Goal: Download file/media

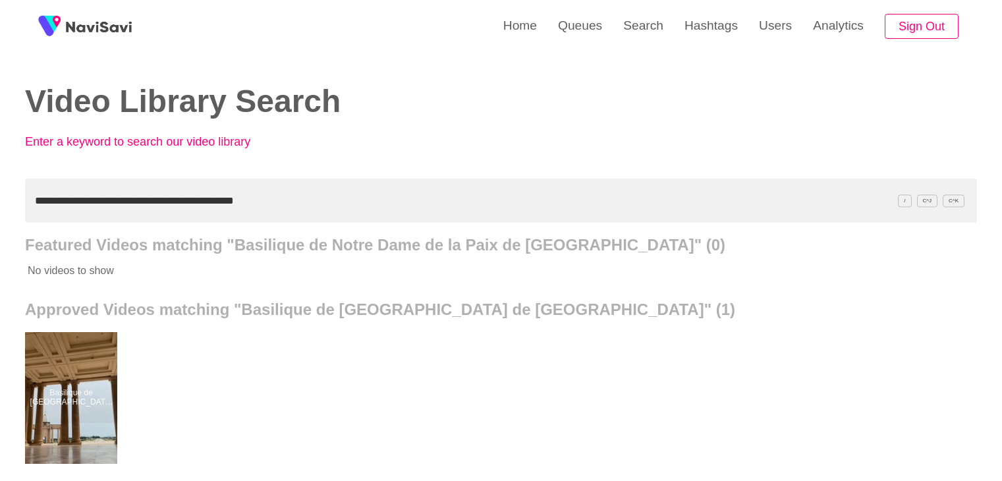
scroll to position [66, 0]
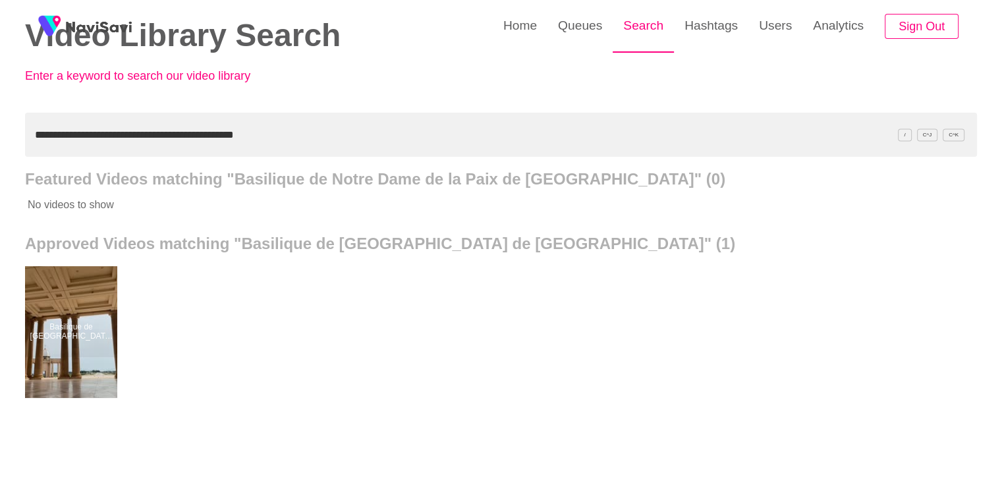
click at [667, 26] on link "Search" at bounding box center [643, 25] width 61 height 51
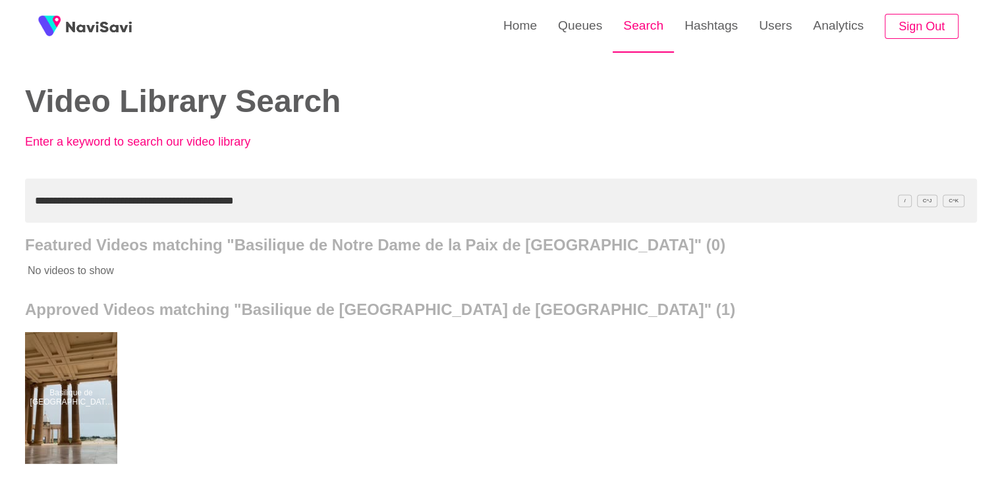
click at [643, 34] on link "Search" at bounding box center [643, 25] width 61 height 51
drag, startPoint x: 310, startPoint y: 217, endPoint x: 0, endPoint y: 214, distance: 309.8
click at [0, 214] on div "**********" at bounding box center [501, 365] width 1002 height 730
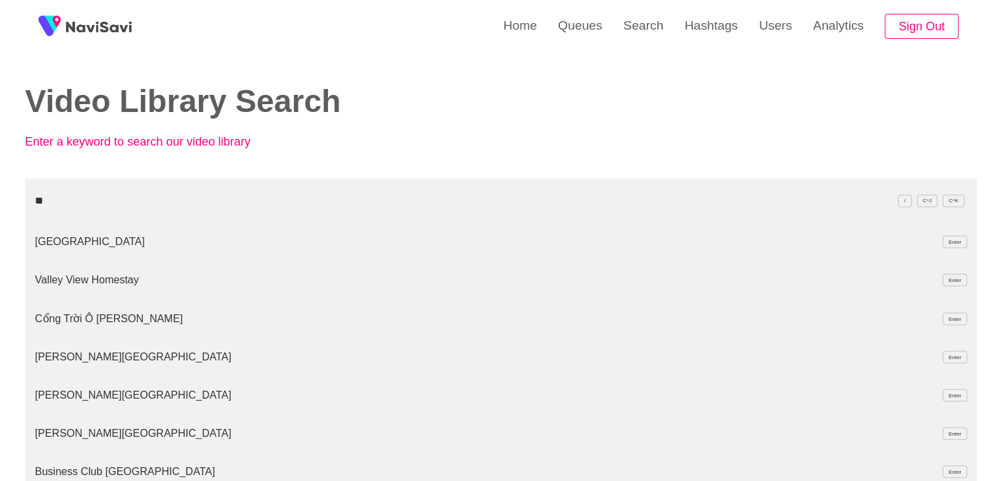
type input "*"
type input "********"
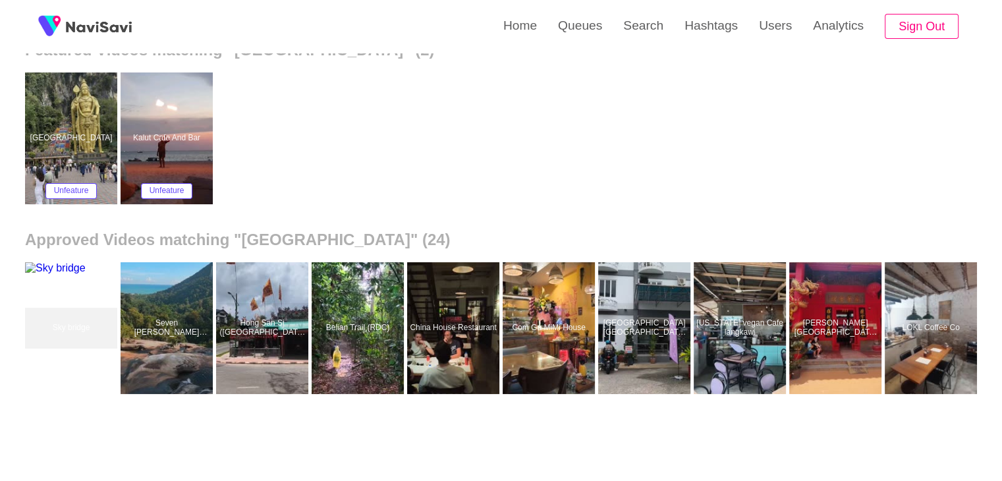
scroll to position [198, 0]
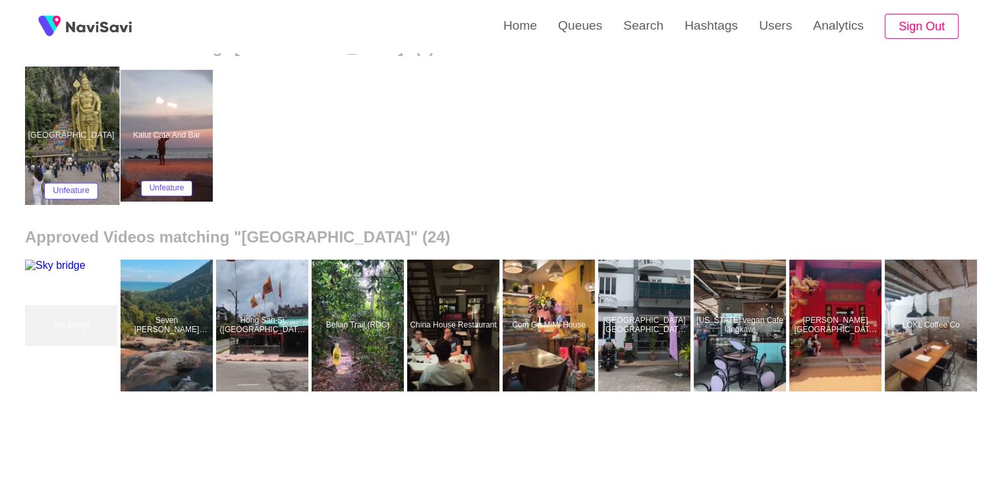
click at [79, 119] on div at bounding box center [71, 136] width 97 height 138
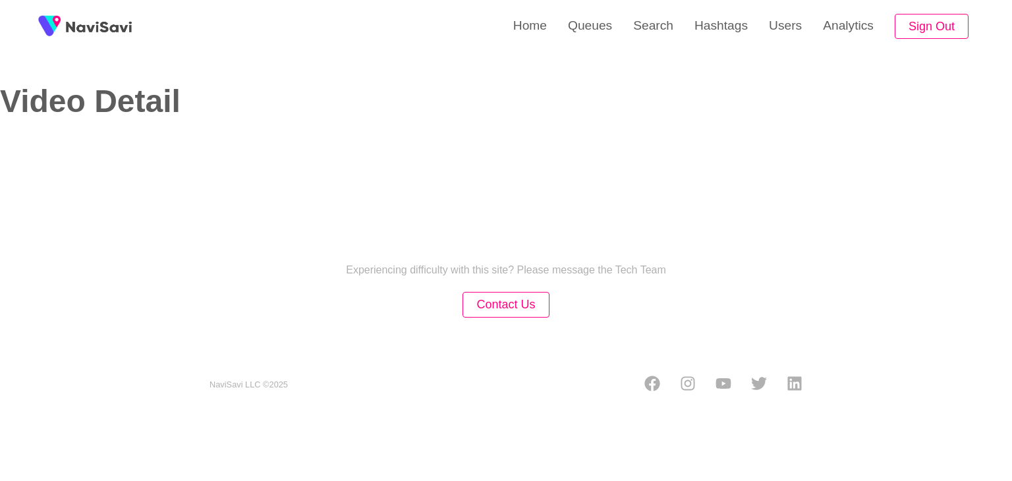
select select "**"
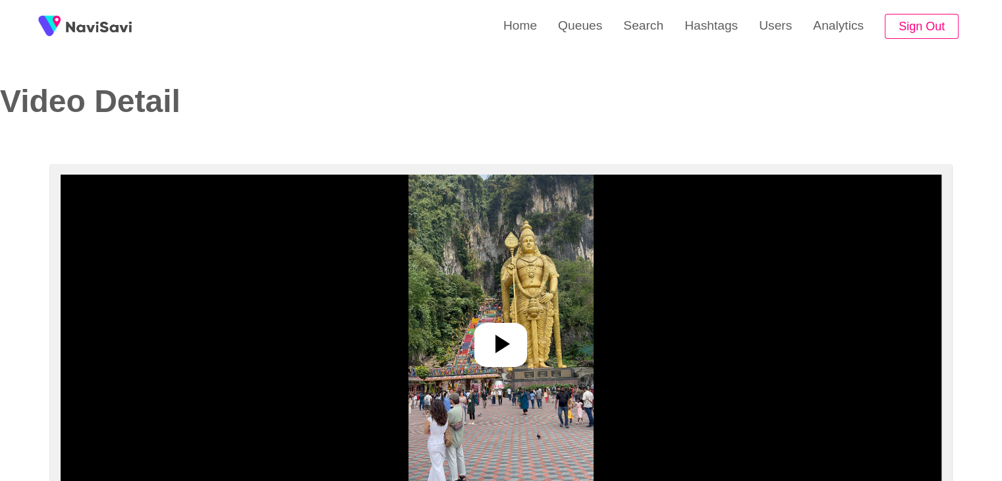
select select "**********"
click at [504, 359] on icon at bounding box center [501, 344] width 32 height 32
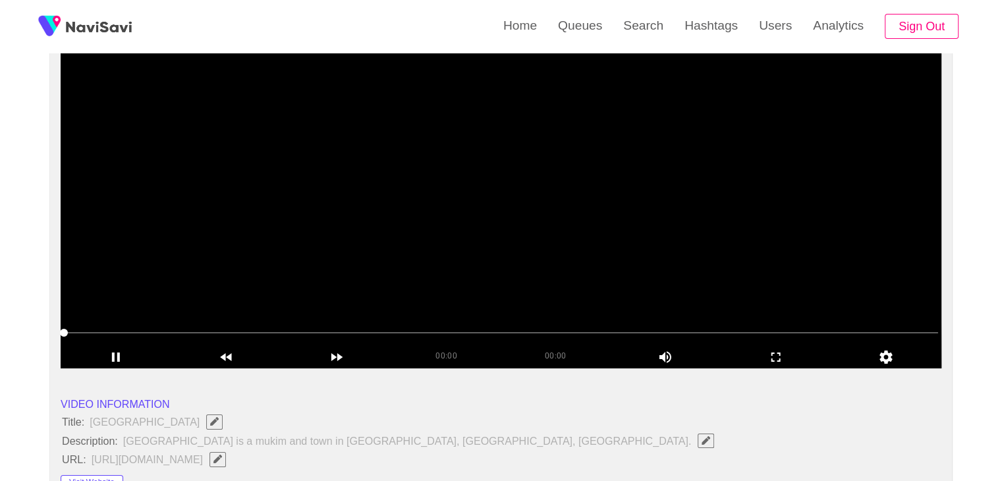
scroll to position [132, 0]
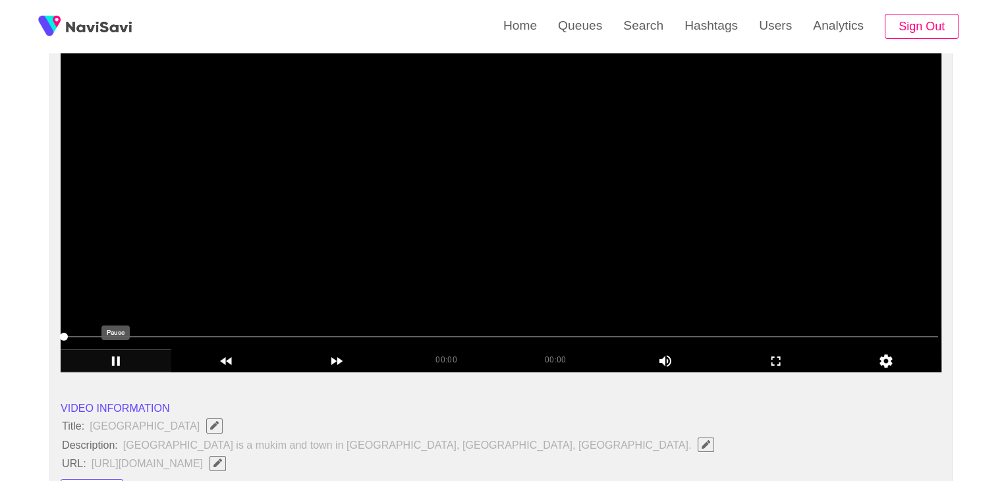
click at [113, 359] on icon "add" at bounding box center [116, 361] width 8 height 9
click at [117, 357] on icon "add" at bounding box center [115, 361] width 109 height 16
click at [189, 330] on span at bounding box center [501, 336] width 875 height 21
click at [203, 333] on span at bounding box center [501, 336] width 875 height 21
click at [260, 336] on span at bounding box center [501, 336] width 875 height 1
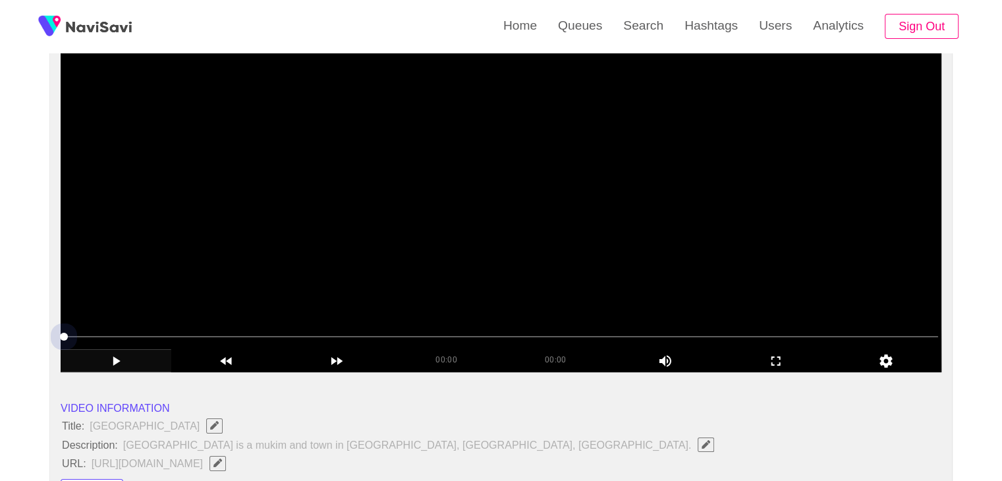
click at [296, 330] on span at bounding box center [501, 336] width 875 height 21
click at [527, 161] on video at bounding box center [501, 208] width 881 height 330
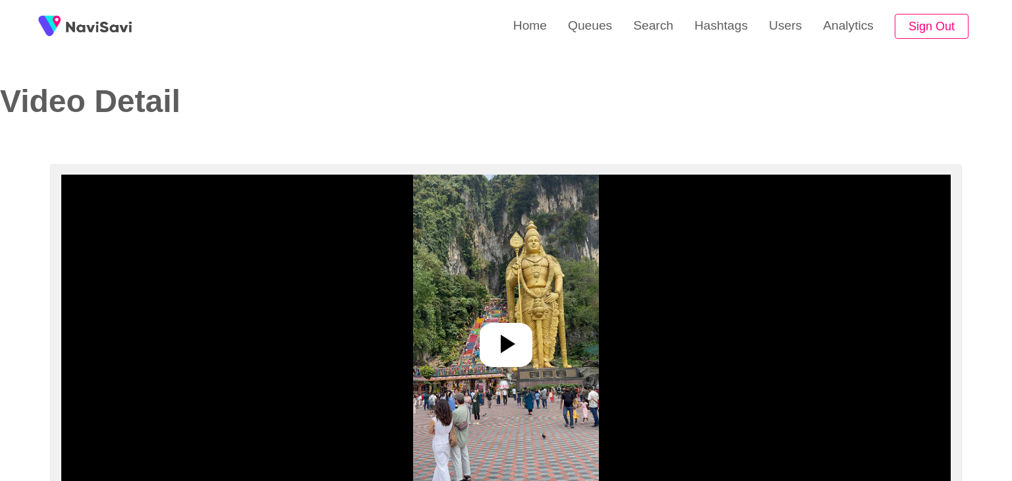
select select "**********"
select select "**"
click at [498, 339] on icon at bounding box center [503, 344] width 14 height 18
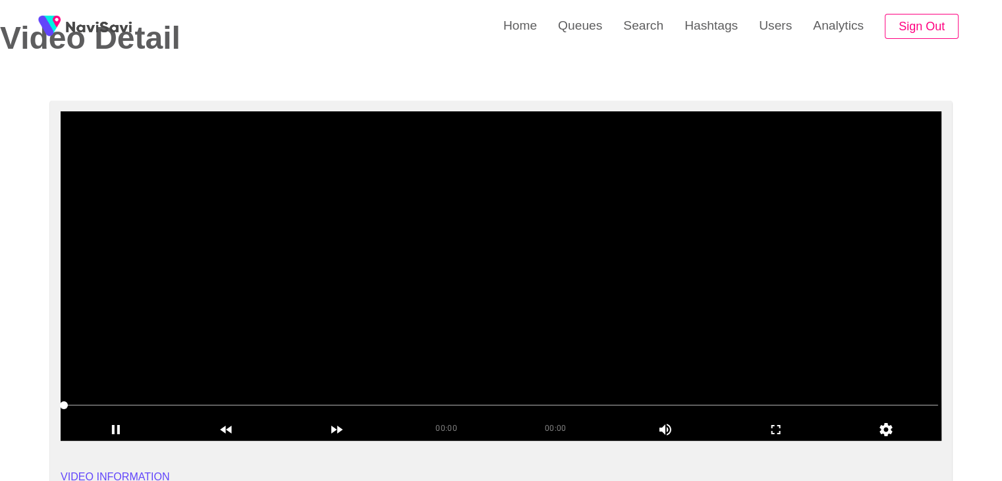
scroll to position [66, 0]
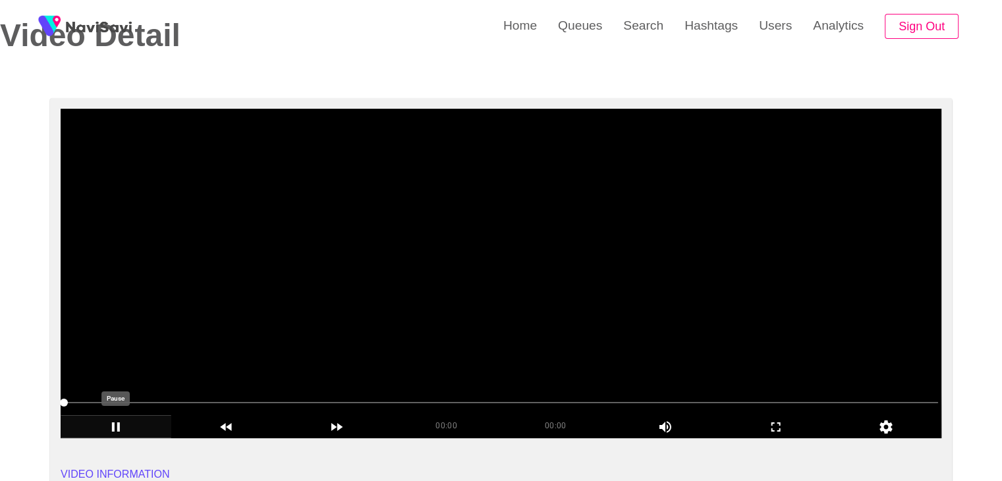
click at [129, 424] on icon "add" at bounding box center [115, 427] width 109 height 16
click at [109, 397] on span at bounding box center [501, 402] width 875 height 21
drag, startPoint x: 83, startPoint y: 404, endPoint x: 55, endPoint y: 401, distance: 27.8
click at [64, 401] on span at bounding box center [501, 402] width 875 height 21
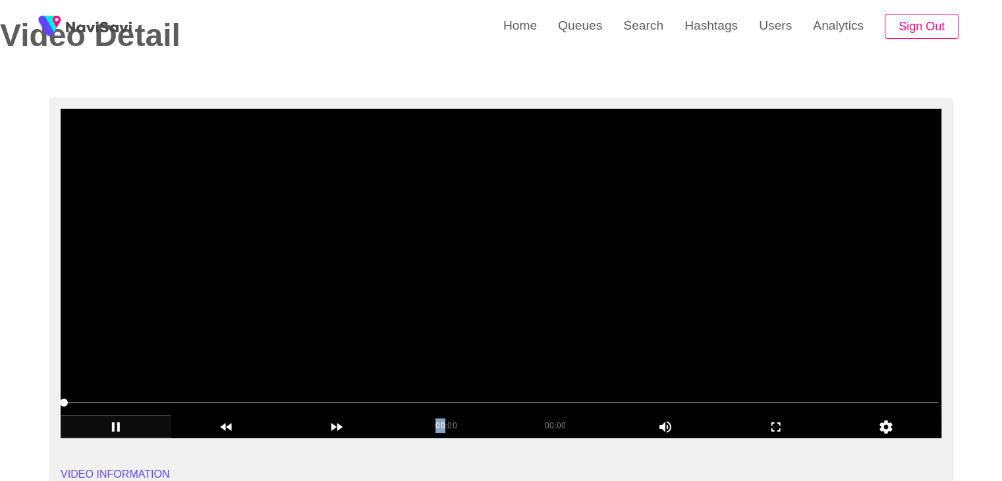
drag, startPoint x: 57, startPoint y: 401, endPoint x: 71, endPoint y: 401, distance: 13.2
click at [68, 401] on span at bounding box center [64, 403] width 8 height 8
click at [600, 331] on video at bounding box center [501, 274] width 881 height 330
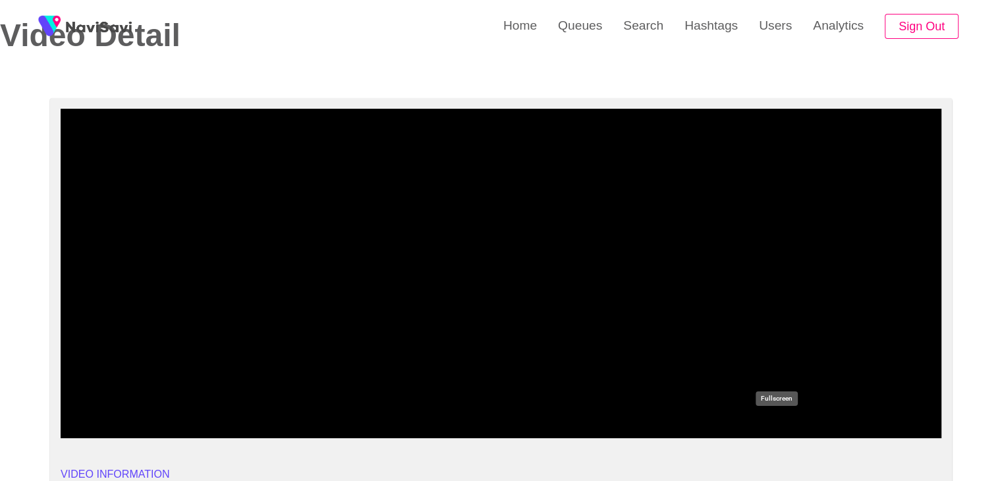
click at [778, 422] on icon "add" at bounding box center [776, 427] width 109 height 16
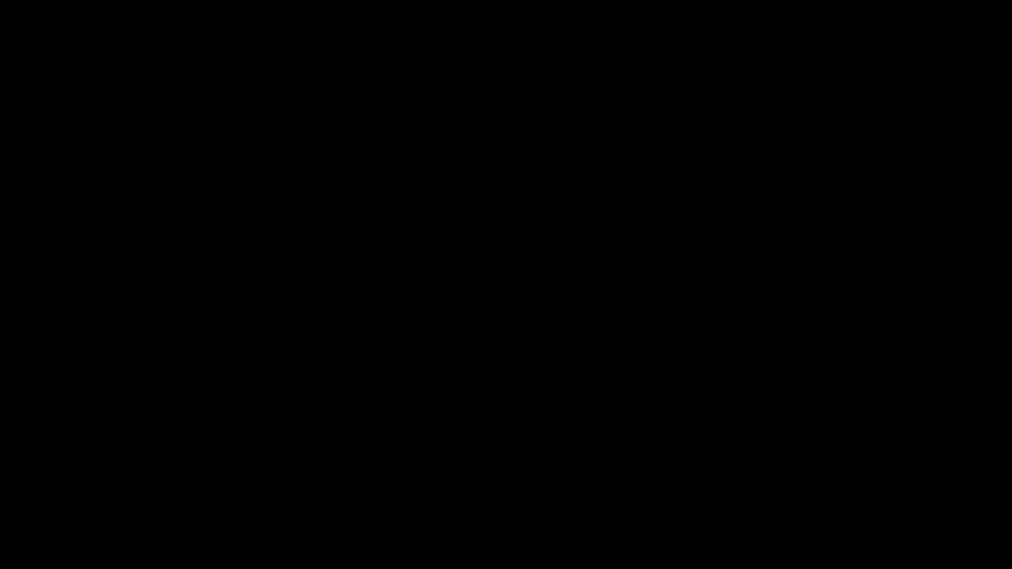
click at [35, 480] on icon "add" at bounding box center [64, 558] width 126 height 16
click at [47, 480] on icon "add" at bounding box center [64, 558] width 126 height 16
click at [39, 480] on span at bounding box center [506, 531] width 1006 height 1
click at [51, 480] on span at bounding box center [506, 531] width 1006 height 21
click at [842, 480] on div "add" at bounding box center [822, 558] width 127 height 24
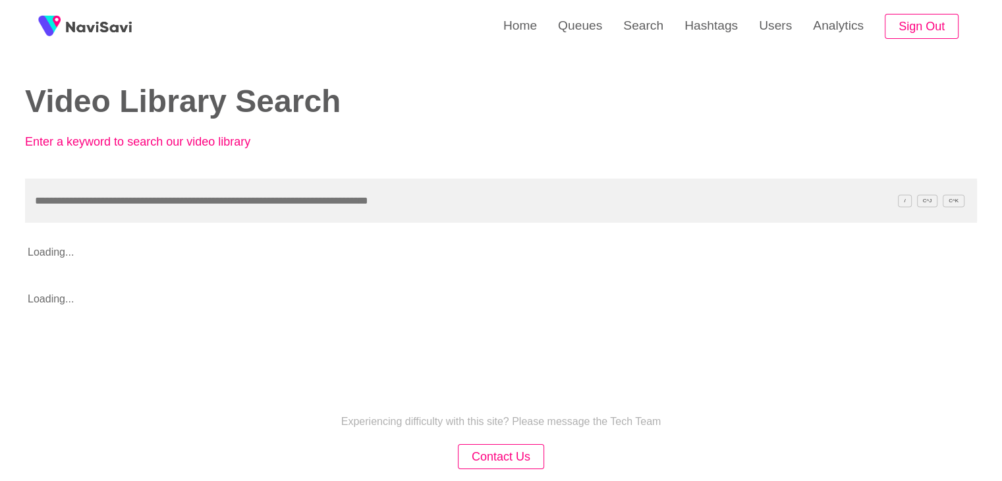
click at [144, 214] on input "text" at bounding box center [501, 201] width 952 height 44
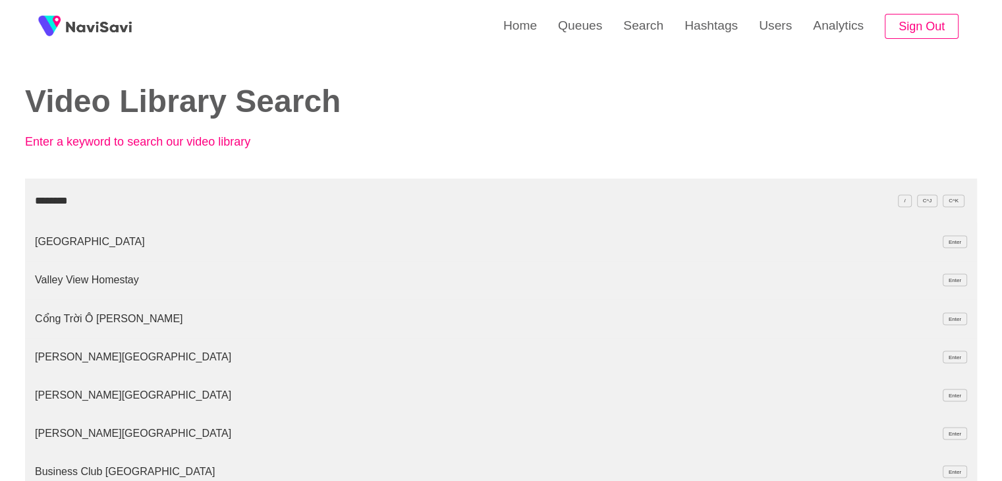
type input "********"
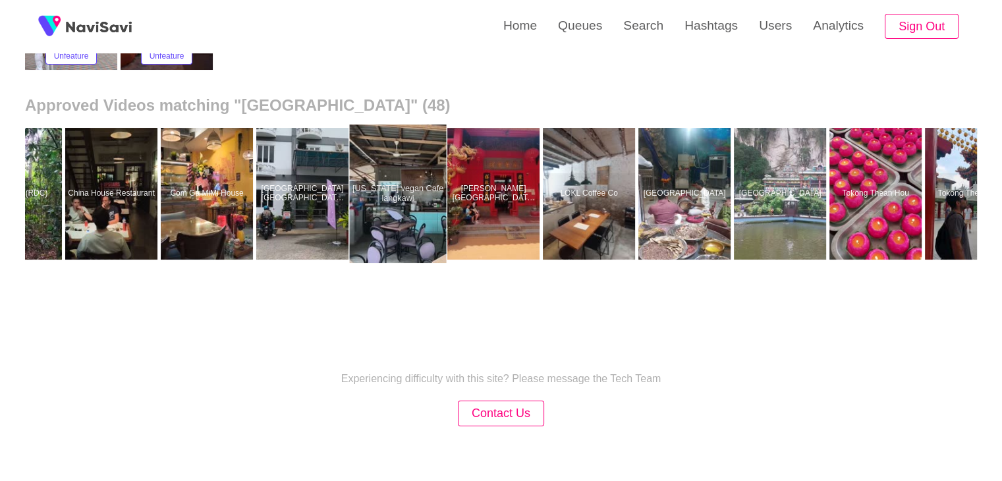
scroll to position [0, 345]
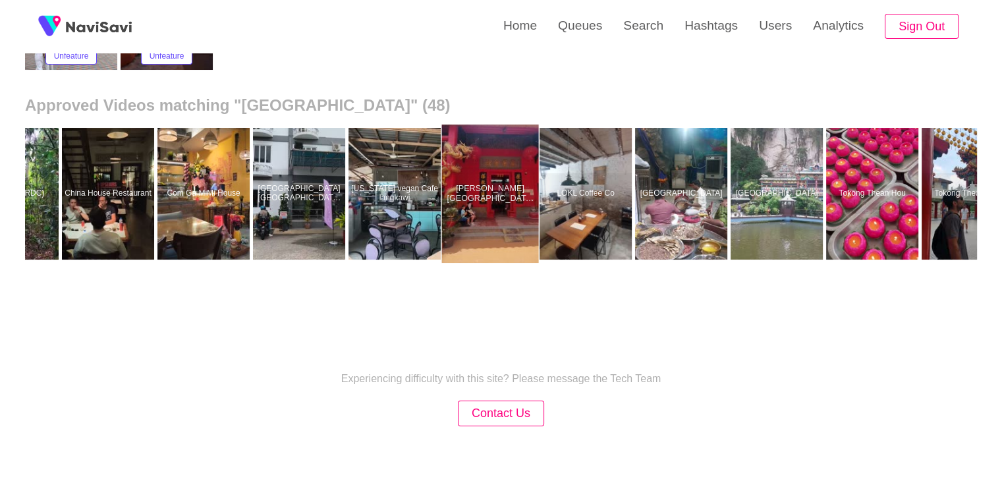
click at [487, 192] on div at bounding box center [490, 194] width 97 height 138
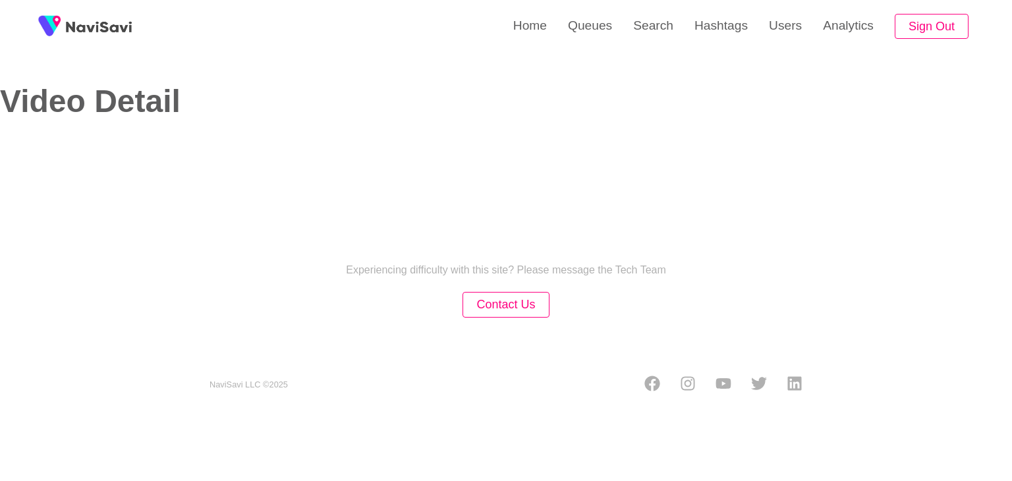
select select "**********"
select select "**"
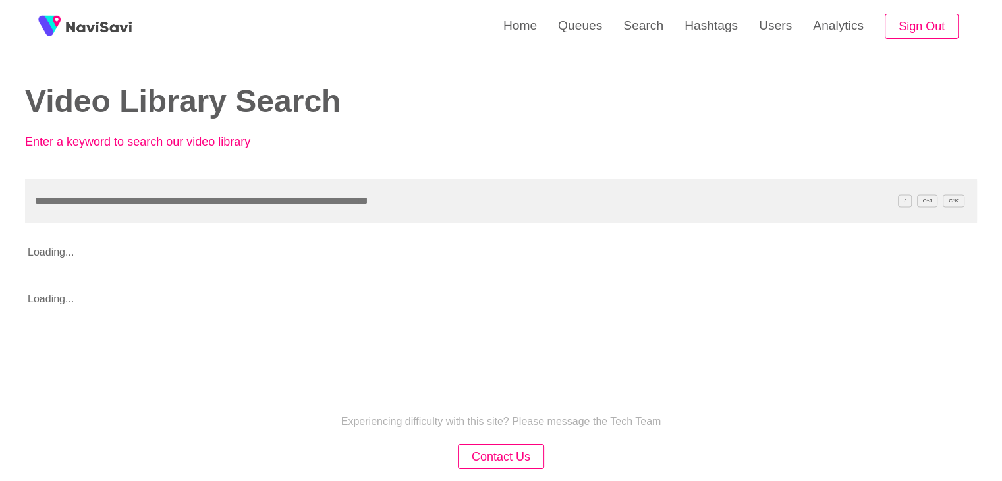
click at [210, 214] on input "text" at bounding box center [501, 201] width 952 height 44
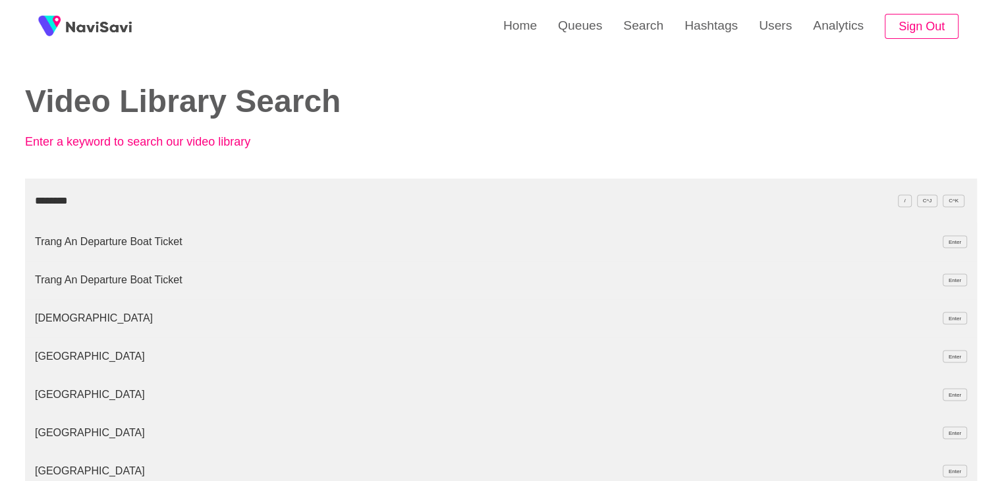
type input "********"
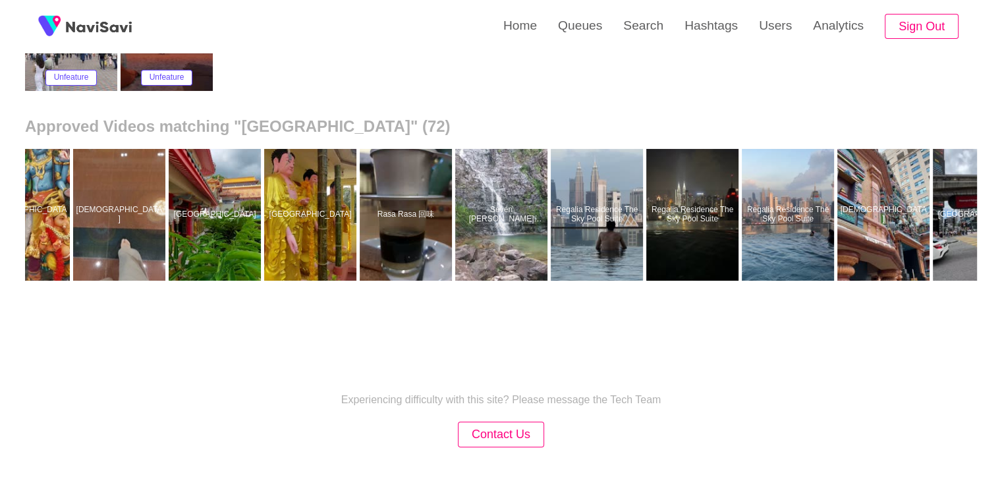
scroll to position [0, 3971]
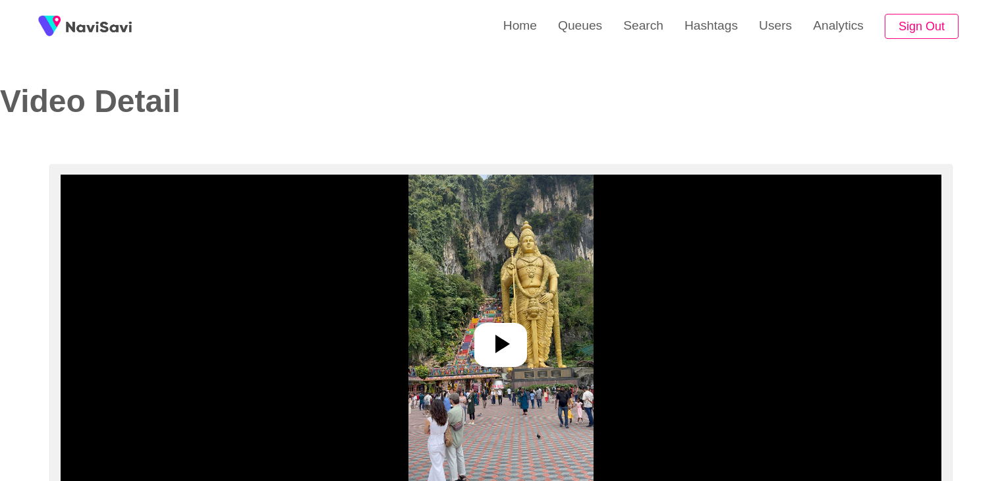
select select "**********"
select select "**"
click at [507, 335] on icon at bounding box center [501, 344] width 32 height 32
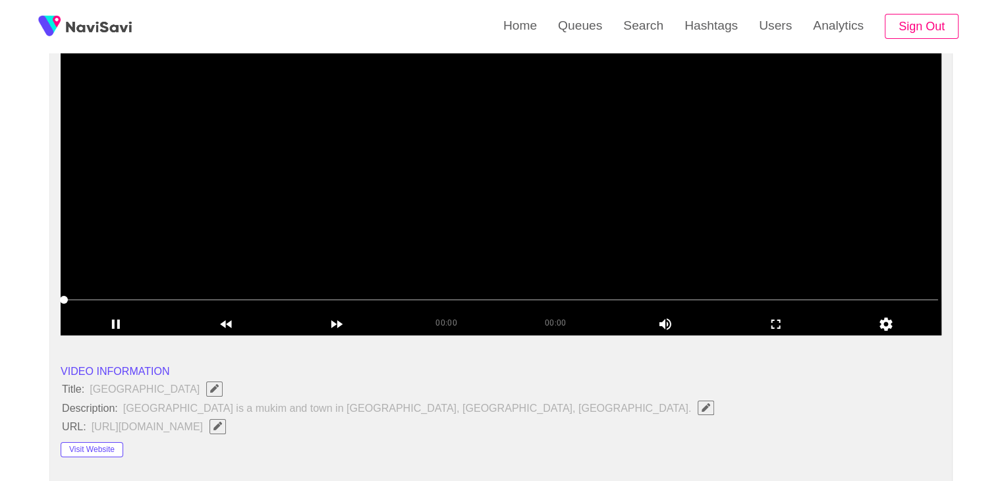
scroll to position [132, 0]
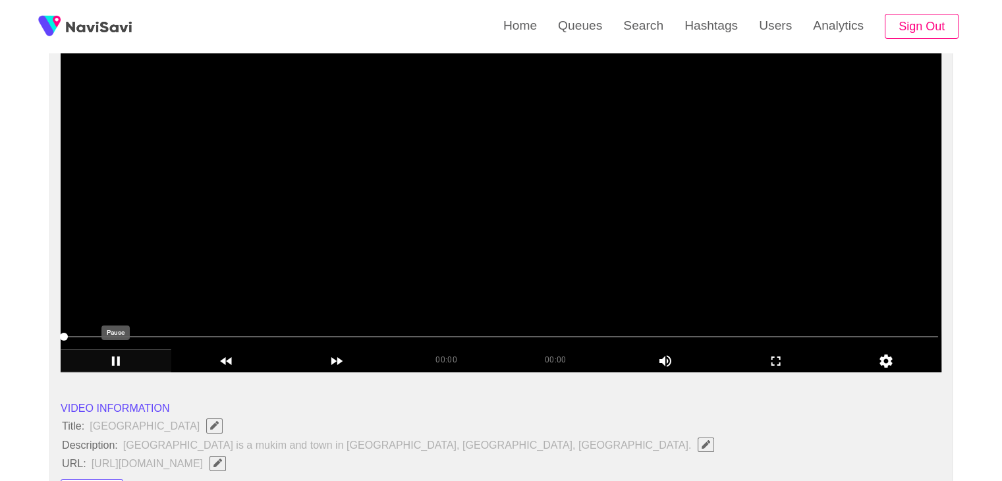
click at [111, 353] on icon "add" at bounding box center [115, 361] width 109 height 16
click at [119, 355] on icon "add" at bounding box center [115, 361] width 109 height 16
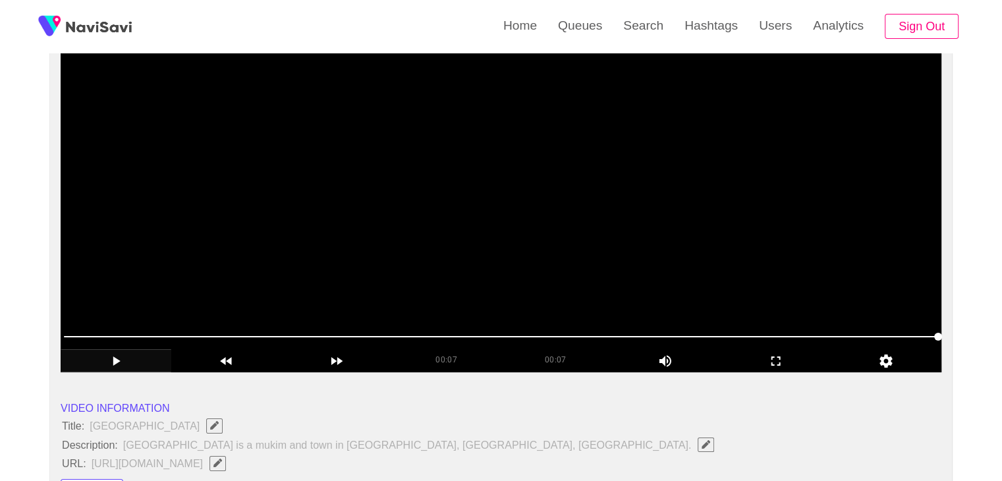
drag, startPoint x: 449, startPoint y: 336, endPoint x: 322, endPoint y: 335, distance: 126.5
click at [322, 336] on span at bounding box center [501, 336] width 875 height 1
drag, startPoint x: 322, startPoint y: 335, endPoint x: 76, endPoint y: 310, distance: 247.2
click at [88, 310] on section "00:02 00:07 Picture In Picture 1 Error: Failed to load Video" at bounding box center [501, 208] width 881 height 330
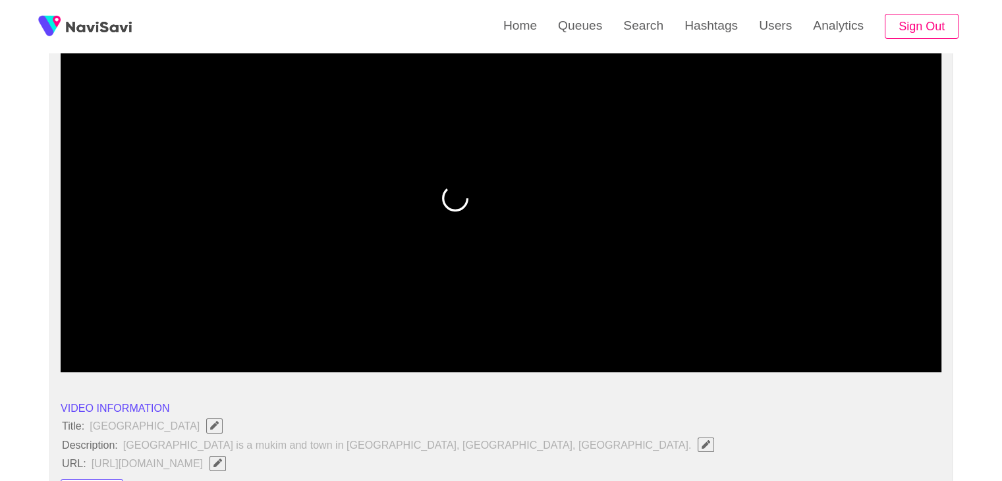
drag, startPoint x: 37, startPoint y: 338, endPoint x: 24, endPoint y: 338, distance: 13.2
click at [119, 360] on icon "add" at bounding box center [116, 361] width 7 height 9
click at [782, 364] on icon "add" at bounding box center [776, 361] width 109 height 16
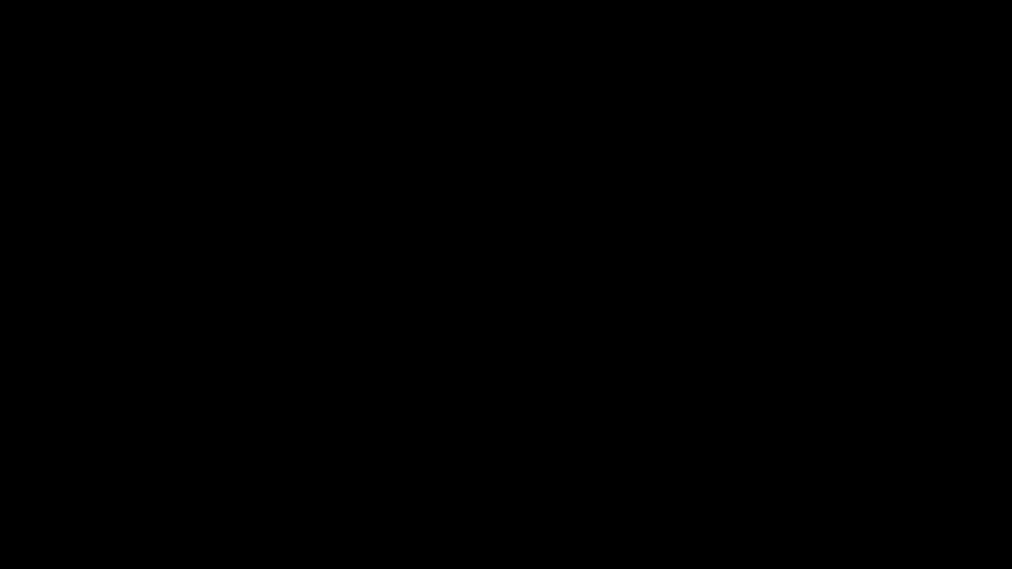
click at [52, 480] on icon "add" at bounding box center [64, 558] width 126 height 16
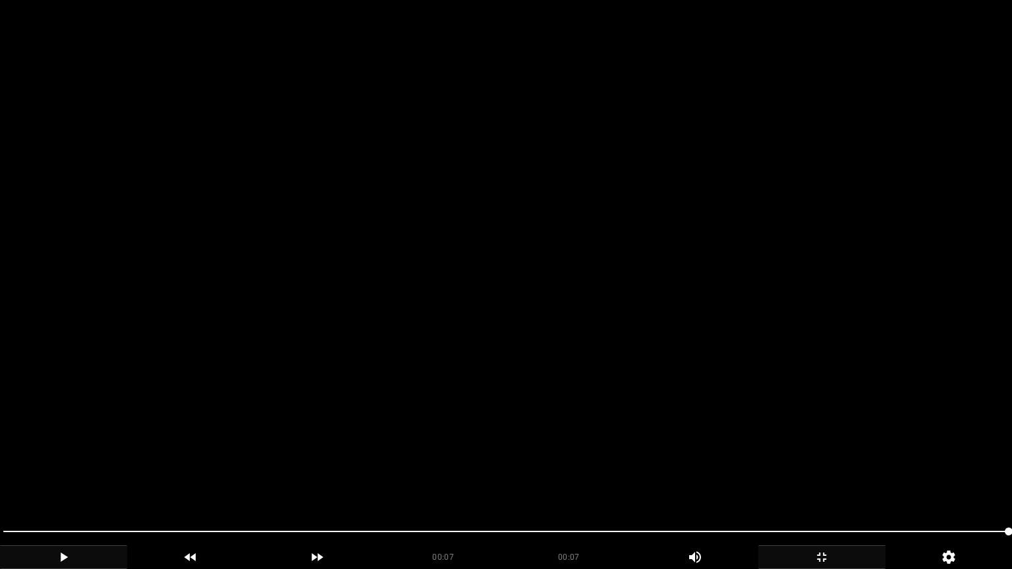
click at [689, 480] on span at bounding box center [506, 531] width 1006 height 21
drag, startPoint x: 141, startPoint y: 534, endPoint x: 0, endPoint y: 532, distance: 141.1
click at [0, 480] on div at bounding box center [506, 533] width 1016 height 35
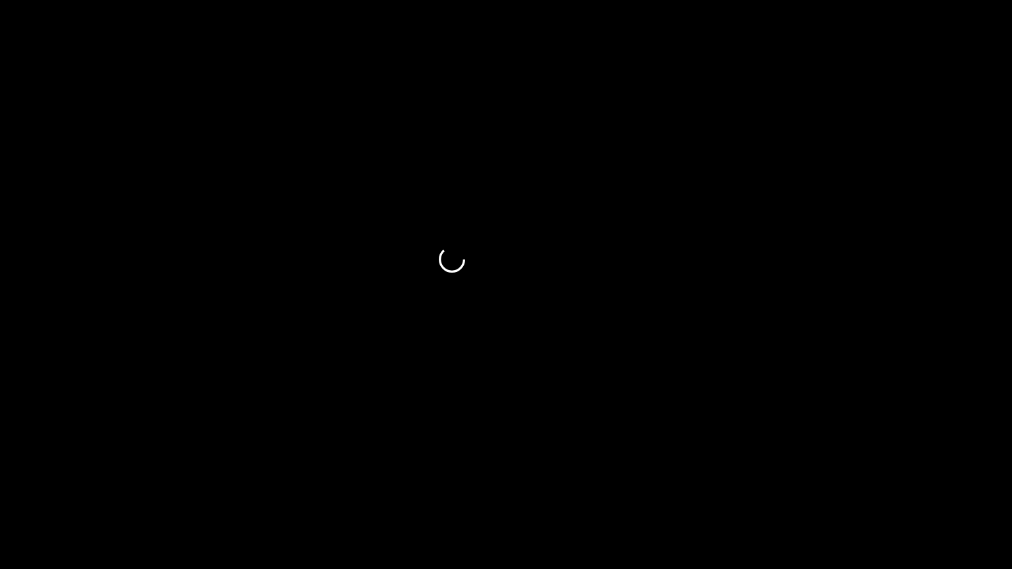
click at [71, 480] on icon "add" at bounding box center [64, 558] width 126 height 16
click at [823, 480] on icon "add" at bounding box center [821, 557] width 9 height 9
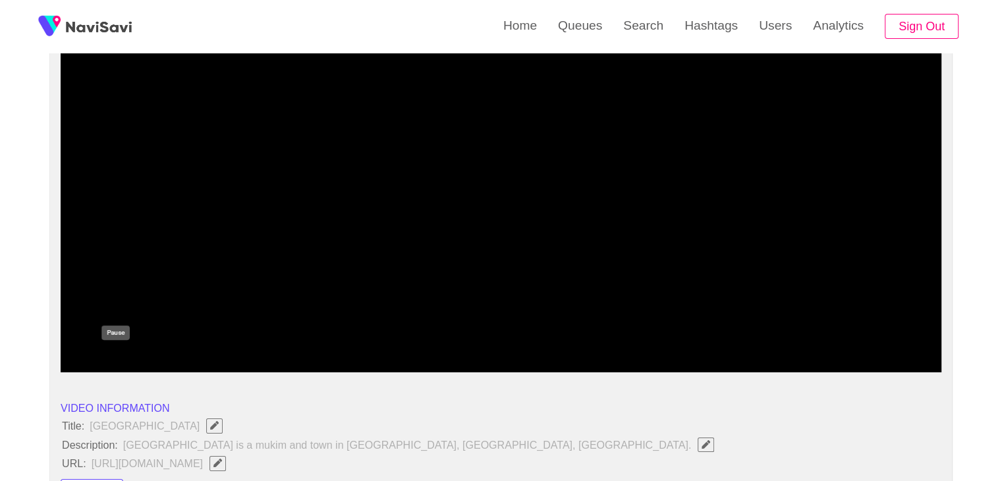
click at [127, 359] on icon "add" at bounding box center [115, 361] width 109 height 16
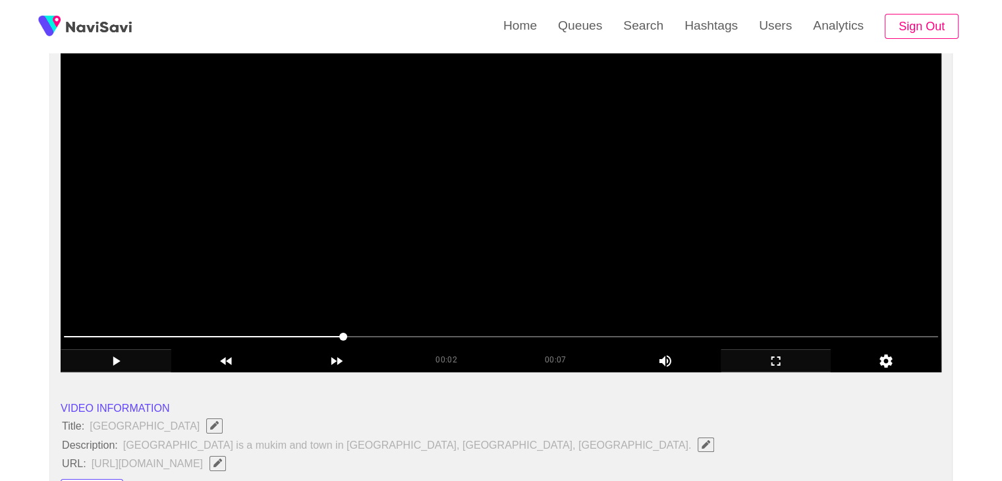
click at [461, 235] on video at bounding box center [501, 208] width 881 height 330
click at [493, 233] on video at bounding box center [501, 208] width 881 height 330
click at [453, 234] on video at bounding box center [501, 208] width 881 height 330
click at [462, 232] on video at bounding box center [501, 208] width 881 height 330
drag, startPoint x: 541, startPoint y: 341, endPoint x: 422, endPoint y: 328, distance: 120.0
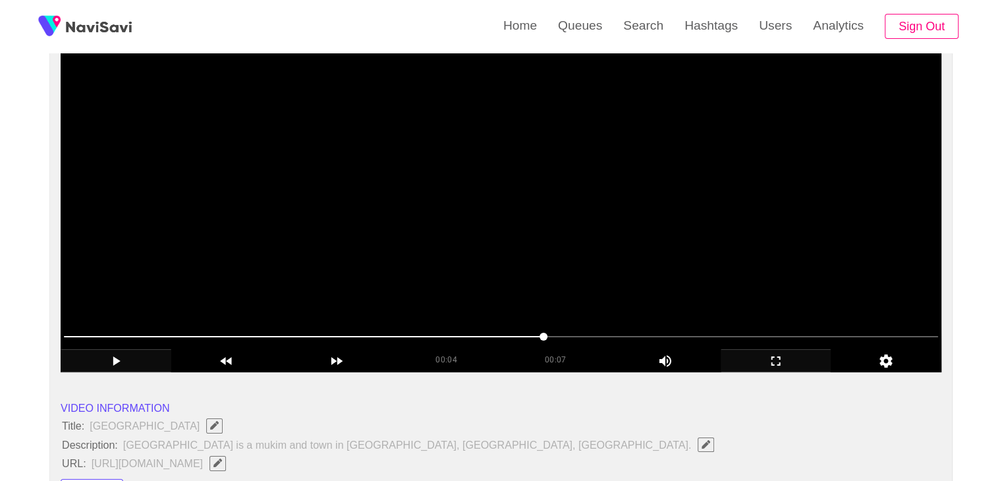
click at [422, 328] on span at bounding box center [501, 336] width 875 height 21
click at [382, 336] on span at bounding box center [243, 336] width 359 height 1
click at [379, 335] on span at bounding box center [379, 337] width 8 height 8
click at [377, 335] on span at bounding box center [379, 337] width 8 height 8
drag, startPoint x: 336, startPoint y: 332, endPoint x: 327, endPoint y: 332, distance: 9.2
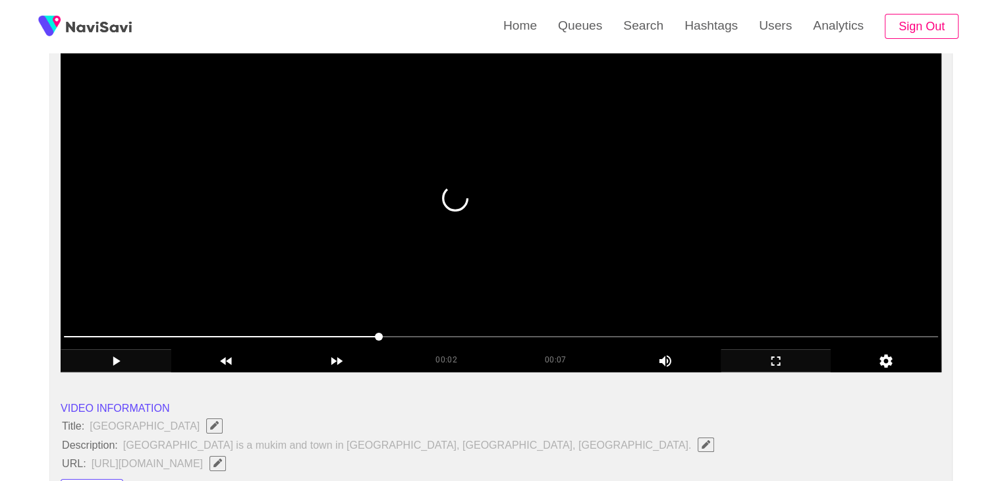
click at [327, 332] on span at bounding box center [501, 336] width 875 height 21
click at [213, 336] on span at bounding box center [195, 336] width 262 height 1
click at [161, 337] on span at bounding box center [501, 336] width 875 height 21
click at [144, 338] on span at bounding box center [501, 336] width 875 height 21
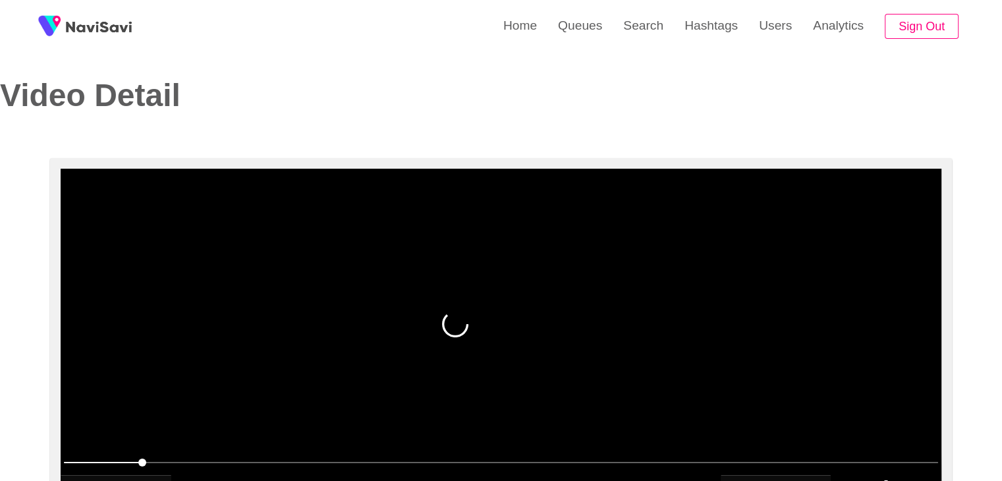
scroll to position [0, 0]
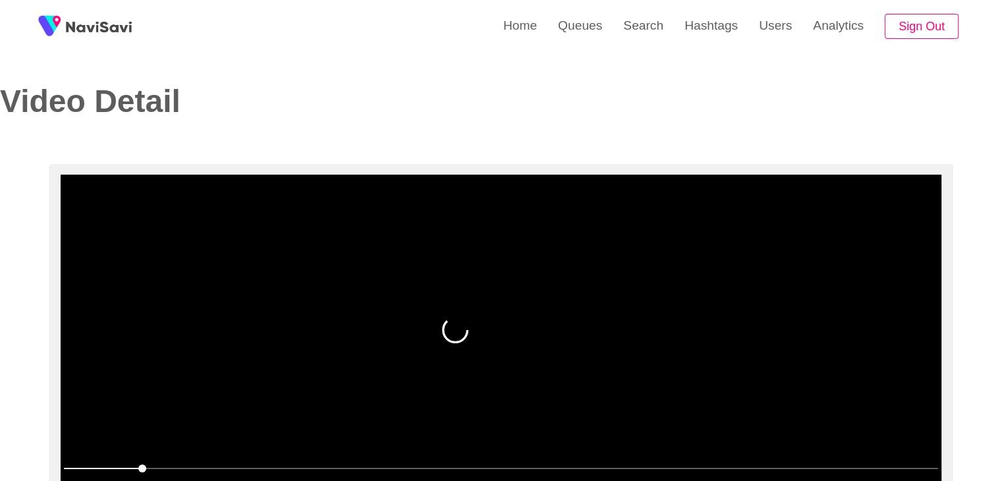
click at [334, 296] on video at bounding box center [501, 340] width 881 height 330
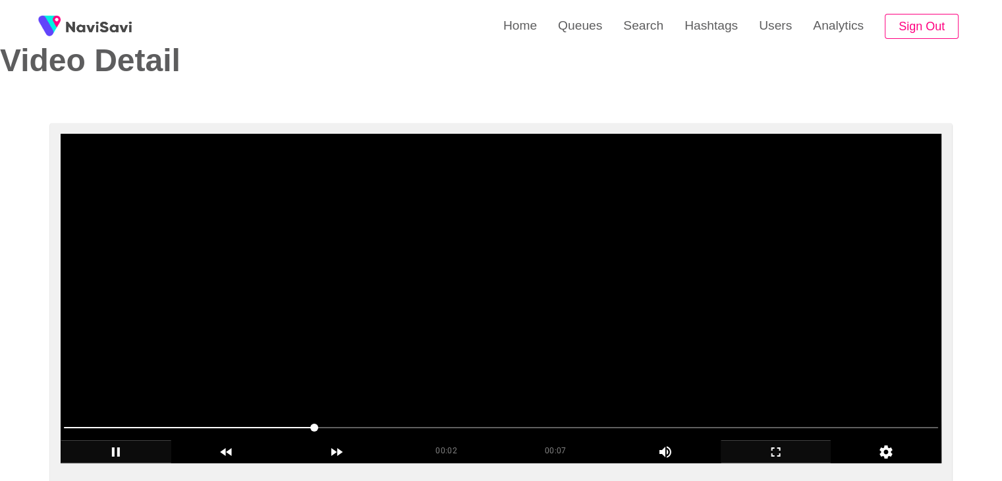
scroll to position [66, 0]
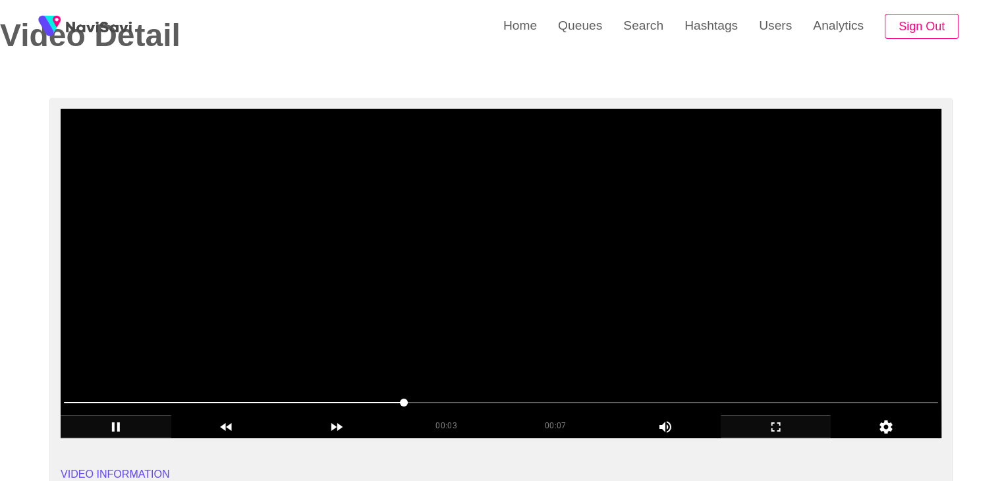
click at [522, 306] on video at bounding box center [501, 274] width 881 height 330
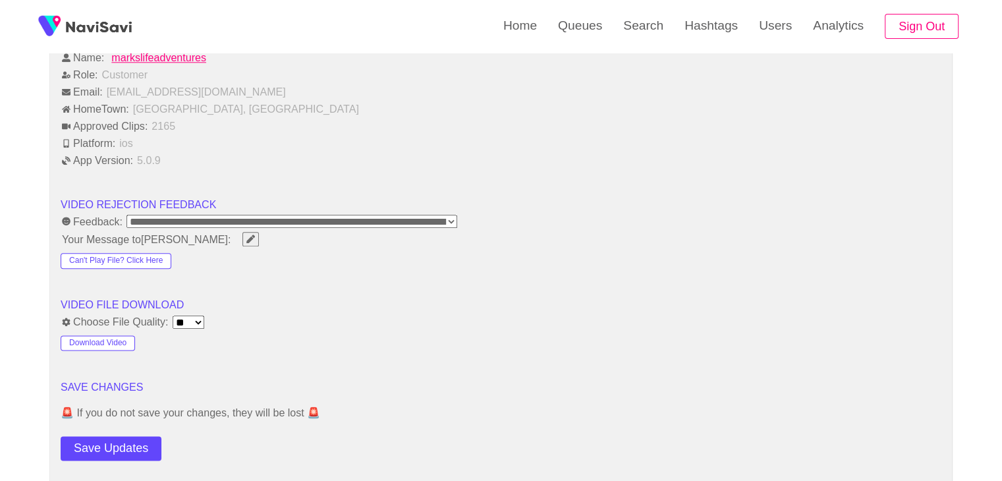
scroll to position [1582, 0]
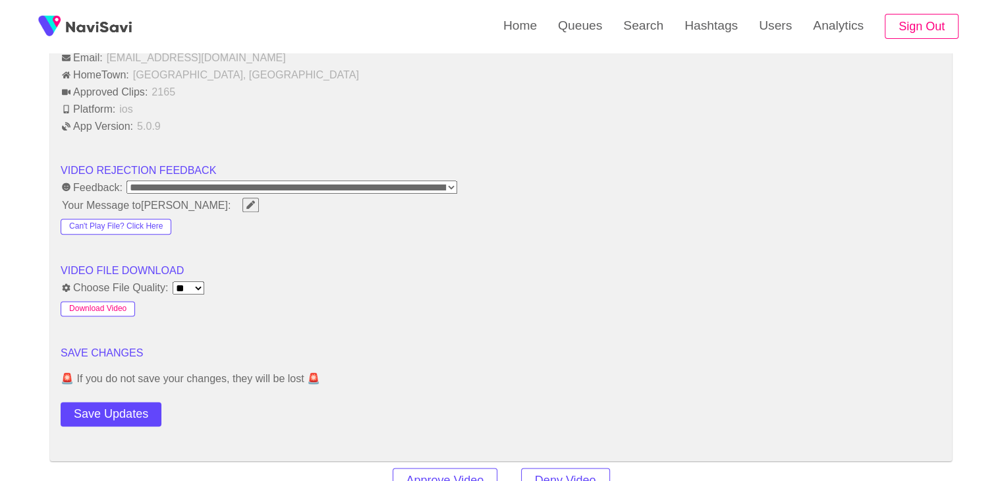
click at [122, 301] on button "Download Video" at bounding box center [98, 309] width 74 height 16
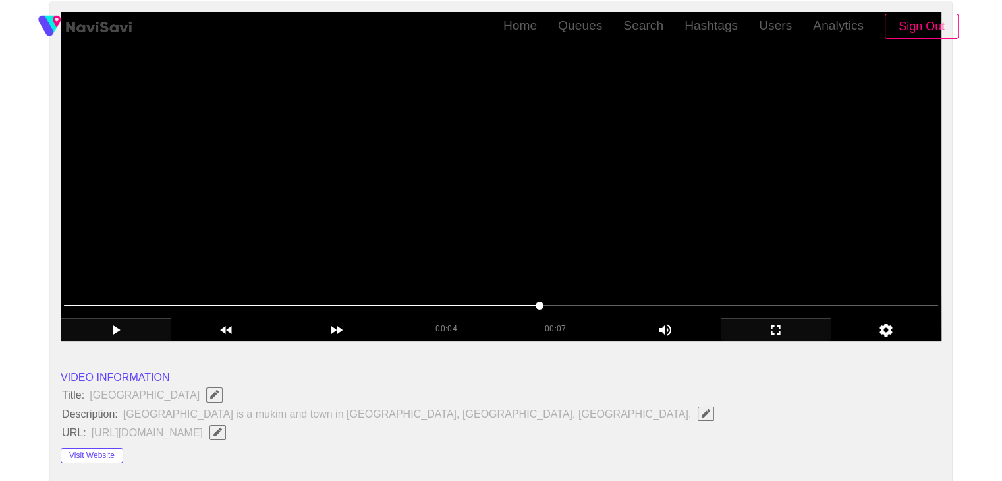
scroll to position [198, 0]
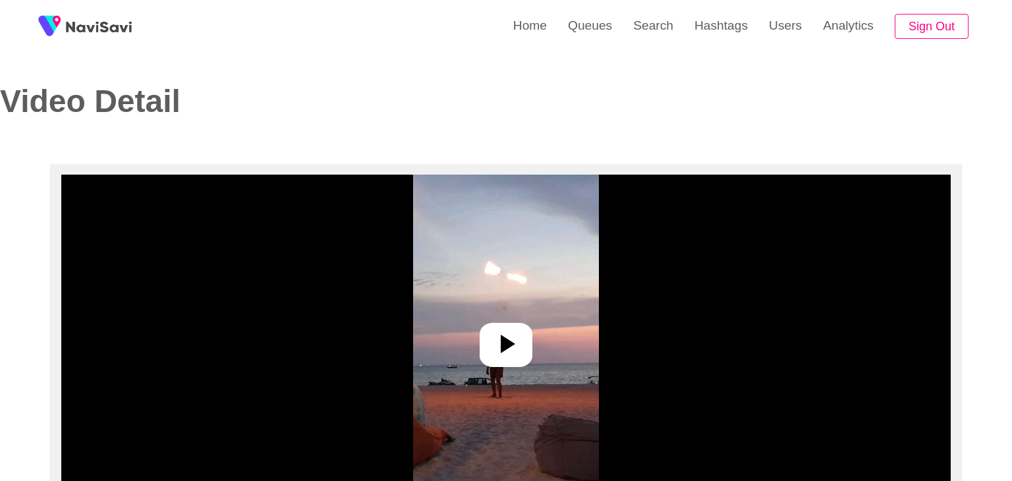
select select "**"
select select "**********"
click at [494, 342] on icon at bounding box center [501, 344] width 32 height 32
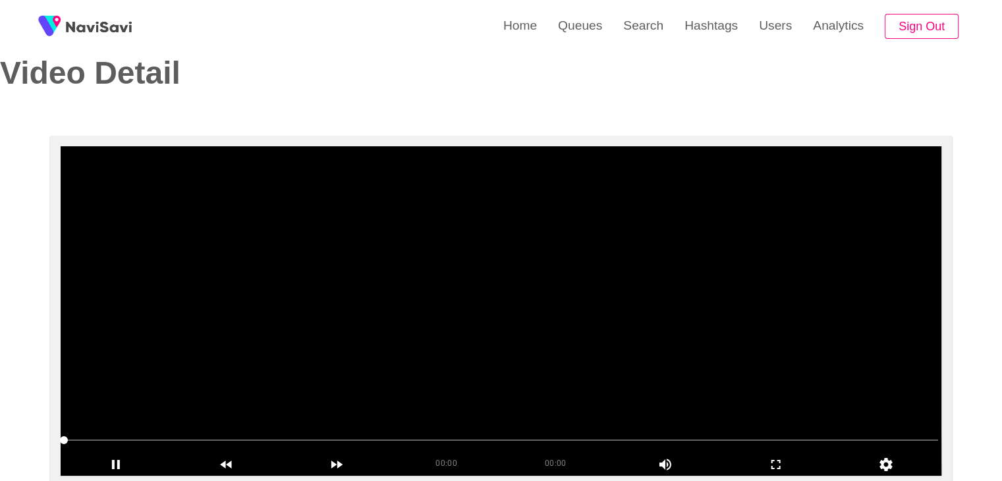
scroll to position [66, 0]
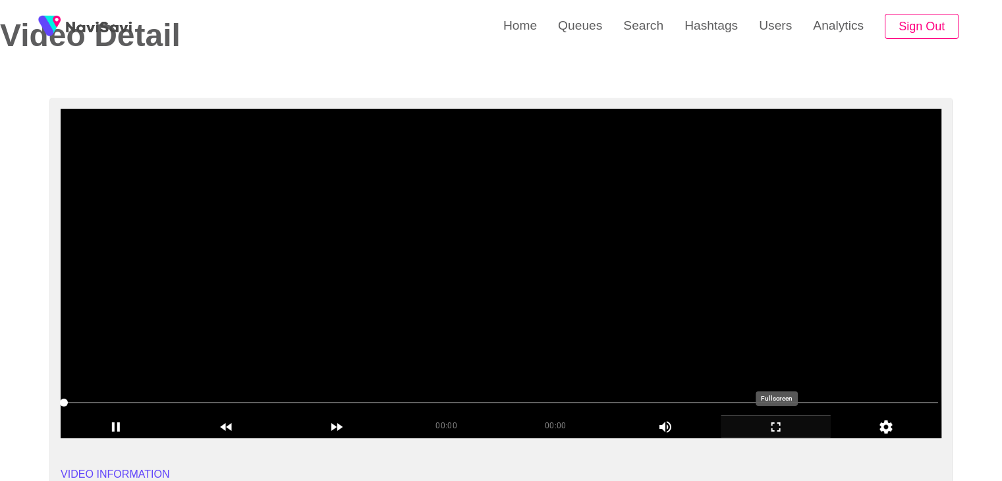
click at [782, 422] on icon "add" at bounding box center [776, 427] width 109 height 16
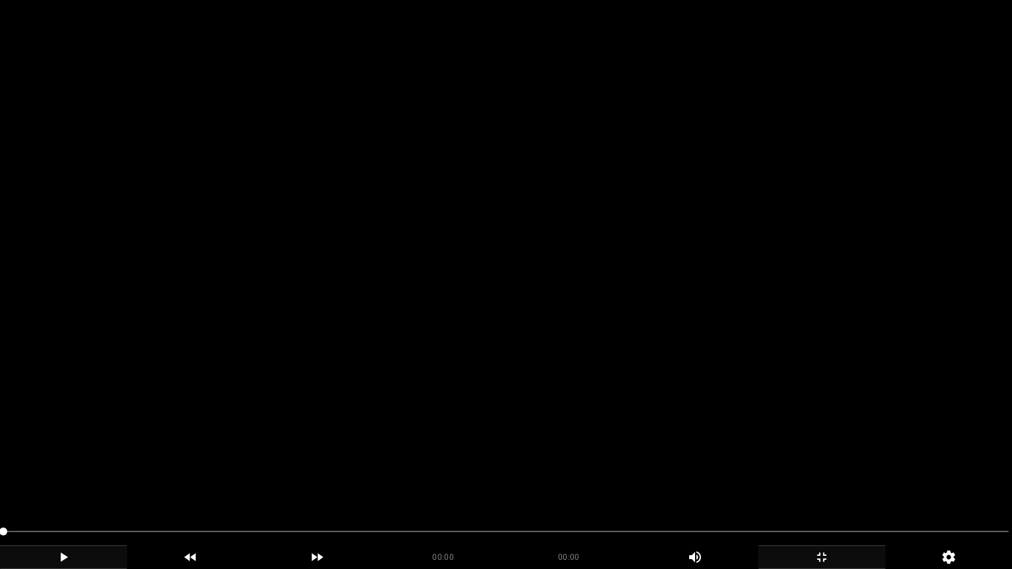
click at [71, 480] on icon "add" at bounding box center [64, 558] width 126 height 16
click at [92, 480] on icon "add" at bounding box center [64, 558] width 126 height 16
drag, startPoint x: 58, startPoint y: 537, endPoint x: 0, endPoint y: 533, distance: 58.2
click at [0, 480] on div at bounding box center [506, 533] width 1016 height 35
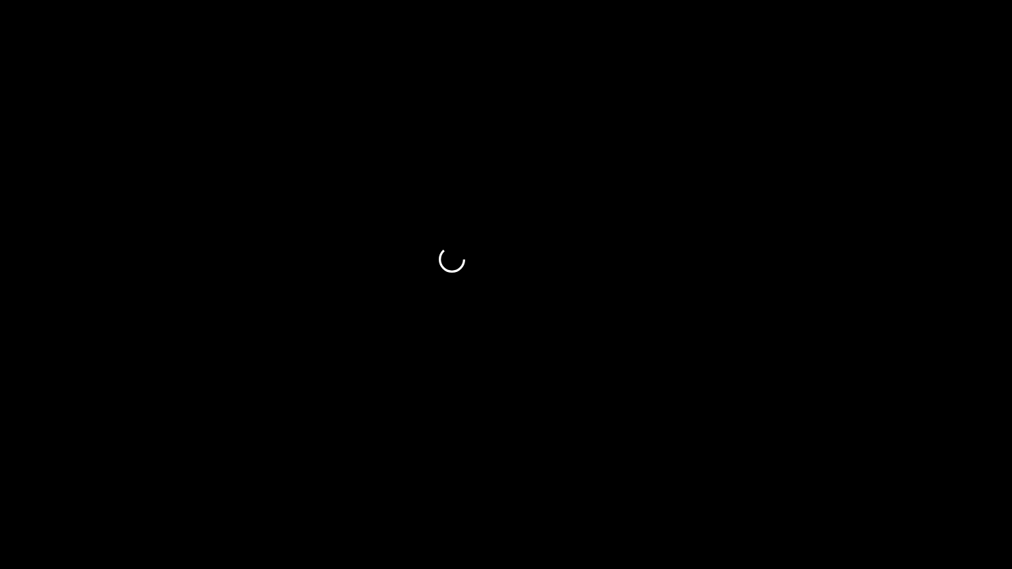
click at [62, 480] on icon "add" at bounding box center [64, 557] width 7 height 9
click at [53, 480] on icon "add" at bounding box center [64, 558] width 126 height 16
click at [59, 480] on icon "add" at bounding box center [64, 558] width 126 height 16
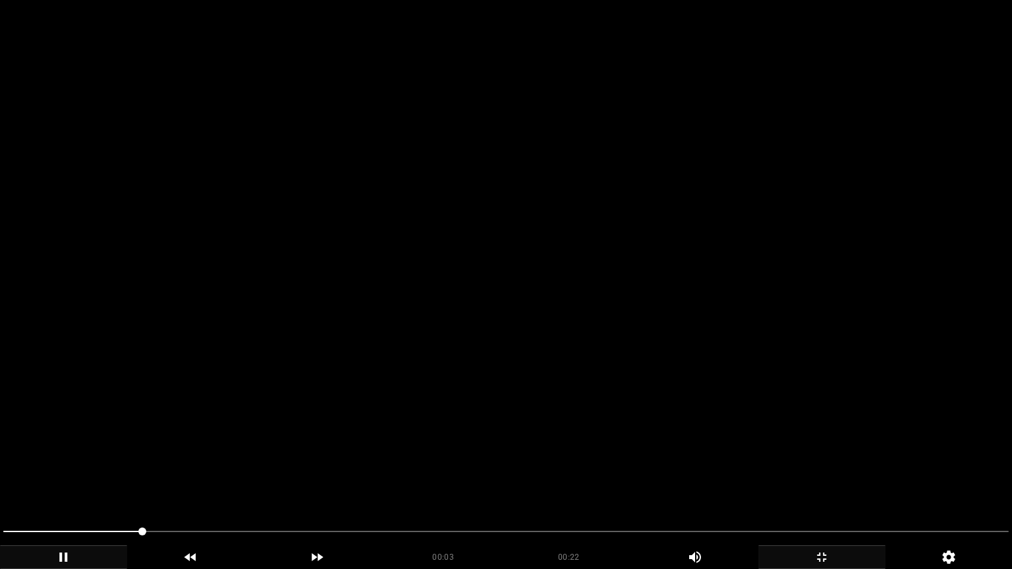
click at [348, 480] on span at bounding box center [506, 531] width 1006 height 21
click at [809, 480] on icon "add" at bounding box center [822, 558] width 126 height 16
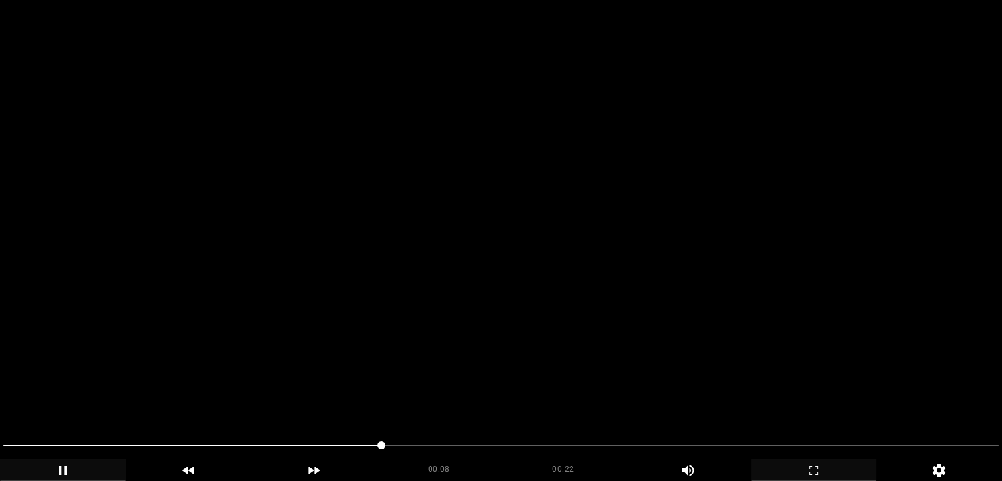
scroll to position [132, 0]
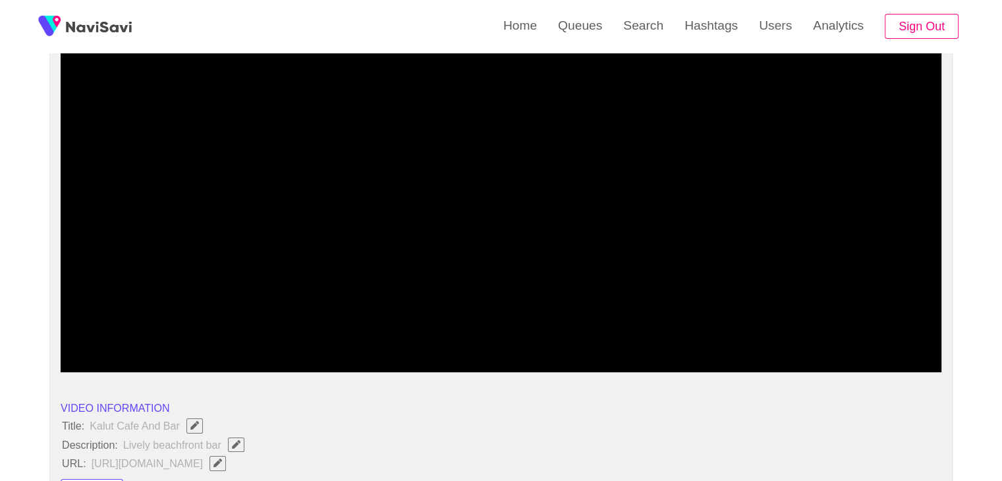
click at [580, 336] on span at bounding box center [501, 336] width 875 height 1
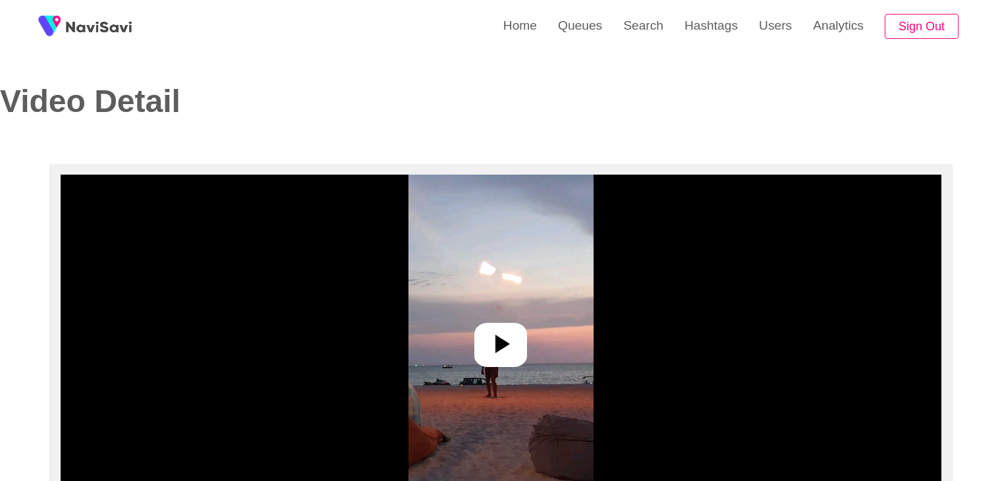
select select "**********"
select select "**"
click at [493, 305] on img at bounding box center [501, 340] width 185 height 330
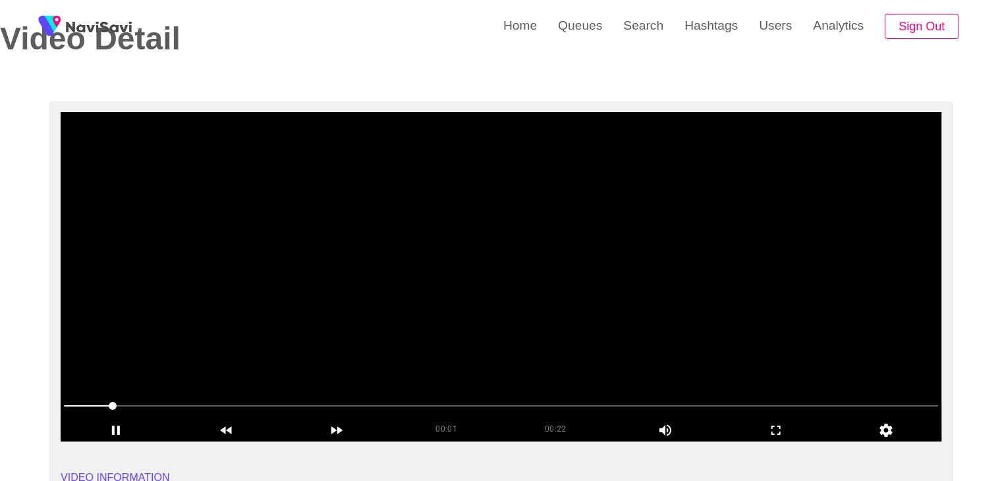
scroll to position [66, 0]
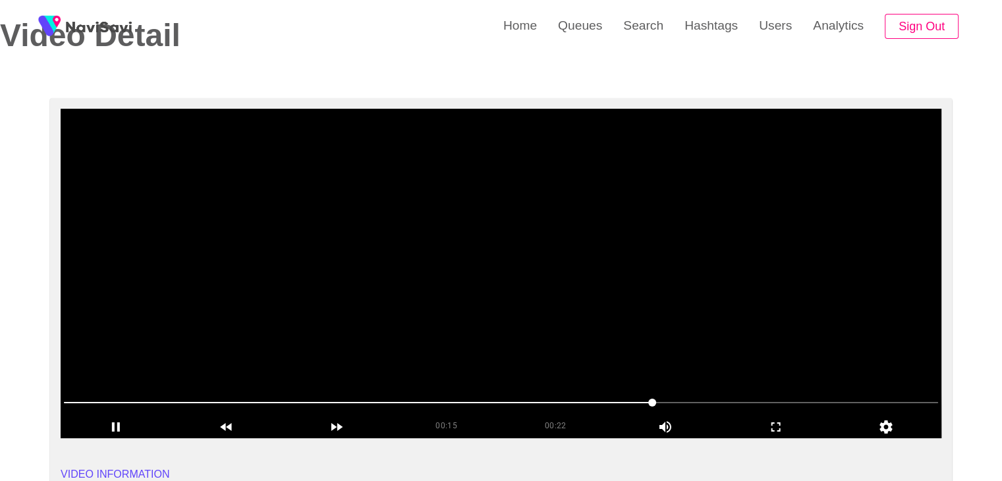
click at [580, 388] on div at bounding box center [501, 404] width 885 height 34
drag, startPoint x: 442, startPoint y: 394, endPoint x: 330, endPoint y: 388, distance: 112.2
click at [361, 388] on div at bounding box center [501, 404] width 885 height 34
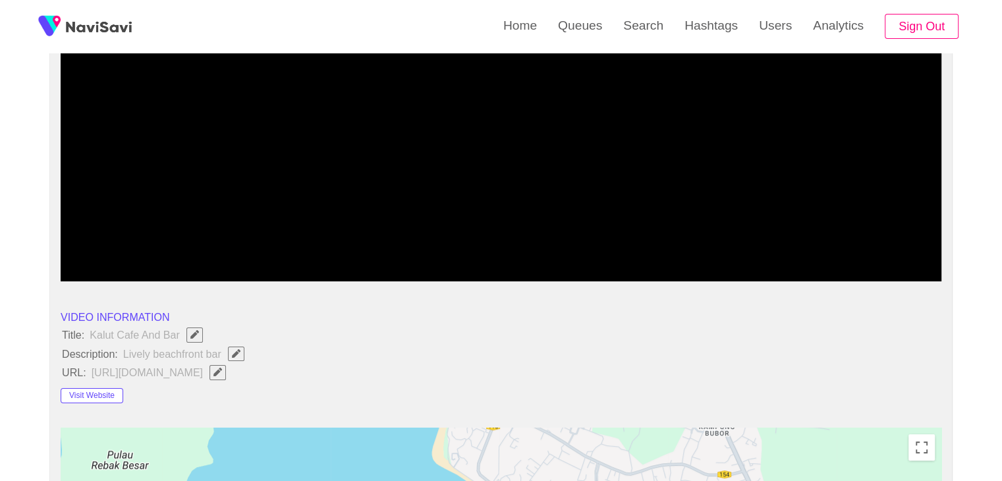
scroll to position [0, 0]
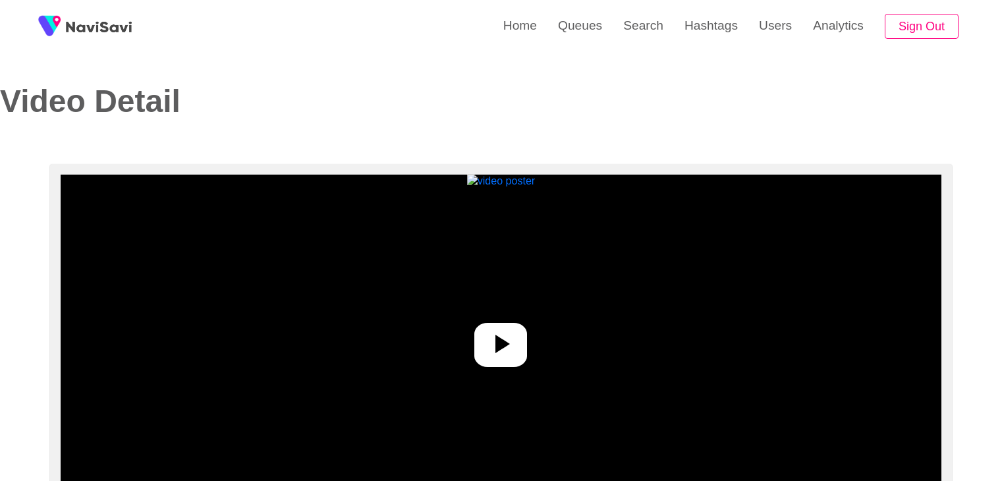
select select "**********"
select select "**"
click at [500, 345] on icon at bounding box center [503, 344] width 14 height 18
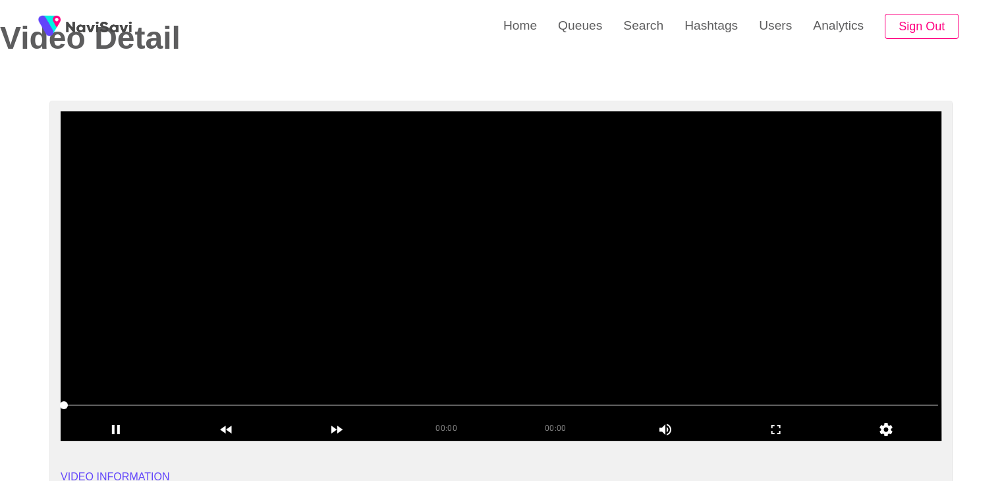
scroll to position [66, 0]
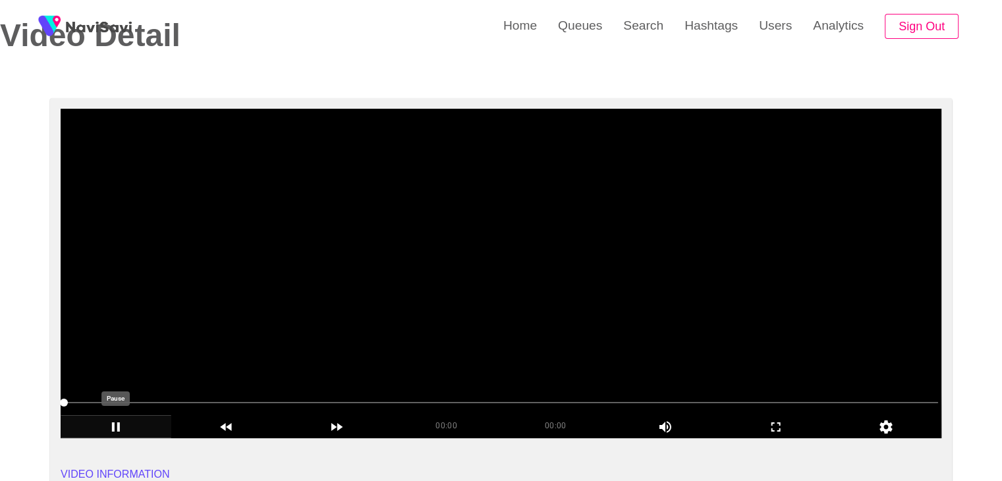
click at [121, 433] on icon "add" at bounding box center [115, 427] width 109 height 16
drag, startPoint x: 67, startPoint y: 404, endPoint x: 86, endPoint y: 402, distance: 19.9
click at [86, 402] on span at bounding box center [501, 402] width 875 height 21
click at [80, 404] on span at bounding box center [501, 402] width 875 height 21
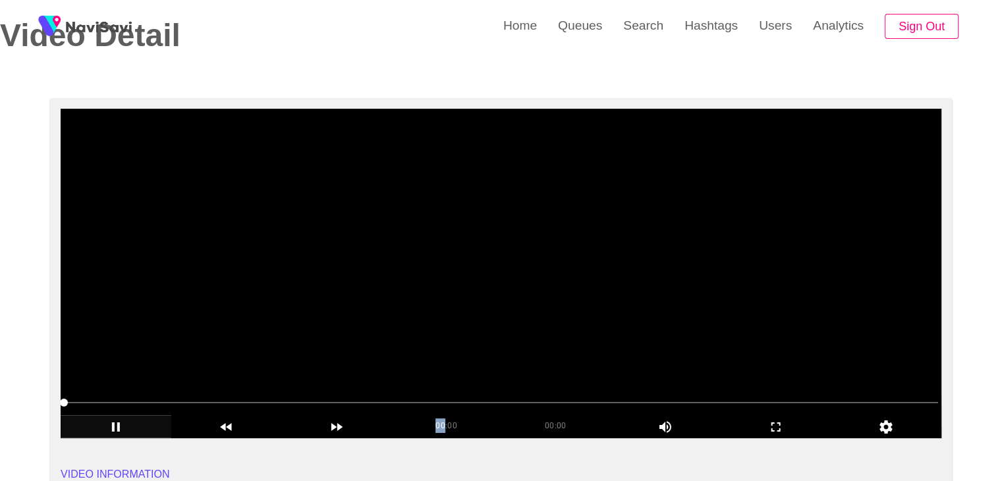
click at [64, 400] on span at bounding box center [64, 403] width 8 height 8
click at [111, 415] on div "add" at bounding box center [116, 426] width 111 height 22
click at [137, 424] on icon "add" at bounding box center [115, 427] width 109 height 16
click at [135, 428] on icon "add" at bounding box center [115, 427] width 109 height 16
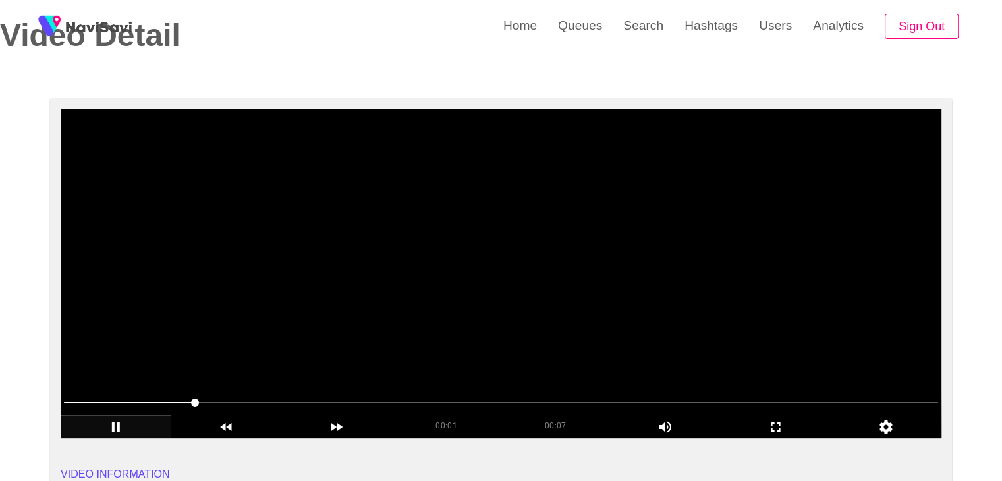
drag, startPoint x: 191, startPoint y: 407, endPoint x: 0, endPoint y: 404, distance: 191.1
click at [82, 404] on span at bounding box center [501, 402] width 875 height 21
click at [81, 404] on span at bounding box center [85, 403] width 8 height 8
click at [69, 404] on span at bounding box center [73, 403] width 8 height 8
click at [115, 426] on icon "add" at bounding box center [116, 426] width 7 height 9
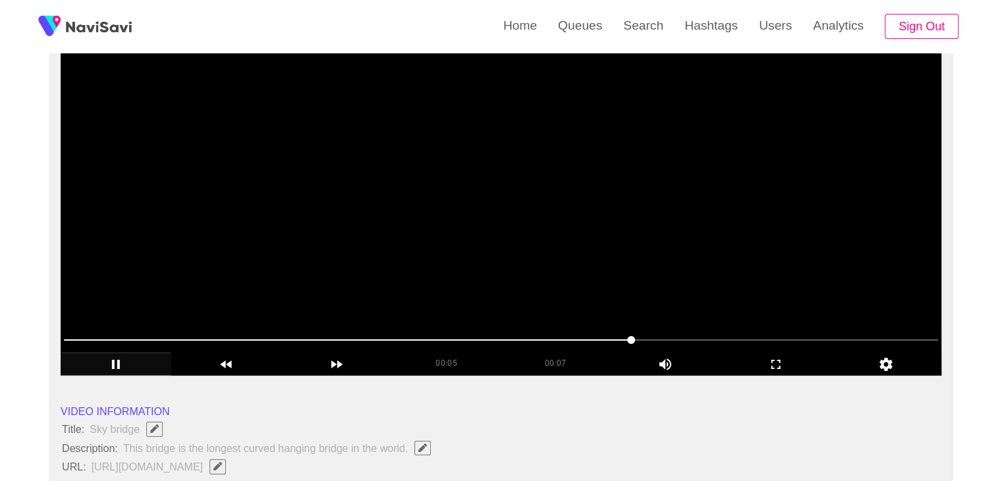
scroll to position [132, 0]
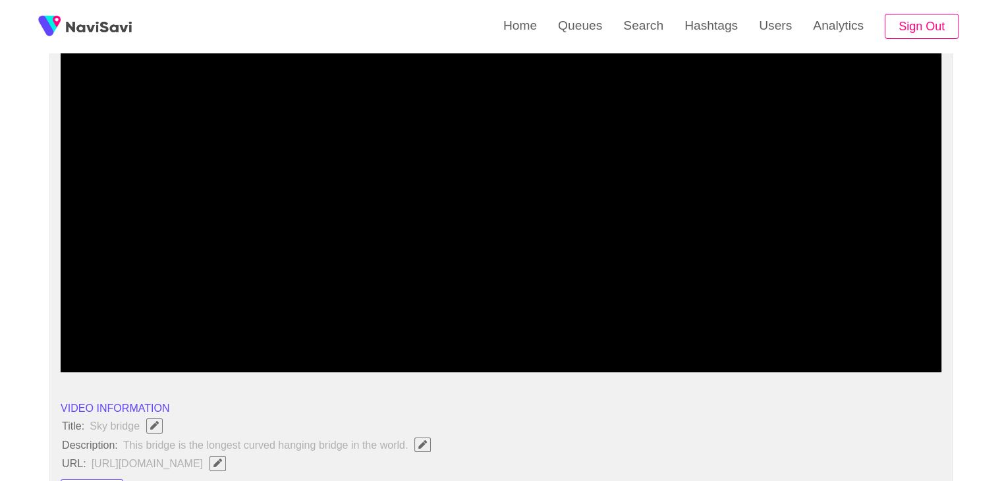
click at [680, 334] on span at bounding box center [501, 336] width 875 height 21
click at [129, 357] on icon "add" at bounding box center [115, 361] width 109 height 16
click at [135, 356] on icon "add" at bounding box center [115, 361] width 109 height 16
click at [132, 357] on icon "add" at bounding box center [115, 361] width 109 height 16
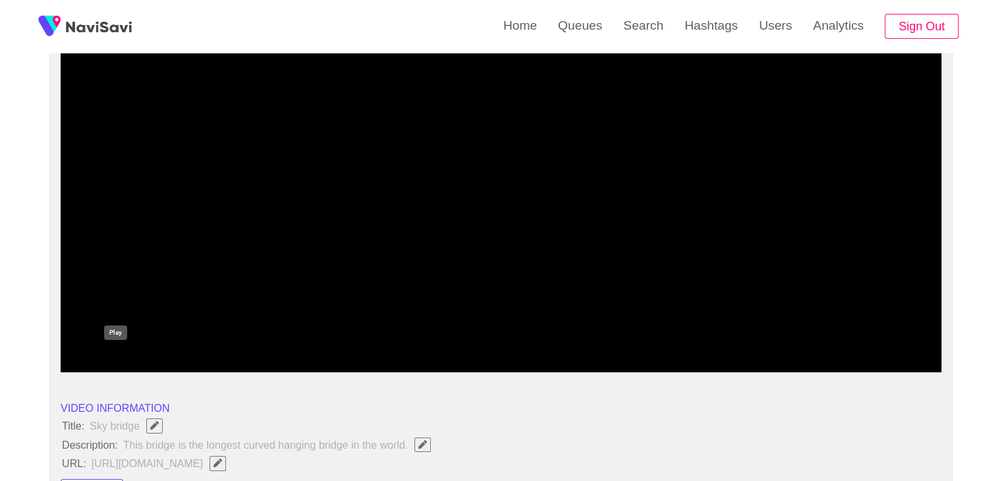
click at [131, 357] on icon "add" at bounding box center [115, 361] width 109 height 16
click at [848, 333] on span at bounding box center [501, 336] width 875 height 21
click at [855, 333] on span at bounding box center [851, 337] width 8 height 8
click at [758, 329] on span at bounding box center [501, 336] width 875 height 21
click at [757, 333] on span at bounding box center [755, 337] width 8 height 8
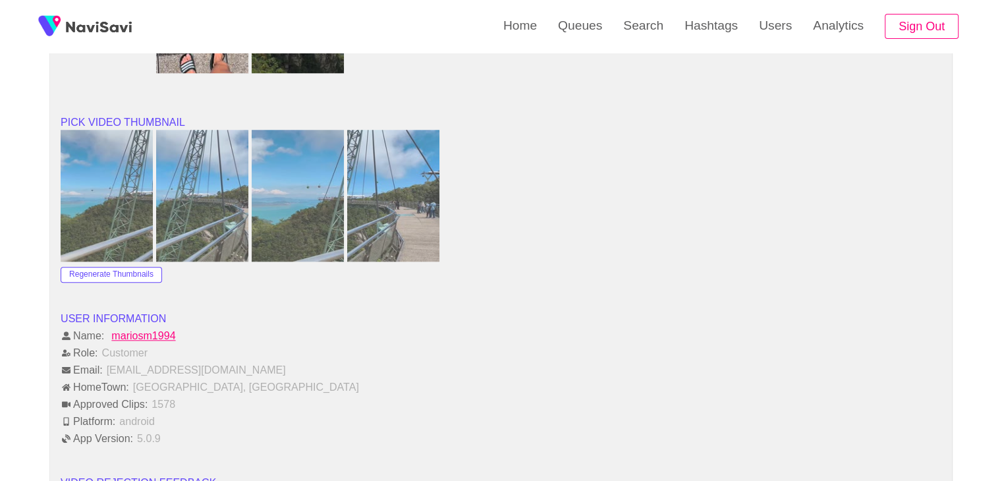
scroll to position [1516, 0]
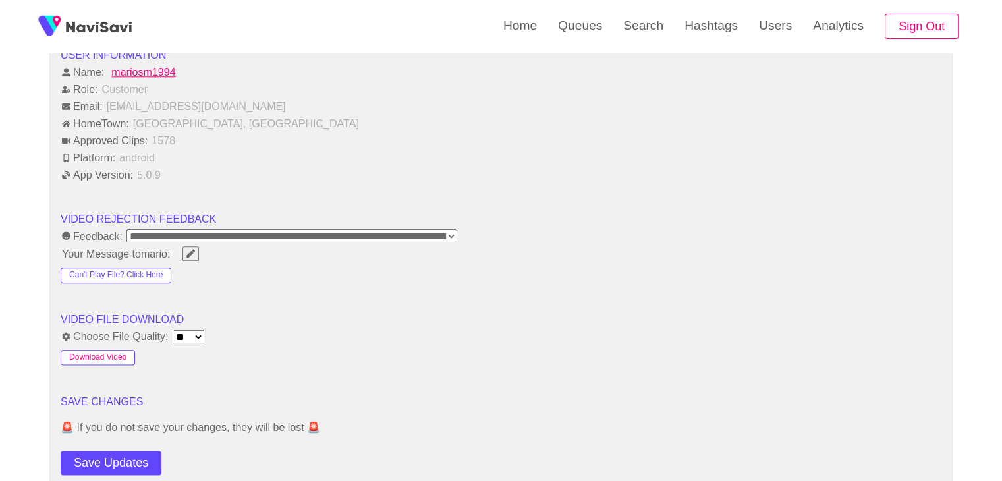
click at [102, 353] on button "Download Video" at bounding box center [98, 358] width 74 height 16
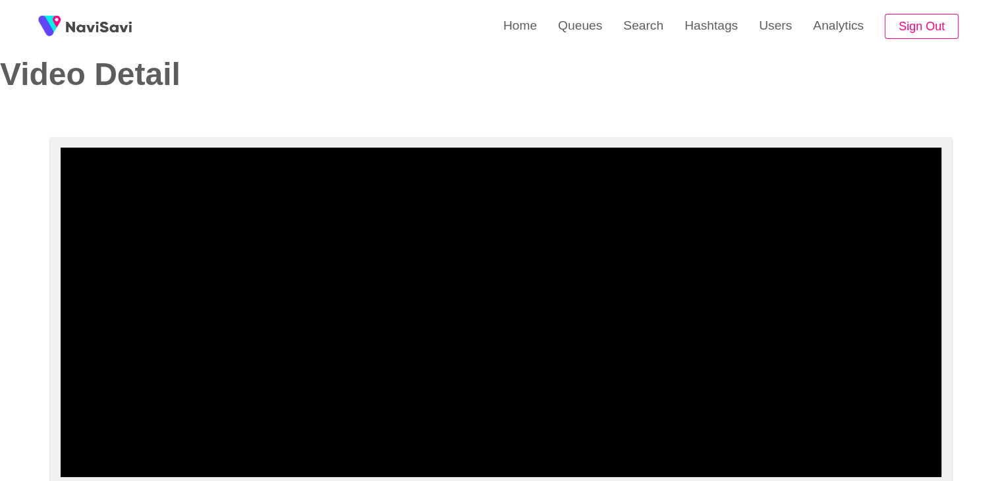
scroll to position [132, 0]
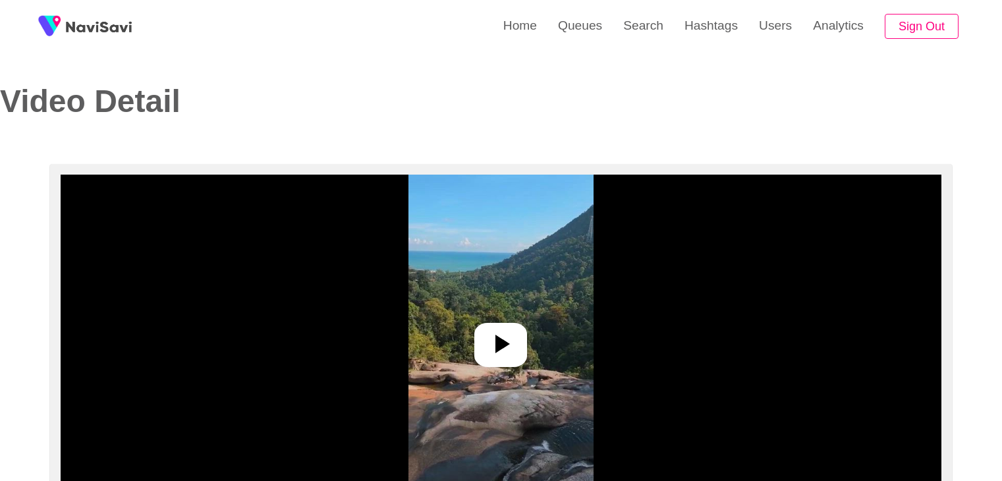
select select "**********"
select select "**"
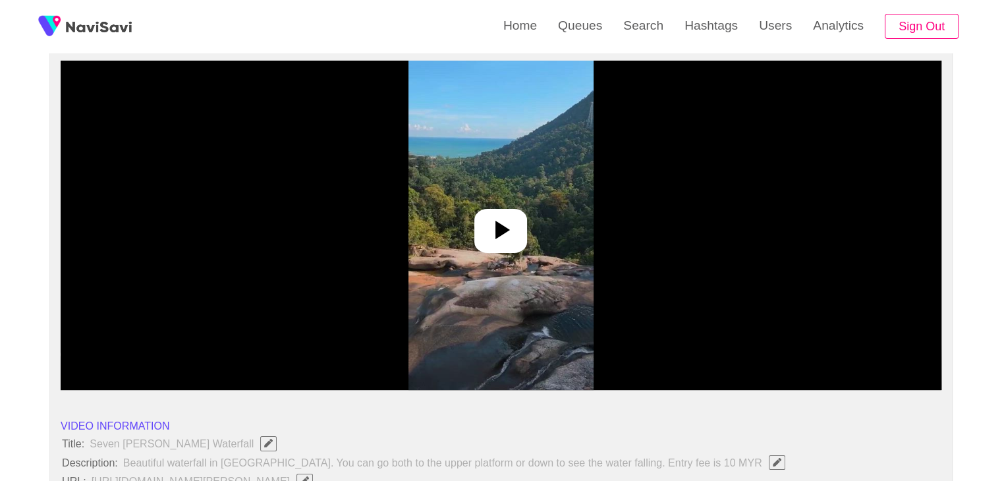
scroll to position [132, 0]
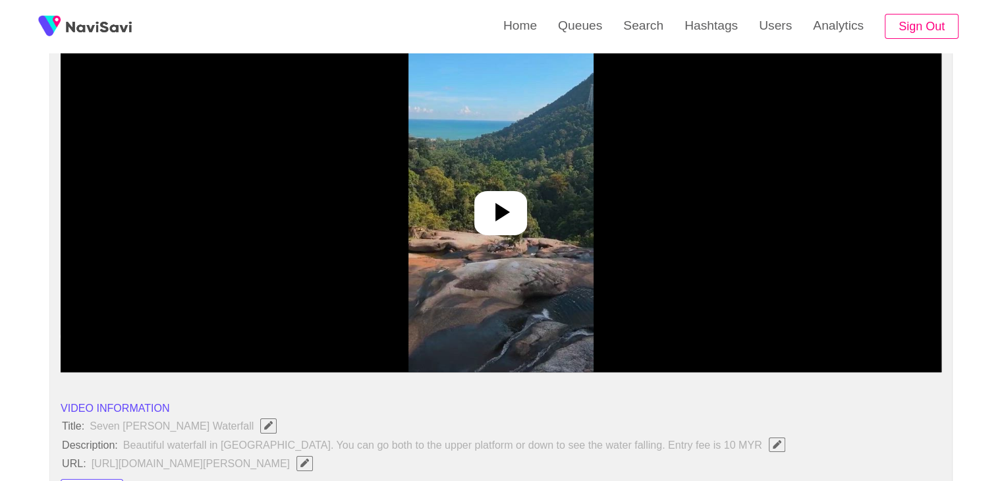
click at [500, 214] on icon at bounding box center [503, 212] width 14 height 18
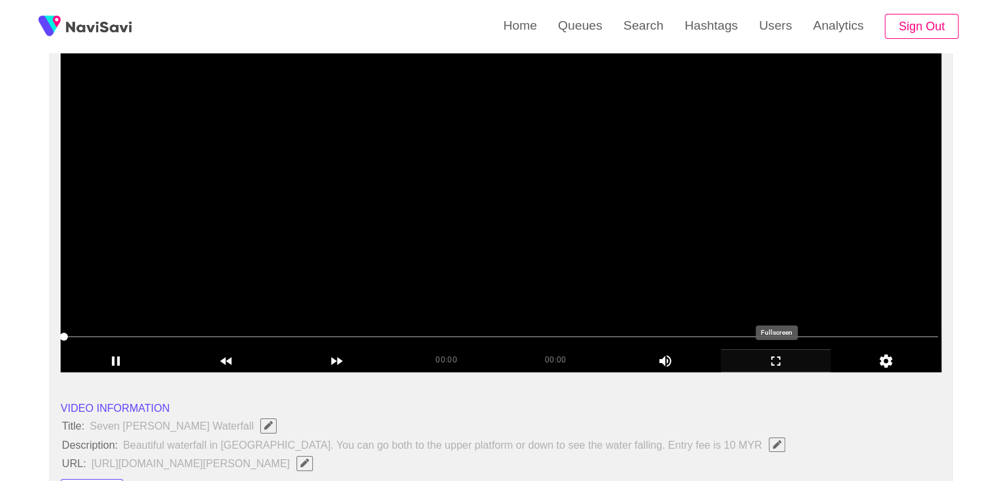
click at [772, 354] on icon "add" at bounding box center [776, 361] width 109 height 16
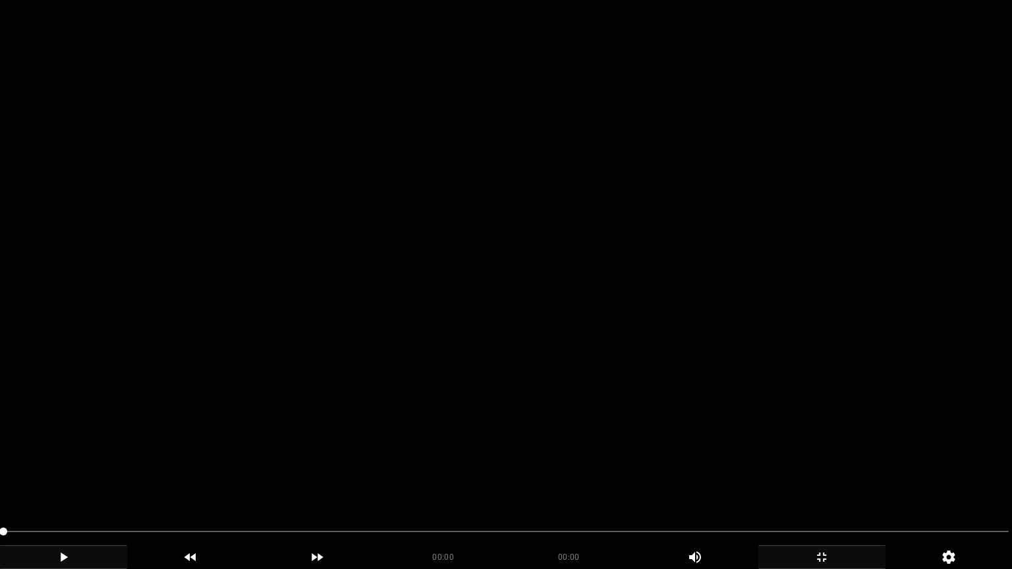
click at [69, 480] on icon "add" at bounding box center [64, 558] width 126 height 16
click at [82, 480] on icon "add" at bounding box center [64, 558] width 126 height 16
click at [84, 480] on icon "add" at bounding box center [64, 558] width 126 height 16
click at [98, 480] on icon "add" at bounding box center [64, 558] width 126 height 16
click at [109, 480] on div "add" at bounding box center [63, 558] width 127 height 24
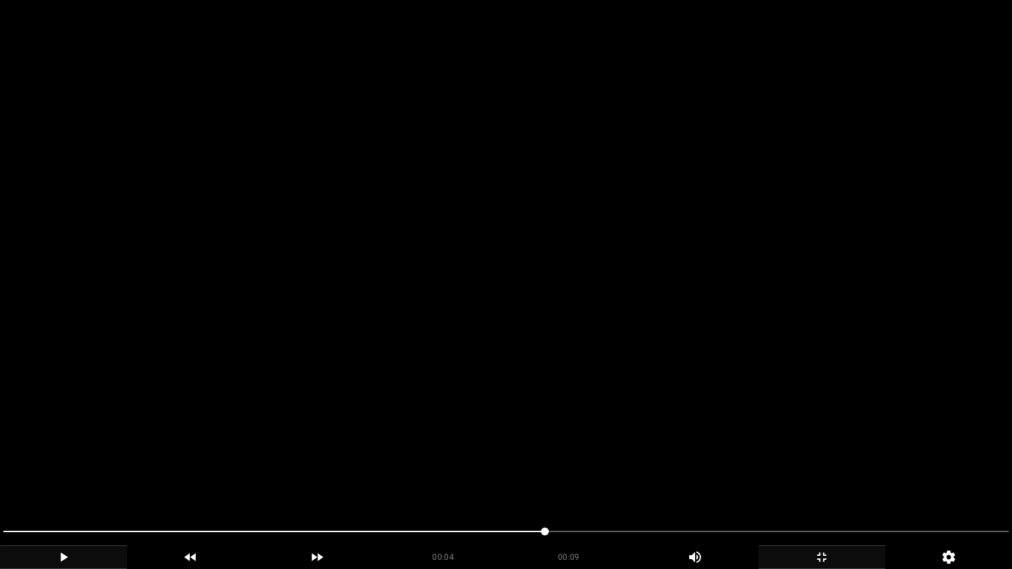
click at [82, 480] on div "add" at bounding box center [63, 558] width 127 height 24
click at [36, 480] on div "add" at bounding box center [63, 558] width 127 height 24
click at [57, 480] on icon "add" at bounding box center [64, 558] width 126 height 16
click at [63, 480] on icon "add" at bounding box center [64, 557] width 7 height 9
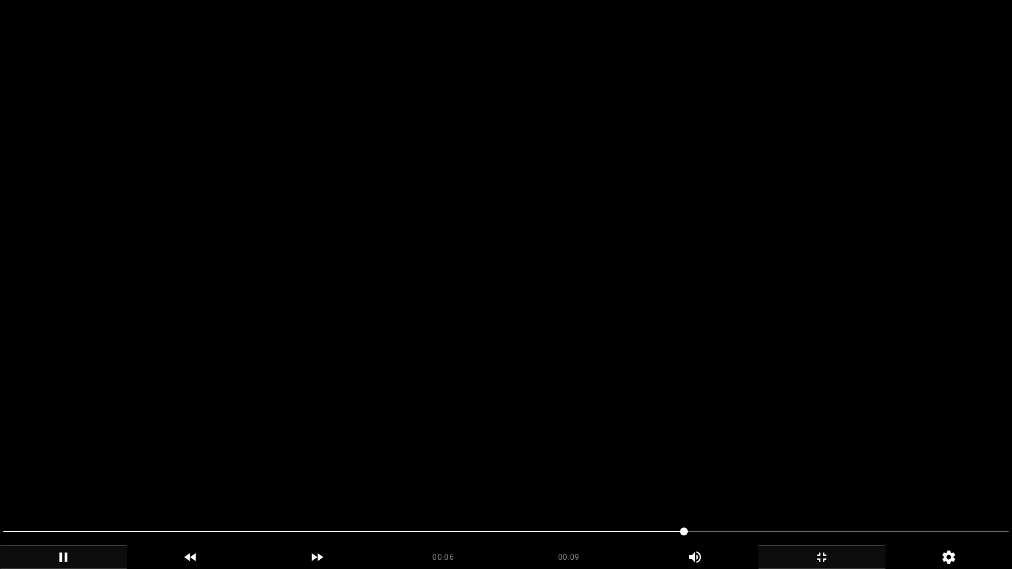
click at [770, 480] on span at bounding box center [506, 531] width 1006 height 21
click at [817, 480] on icon "add" at bounding box center [822, 558] width 126 height 16
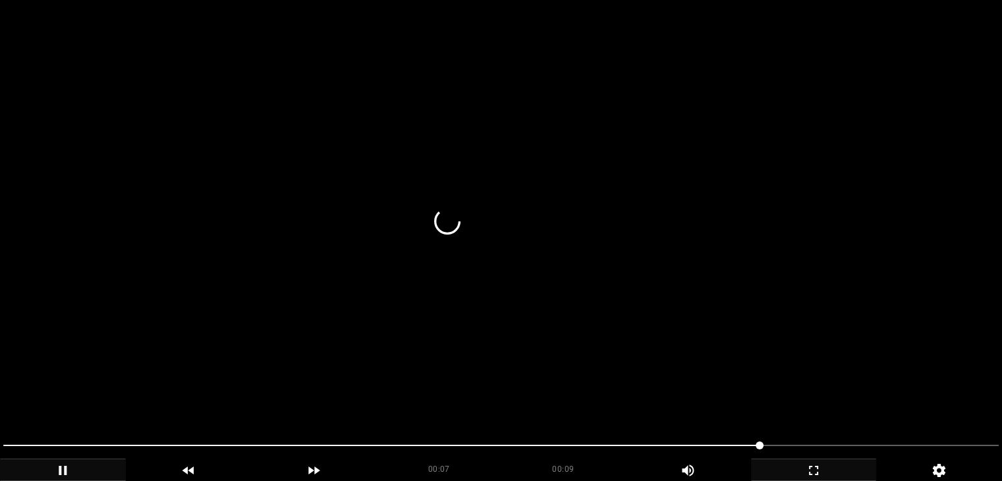
scroll to position [1450, 0]
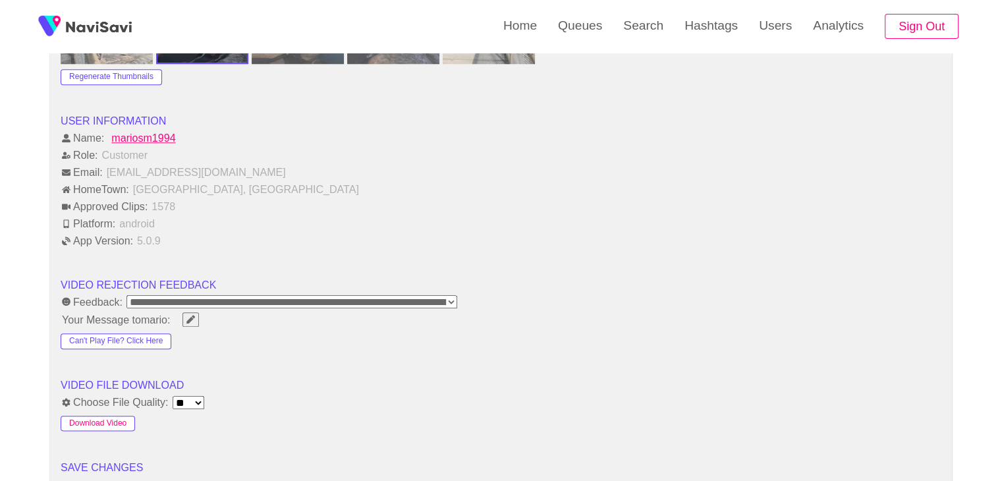
click at [117, 416] on button "Download Video" at bounding box center [98, 424] width 74 height 16
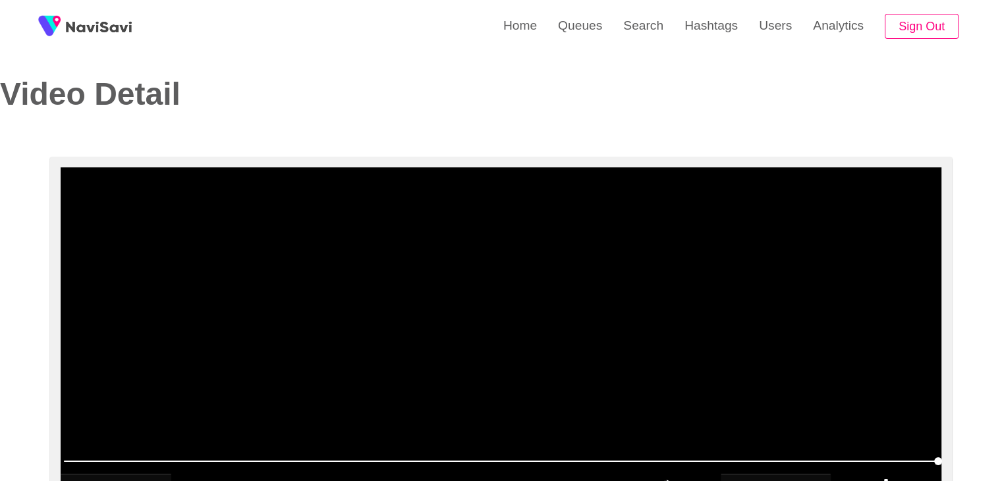
scroll to position [0, 0]
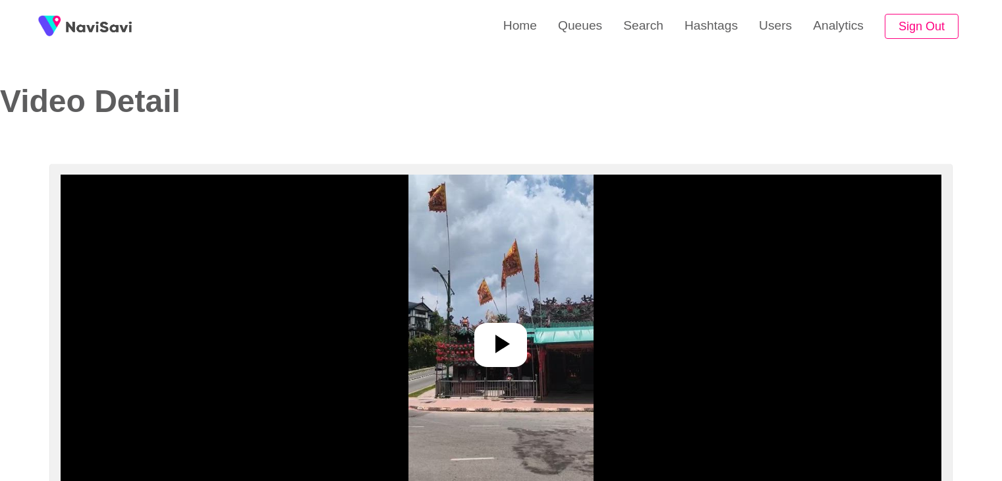
select select "**********"
select select "**"
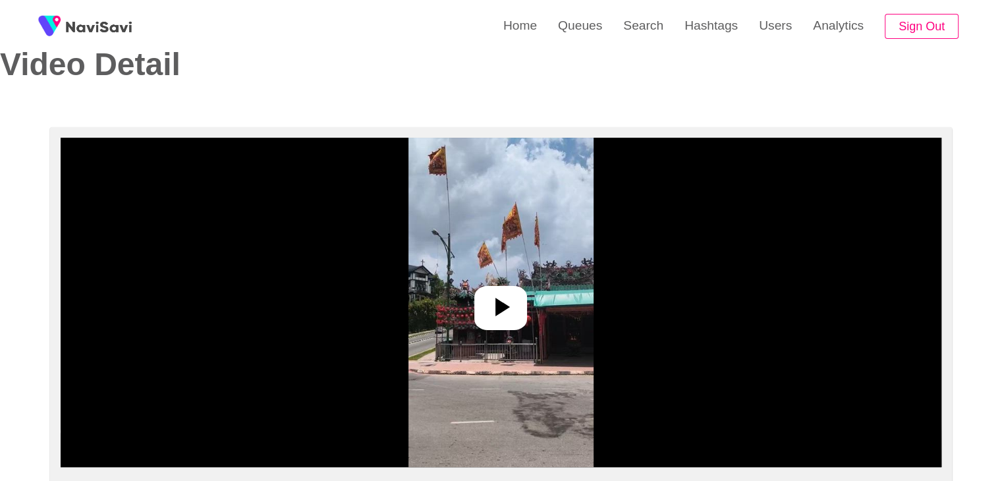
scroll to position [132, 0]
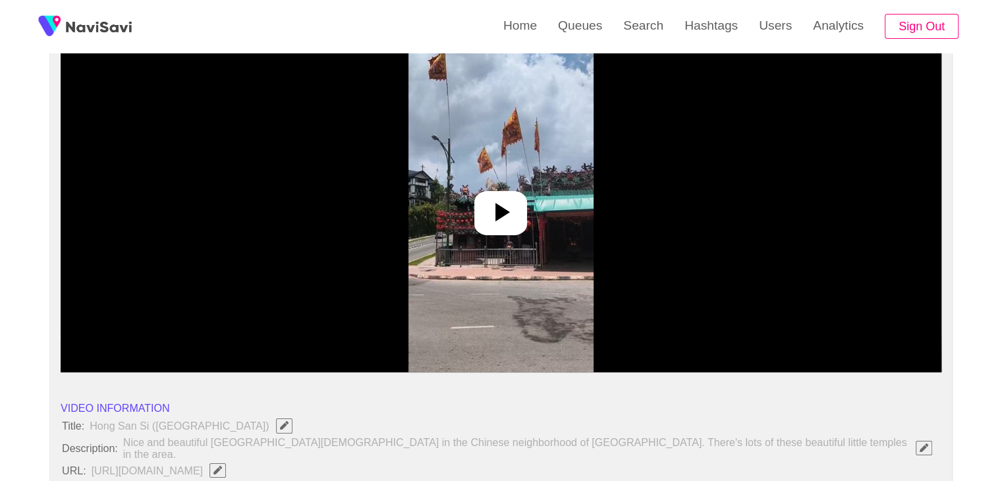
click at [517, 200] on div at bounding box center [501, 213] width 53 height 44
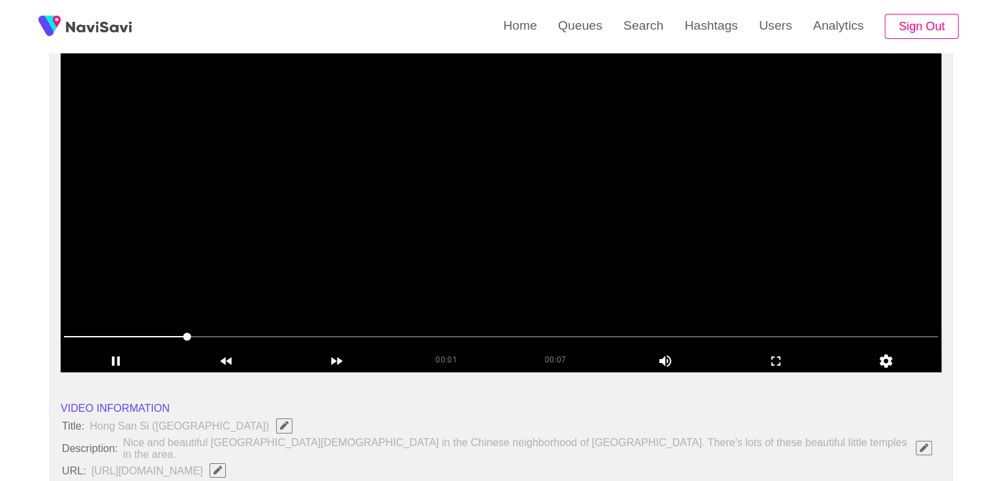
click at [381, 332] on span at bounding box center [501, 336] width 875 height 21
click at [637, 323] on div at bounding box center [501, 338] width 885 height 34
click at [675, 339] on span at bounding box center [501, 336] width 875 height 21
click at [712, 337] on span at bounding box center [501, 336] width 875 height 21
drag, startPoint x: 622, startPoint y: 341, endPoint x: 210, endPoint y: 328, distance: 412.8
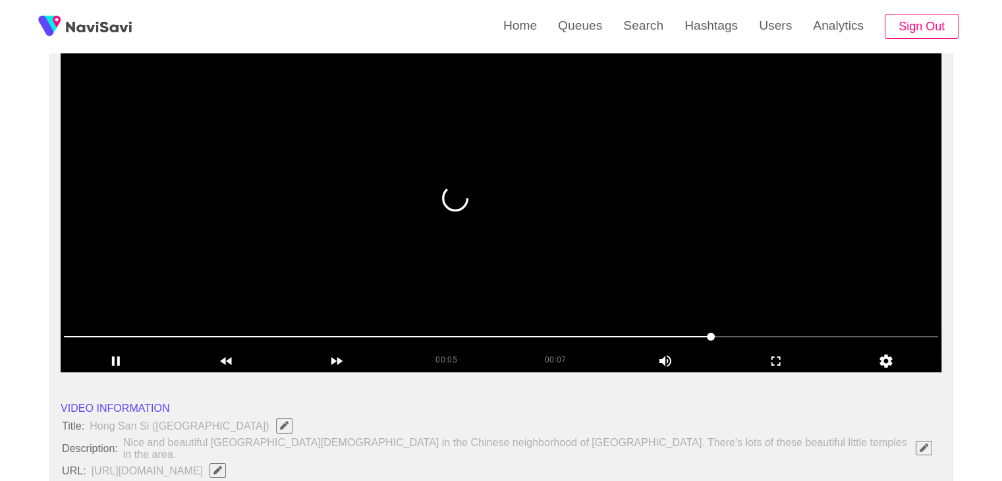
click at [210, 328] on span at bounding box center [501, 336] width 875 height 21
click at [100, 327] on span at bounding box center [501, 336] width 875 height 21
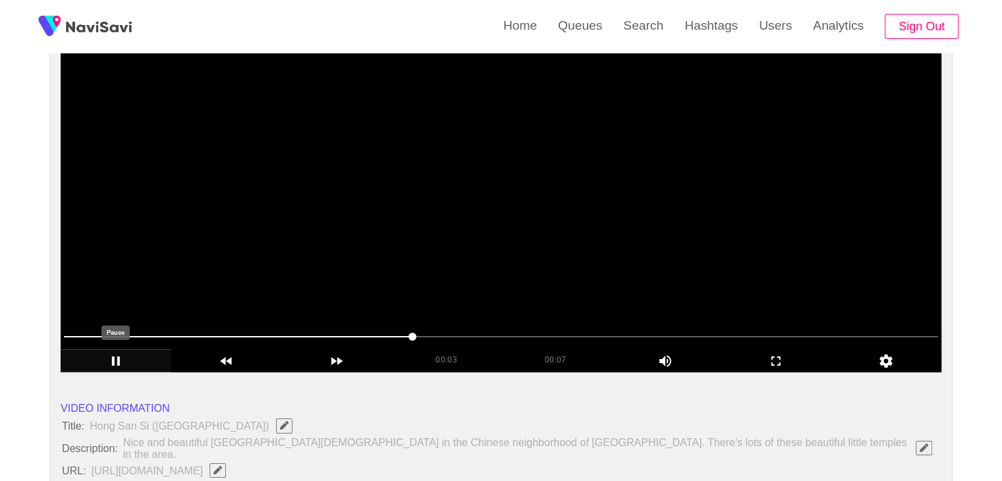
click at [125, 354] on icon "add" at bounding box center [115, 361] width 109 height 16
click at [123, 354] on icon "add" at bounding box center [115, 361] width 109 height 16
click at [552, 331] on span at bounding box center [501, 336] width 875 height 21
click at [669, 330] on span at bounding box center [501, 336] width 875 height 21
click at [113, 361] on icon "add" at bounding box center [116, 361] width 8 height 9
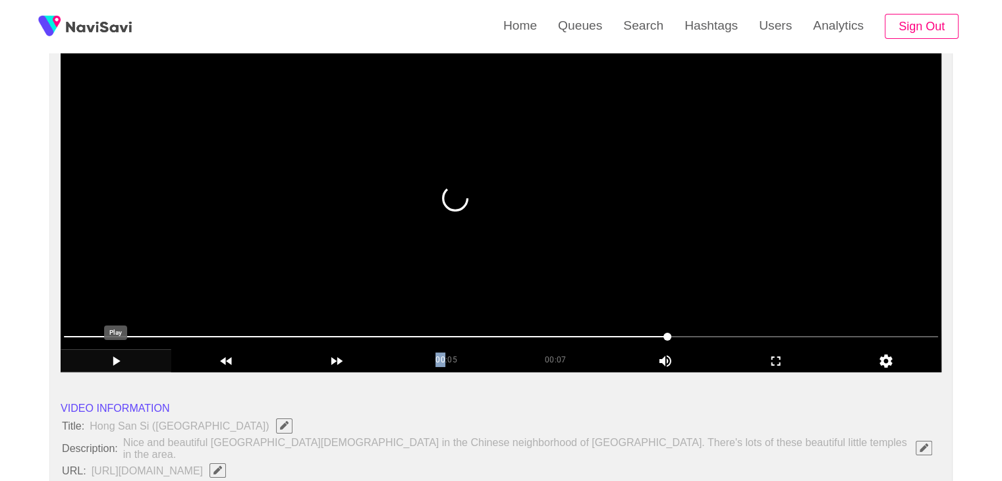
click at [113, 361] on icon "add" at bounding box center [115, 361] width 109 height 16
click at [424, 174] on video at bounding box center [501, 208] width 881 height 330
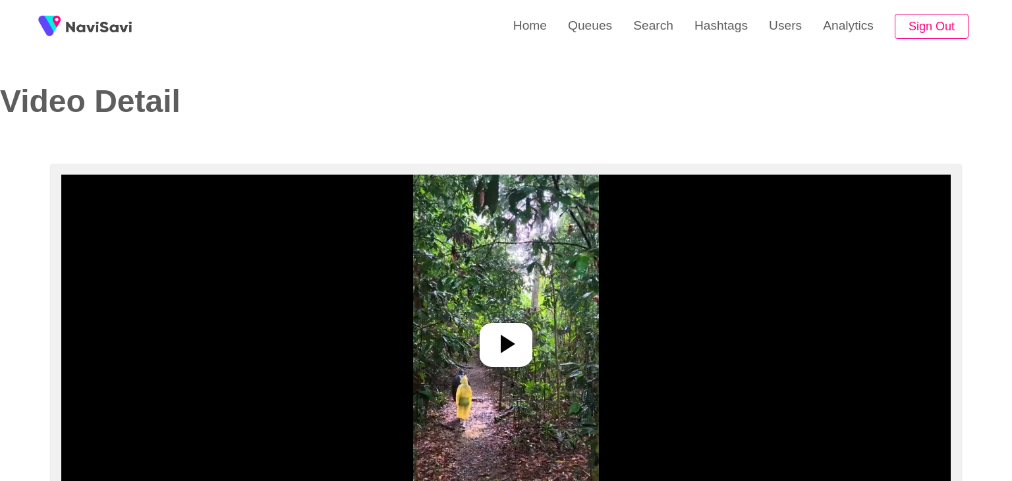
select select "**********"
select select "**"
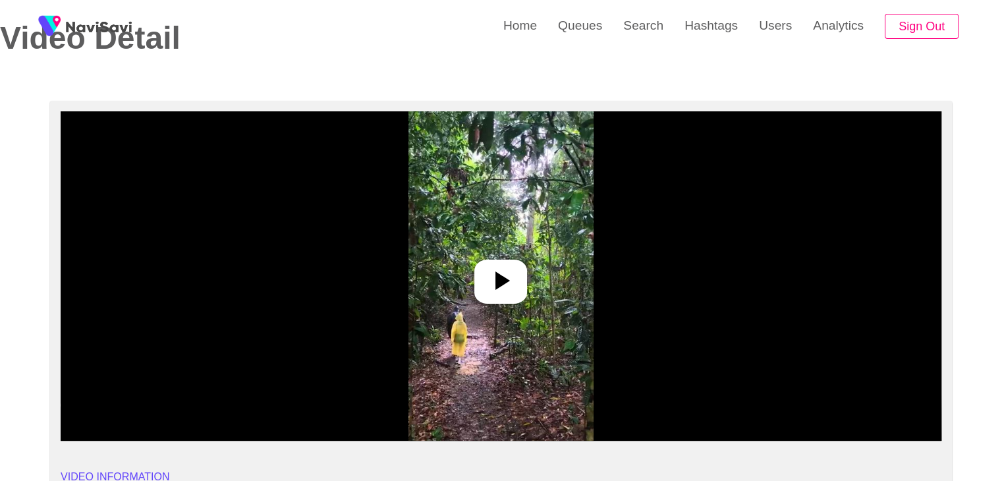
scroll to position [66, 0]
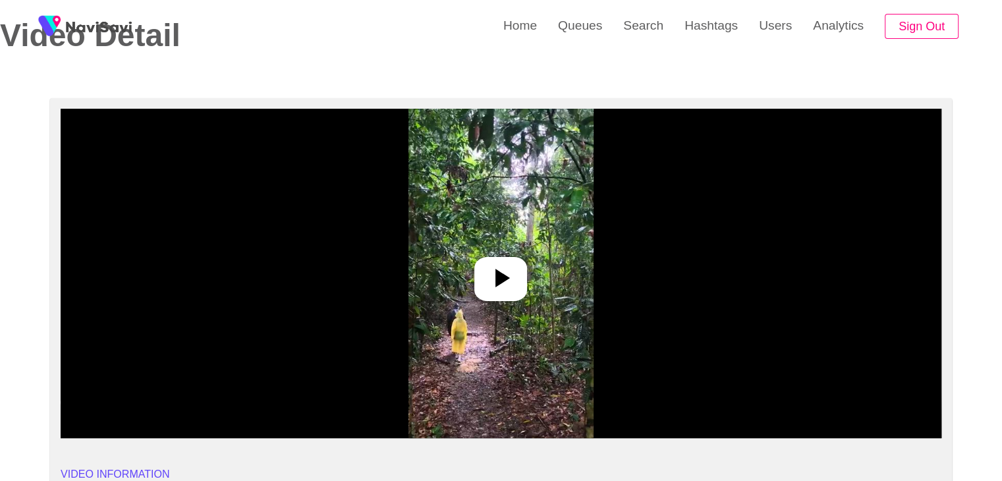
click at [503, 279] on icon at bounding box center [503, 278] width 14 height 18
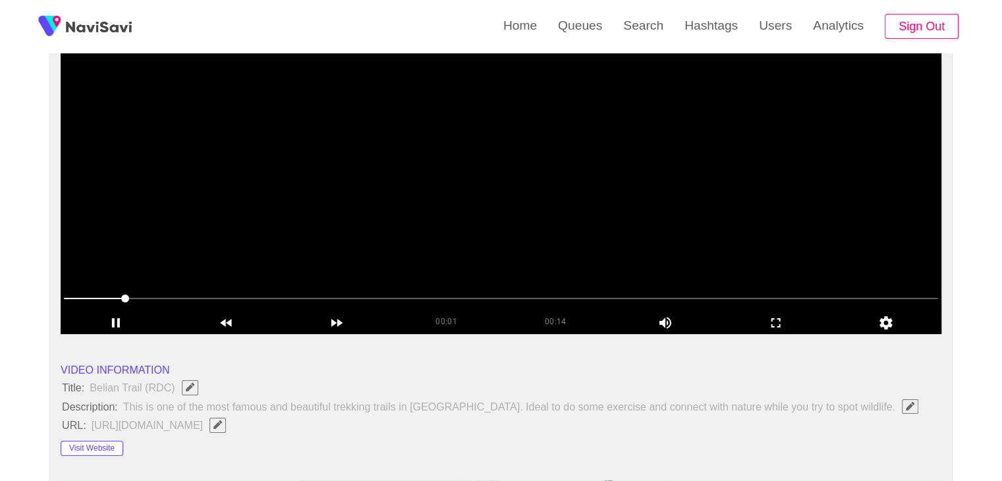
scroll to position [132, 0]
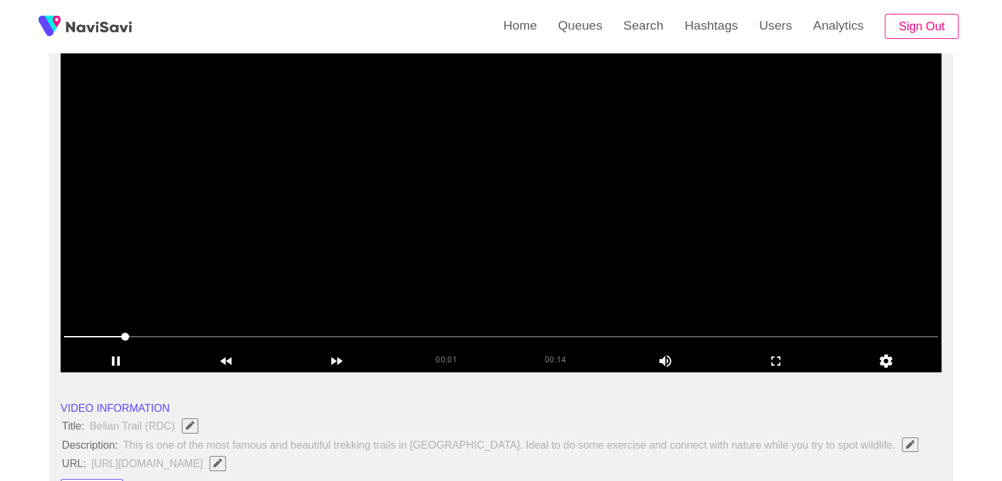
click at [370, 332] on span at bounding box center [501, 336] width 875 height 21
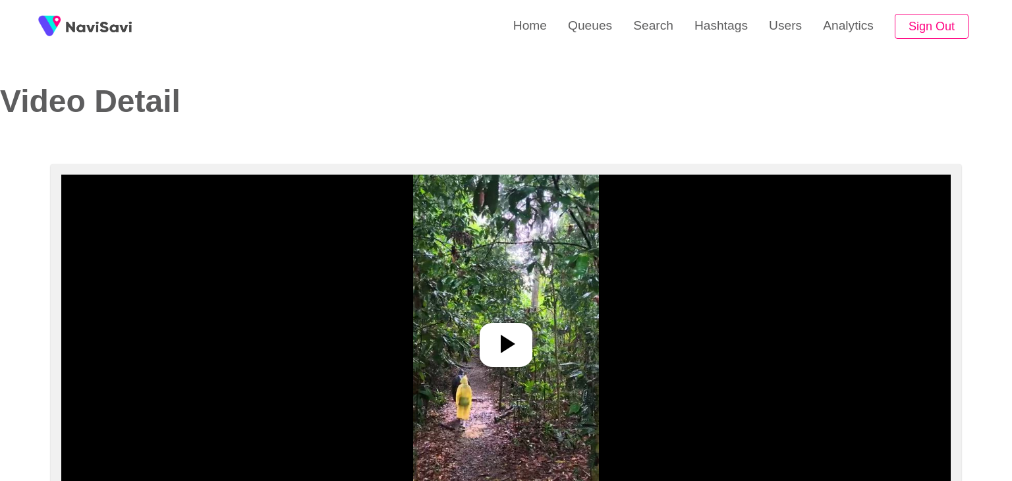
select select "**********"
select select "**"
drag, startPoint x: 500, startPoint y: 333, endPoint x: 509, endPoint y: 327, distance: 11.5
click at [500, 333] on icon at bounding box center [501, 344] width 32 height 32
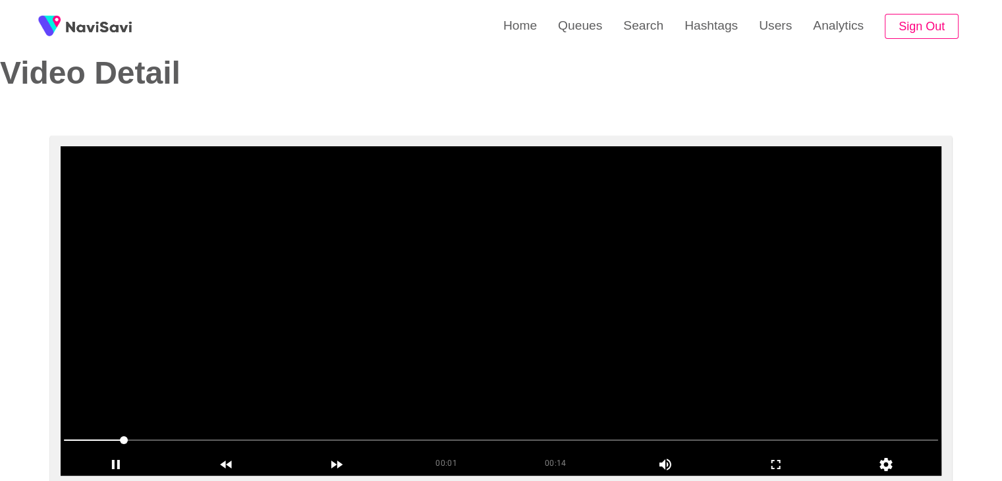
scroll to position [66, 0]
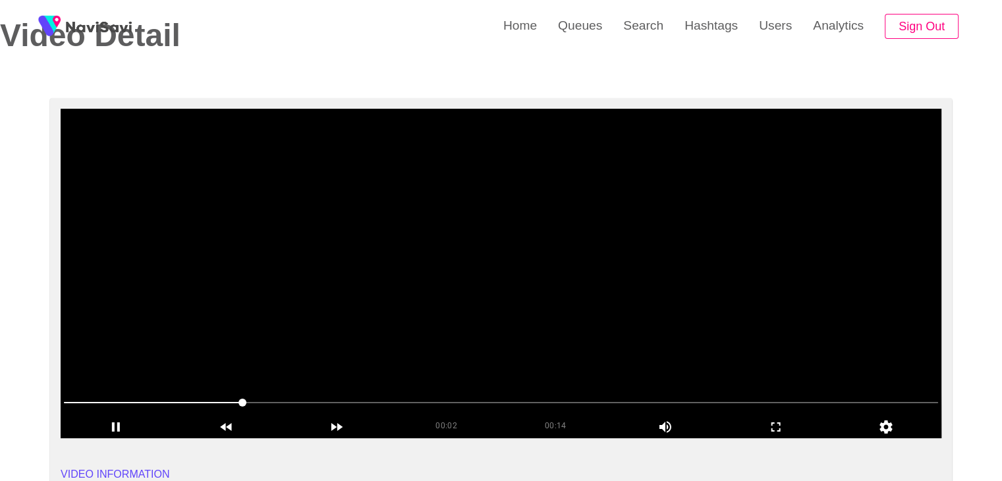
click at [320, 399] on span at bounding box center [501, 402] width 875 height 21
click at [407, 402] on span at bounding box center [501, 402] width 875 height 1
click at [452, 396] on span at bounding box center [501, 402] width 875 height 21
drag, startPoint x: 475, startPoint y: 396, endPoint x: 482, endPoint y: 396, distance: 7.2
click at [482, 396] on span at bounding box center [501, 402] width 875 height 21
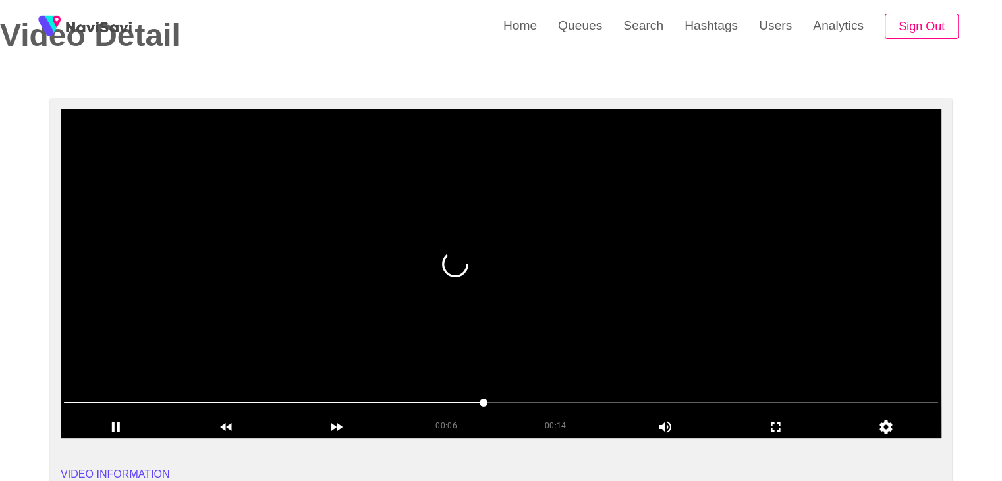
click at [501, 396] on span at bounding box center [501, 402] width 875 height 21
drag, startPoint x: 518, startPoint y: 396, endPoint x: 544, endPoint y: 396, distance: 25.7
click at [544, 396] on span at bounding box center [501, 402] width 875 height 21
click at [570, 396] on span at bounding box center [501, 402] width 875 height 21
click at [610, 396] on span at bounding box center [501, 402] width 875 height 21
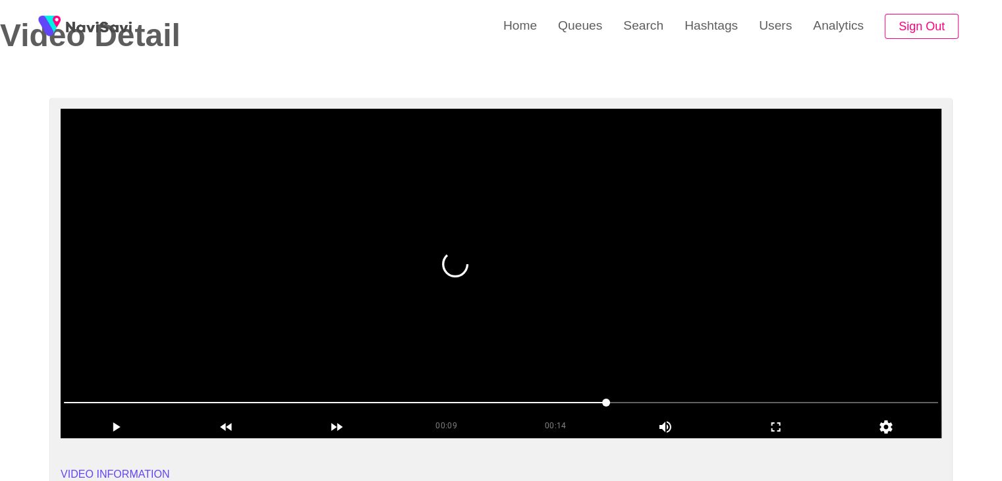
drag, startPoint x: 418, startPoint y: 403, endPoint x: 328, endPoint y: 398, distance: 90.4
click at [328, 398] on span at bounding box center [501, 402] width 875 height 21
click at [235, 392] on span at bounding box center [501, 402] width 875 height 21
drag, startPoint x: 235, startPoint y: 391, endPoint x: 203, endPoint y: 395, distance: 32.5
click at [203, 395] on span at bounding box center [501, 402] width 875 height 21
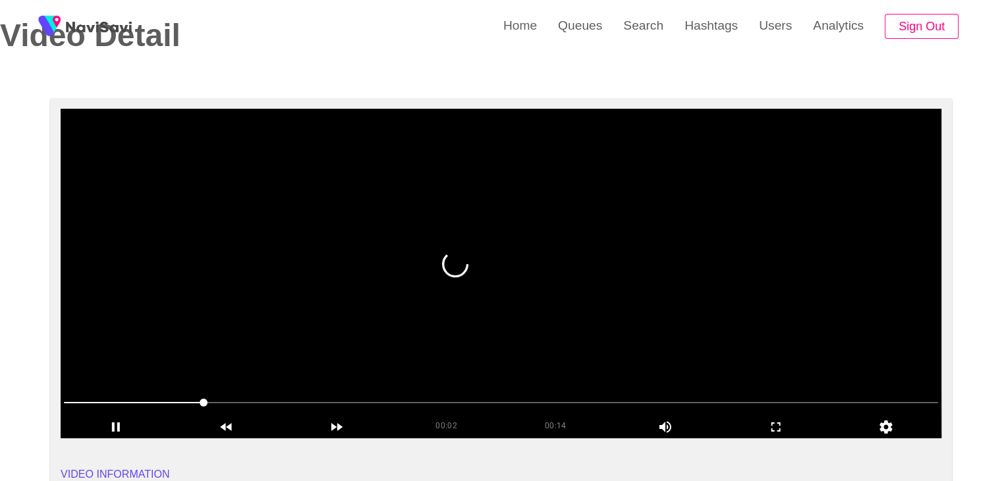
click at [289, 397] on span at bounding box center [501, 402] width 875 height 21
click at [414, 403] on span at bounding box center [501, 402] width 875 height 21
drag, startPoint x: 544, startPoint y: 399, endPoint x: 553, endPoint y: 399, distance: 8.6
click at [553, 399] on span at bounding box center [501, 402] width 875 height 21
click at [622, 395] on span at bounding box center [501, 402] width 875 height 21
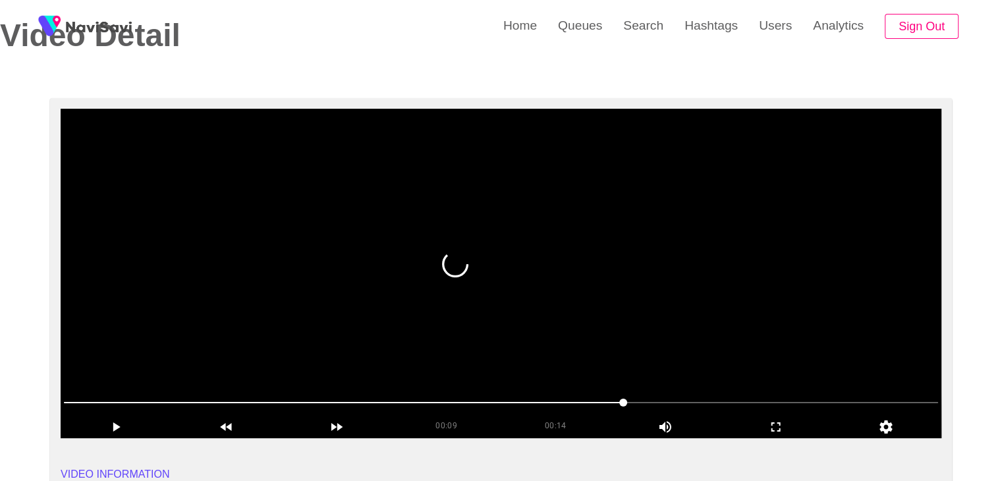
click at [656, 395] on span at bounding box center [501, 402] width 875 height 21
click at [766, 401] on span at bounding box center [501, 402] width 875 height 21
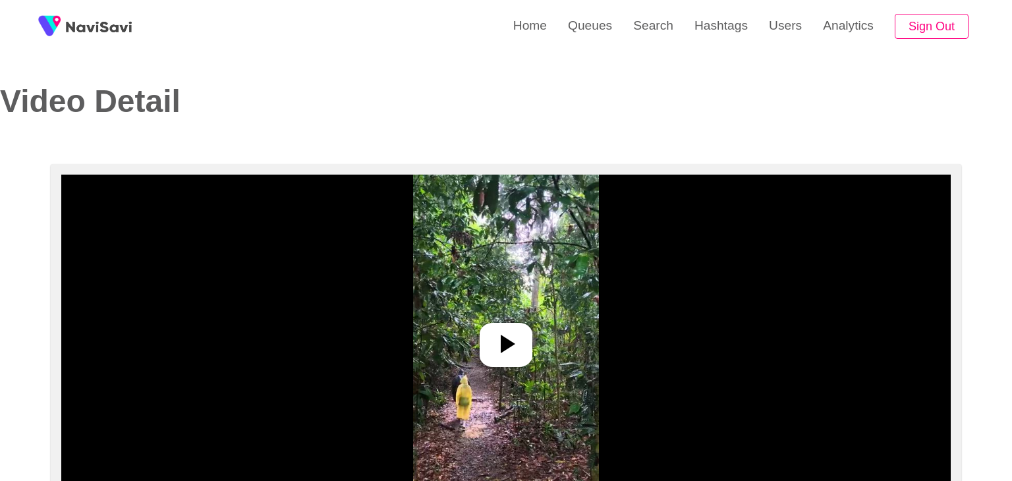
select select "**********"
select select "**"
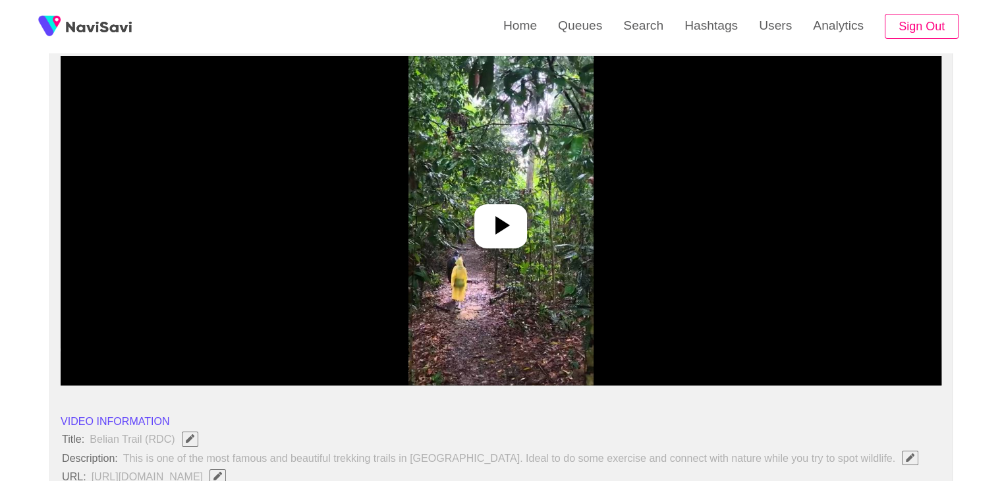
scroll to position [132, 0]
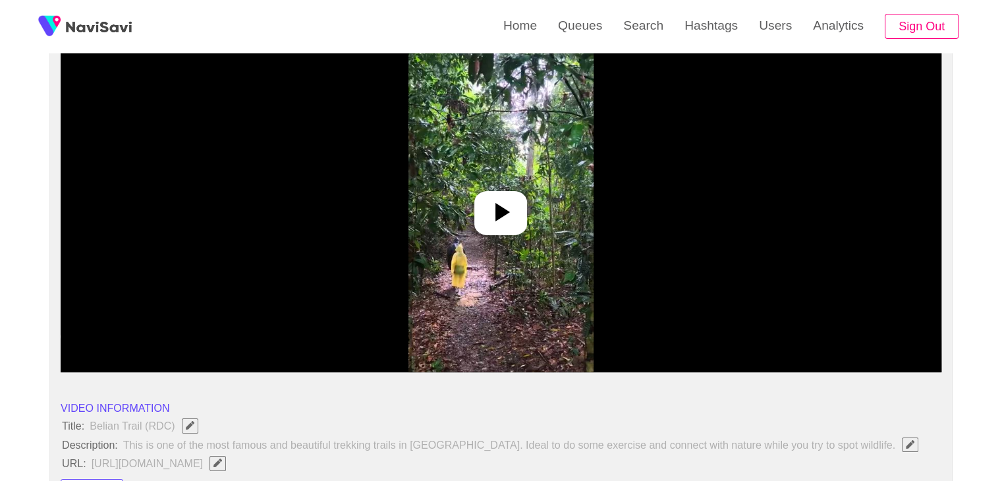
click at [511, 200] on icon at bounding box center [501, 212] width 32 height 32
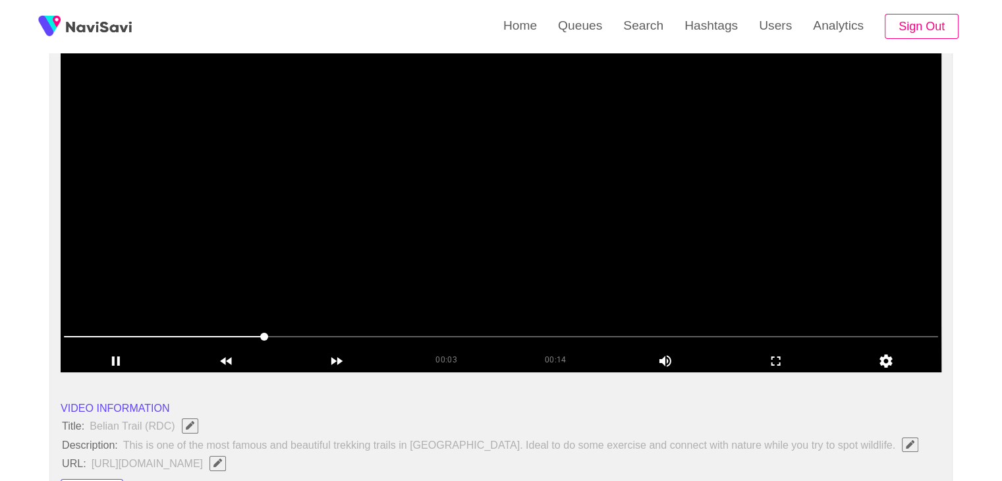
click at [492, 332] on span at bounding box center [501, 336] width 875 height 21
click at [571, 336] on span at bounding box center [501, 336] width 875 height 1
click at [623, 337] on span at bounding box center [501, 336] width 875 height 21
click at [662, 337] on span at bounding box center [501, 336] width 875 height 21
drag, startPoint x: 662, startPoint y: 337, endPoint x: 677, endPoint y: 337, distance: 15.2
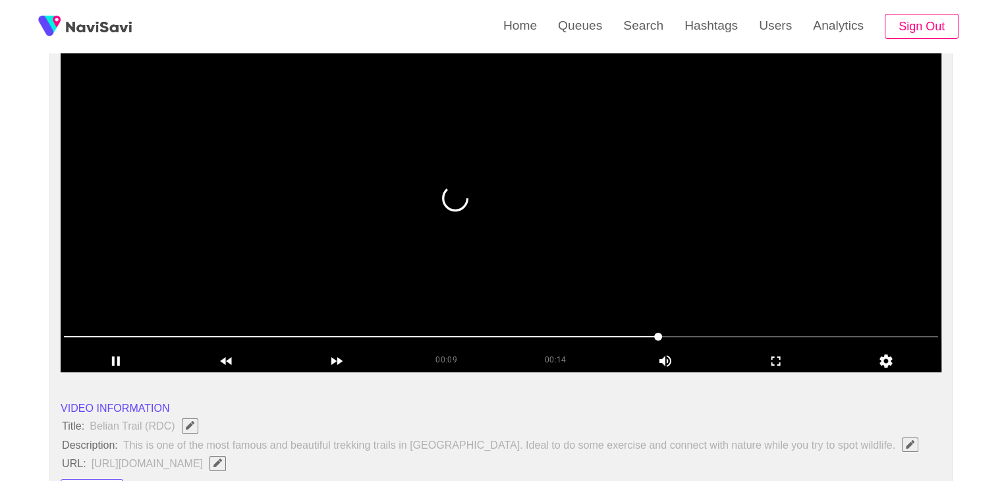
click at [677, 337] on span at bounding box center [501, 336] width 875 height 21
click at [694, 338] on span at bounding box center [501, 336] width 875 height 21
click at [121, 354] on icon "add" at bounding box center [115, 361] width 109 height 16
click at [539, 250] on video at bounding box center [501, 208] width 881 height 330
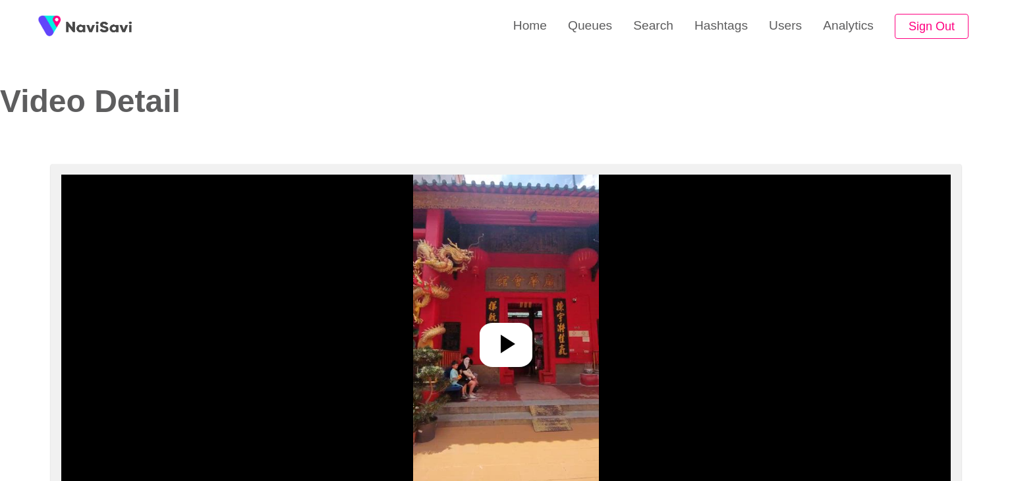
select select "**********"
select select "**"
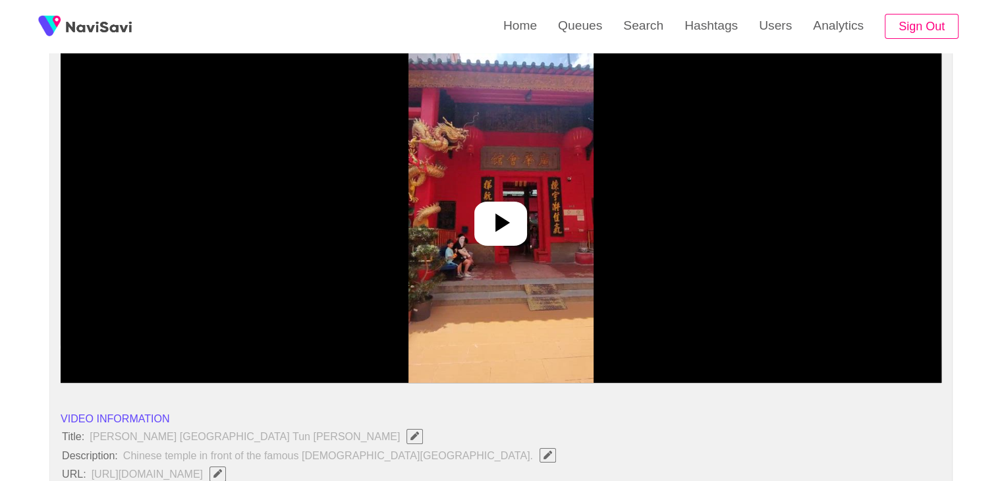
scroll to position [132, 0]
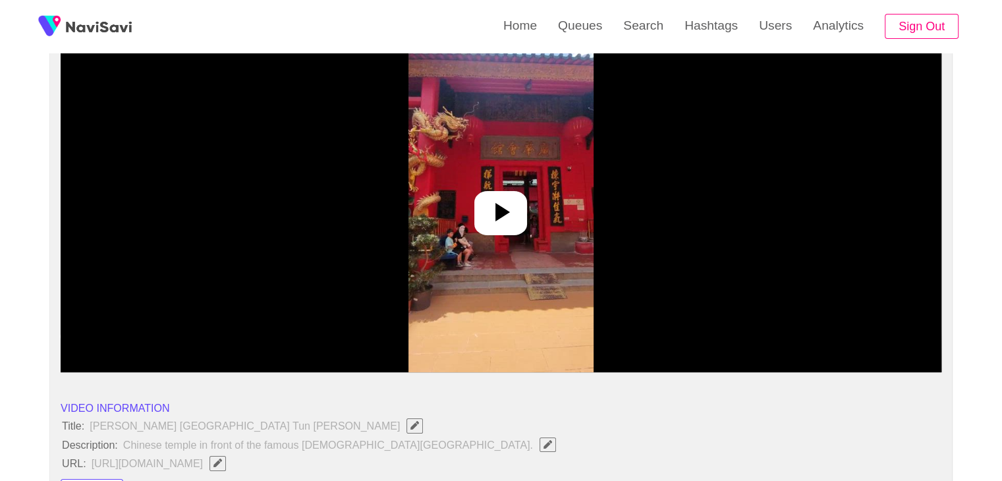
click at [514, 209] on icon at bounding box center [501, 212] width 32 height 32
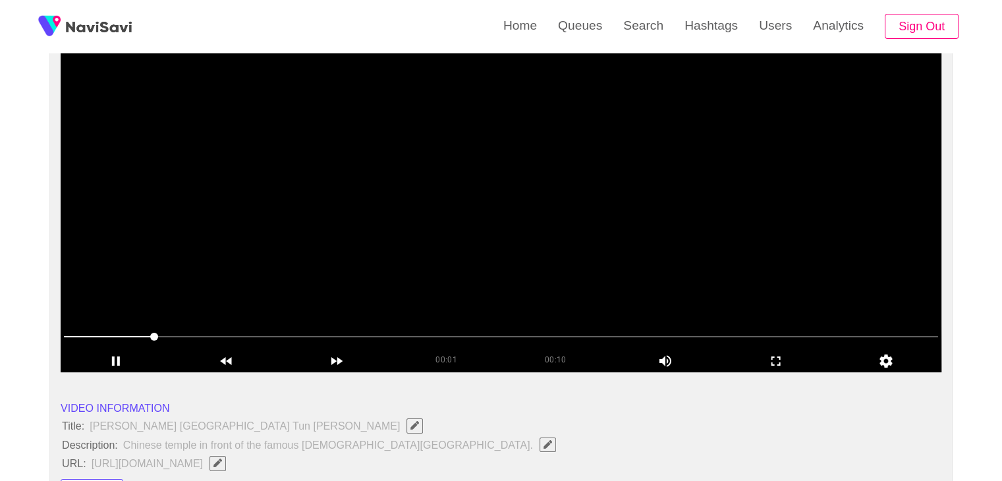
click at [469, 339] on span at bounding box center [501, 336] width 875 height 21
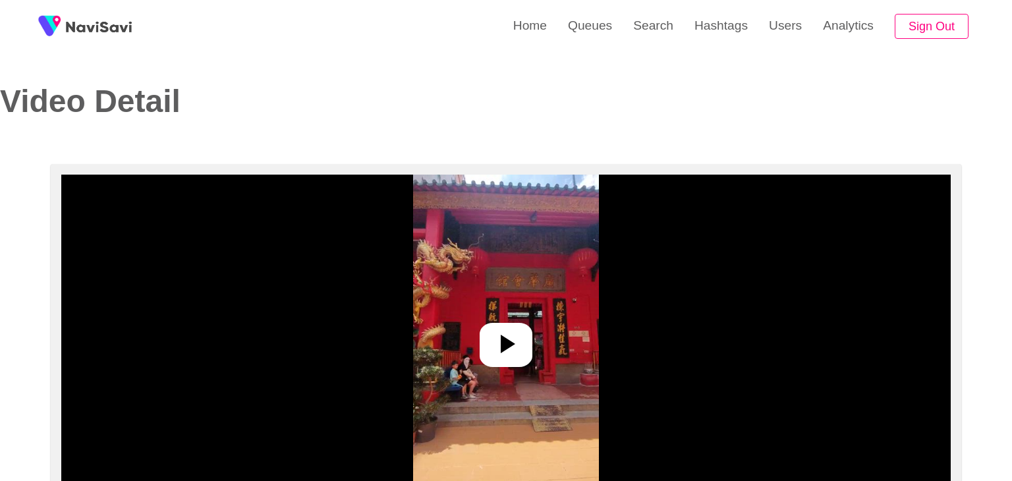
select select "**********"
select select "**"
click at [516, 343] on icon at bounding box center [501, 344] width 32 height 32
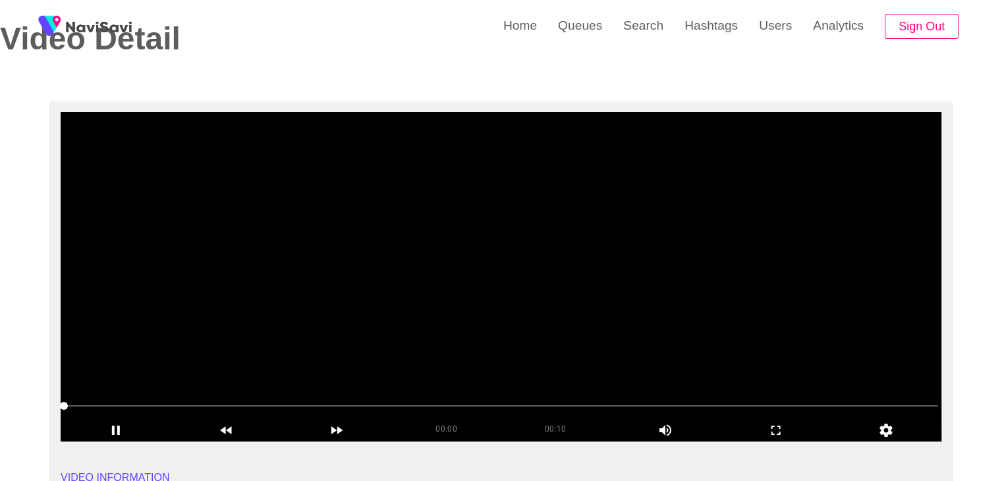
scroll to position [66, 0]
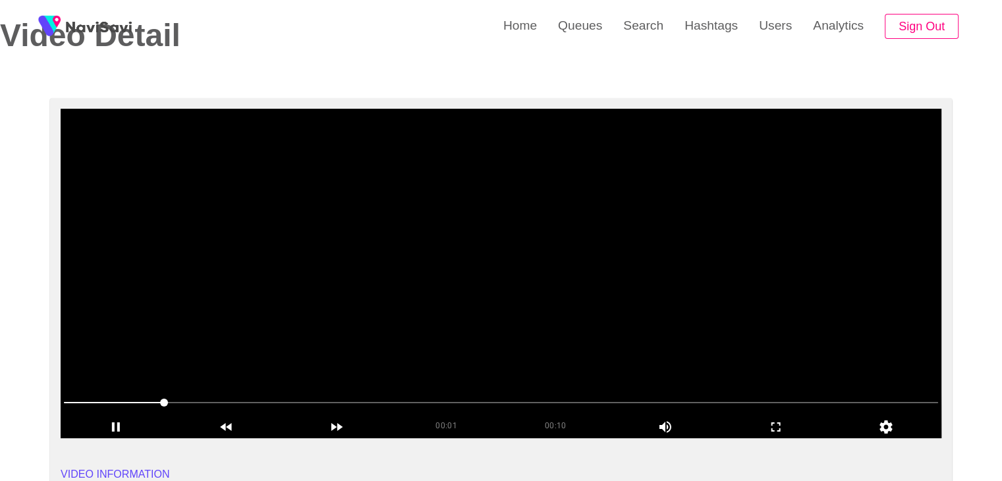
click at [447, 396] on span at bounding box center [501, 402] width 875 height 21
click at [525, 404] on span at bounding box center [501, 402] width 875 height 21
drag, startPoint x: 553, startPoint y: 403, endPoint x: 563, endPoint y: 402, distance: 10.0
click at [563, 402] on span at bounding box center [501, 402] width 875 height 21
click at [606, 403] on span at bounding box center [501, 402] width 875 height 21
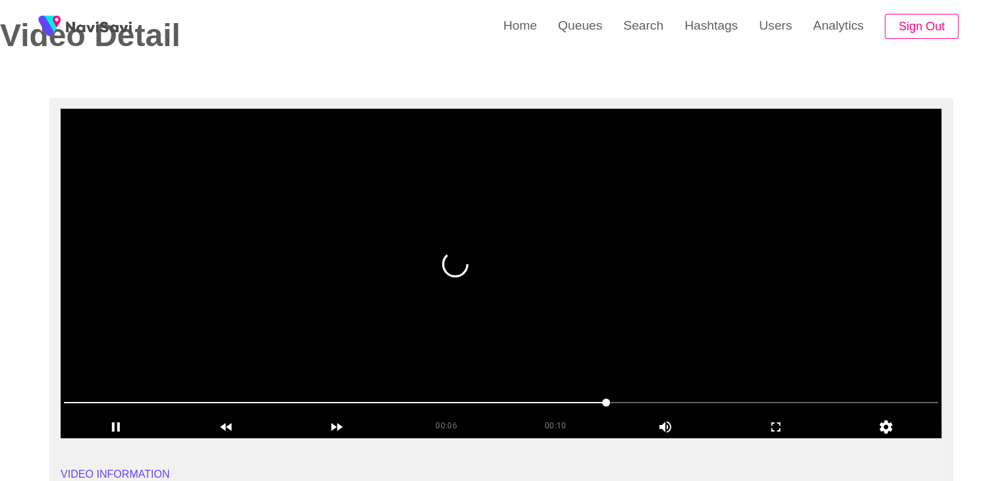
click at [627, 403] on span at bounding box center [501, 402] width 875 height 21
click at [672, 402] on span at bounding box center [501, 402] width 875 height 1
click at [680, 399] on span at bounding box center [676, 403] width 8 height 8
click at [697, 399] on span at bounding box center [693, 403] width 8 height 8
click at [770, 396] on span at bounding box center [501, 402] width 875 height 21
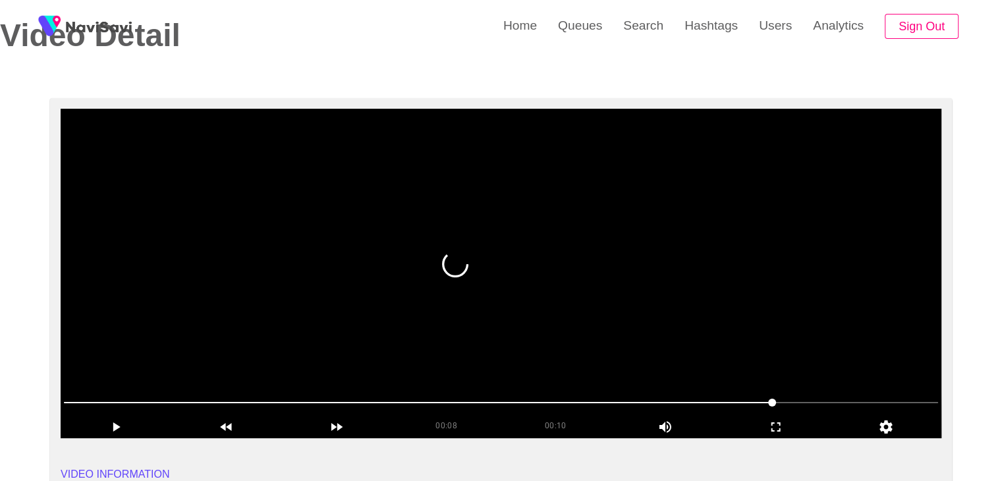
drag, startPoint x: 770, startPoint y: 396, endPoint x: 791, endPoint y: 396, distance: 21.1
click at [791, 396] on span at bounding box center [501, 402] width 875 height 21
click at [806, 395] on span at bounding box center [501, 402] width 875 height 21
click at [859, 397] on span at bounding box center [501, 402] width 875 height 21
drag, startPoint x: 780, startPoint y: 401, endPoint x: 563, endPoint y: 407, distance: 216.9
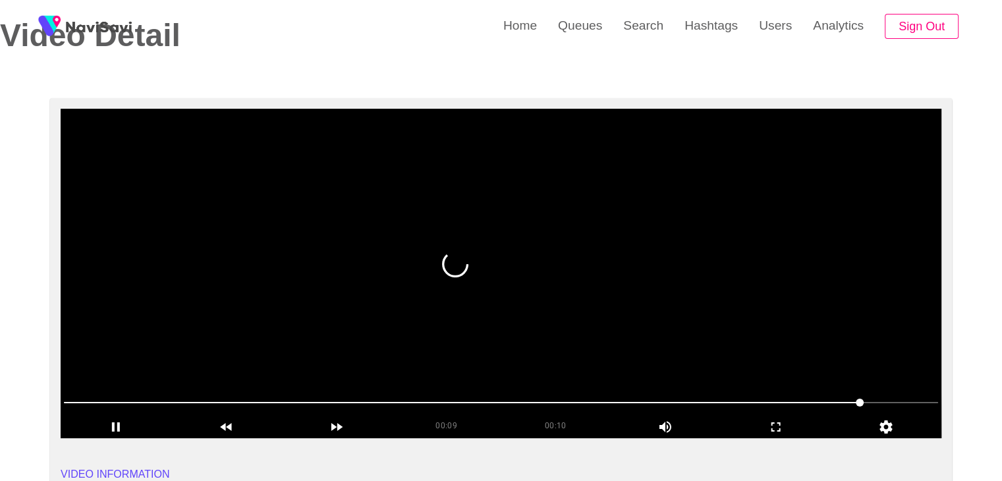
click at [563, 407] on span at bounding box center [501, 402] width 875 height 21
drag, startPoint x: 495, startPoint y: 404, endPoint x: 475, endPoint y: 404, distance: 20.4
click at [475, 404] on span at bounding box center [501, 402] width 875 height 21
drag, startPoint x: 316, startPoint y: 404, endPoint x: 296, endPoint y: 404, distance: 20.4
click at [296, 404] on span at bounding box center [501, 402] width 875 height 21
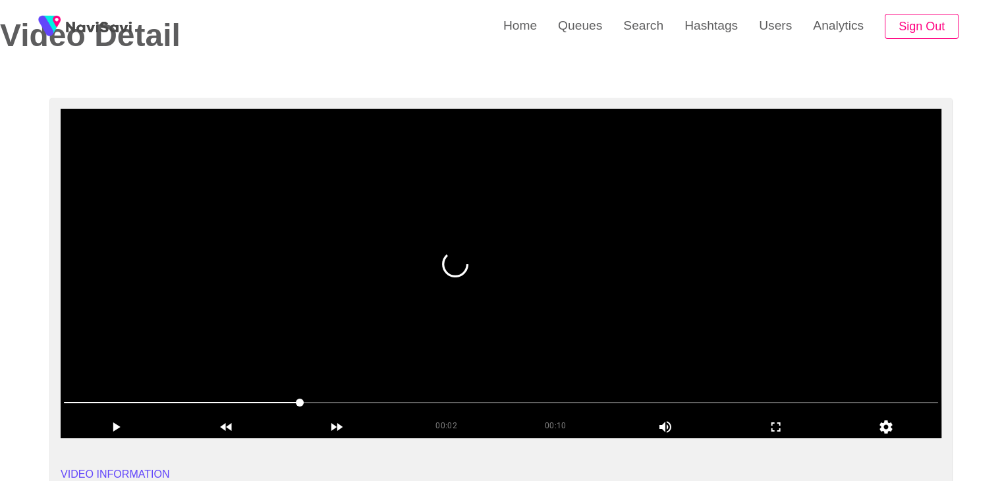
click at [211, 402] on span at bounding box center [182, 402] width 236 height 1
click at [182, 399] on span at bounding box center [501, 402] width 875 height 21
drag, startPoint x: 182, startPoint y: 399, endPoint x: 171, endPoint y: 398, distance: 10.6
click at [174, 399] on span at bounding box center [178, 403] width 8 height 8
click at [136, 424] on icon "add" at bounding box center [115, 427] width 109 height 16
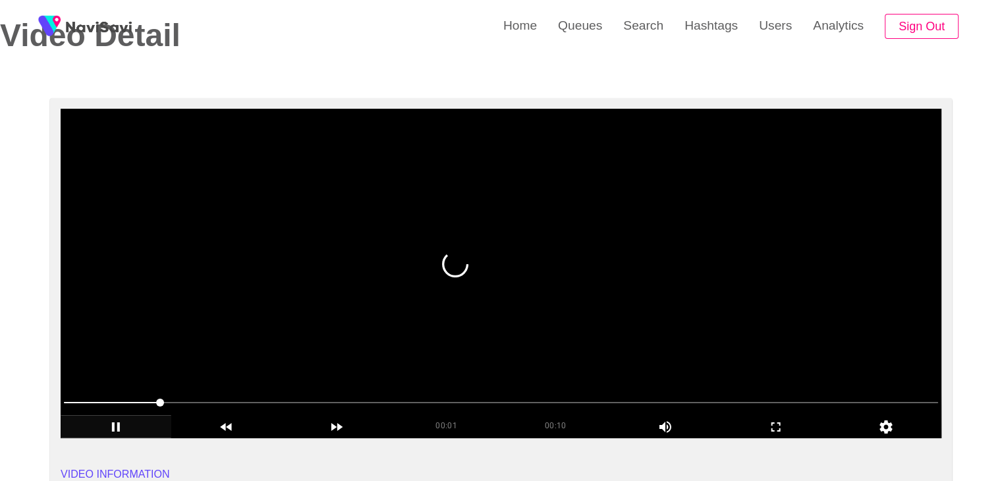
click at [277, 398] on span at bounding box center [501, 402] width 875 height 21
click at [326, 395] on span at bounding box center [501, 402] width 875 height 21
click at [368, 390] on div at bounding box center [501, 404] width 885 height 34
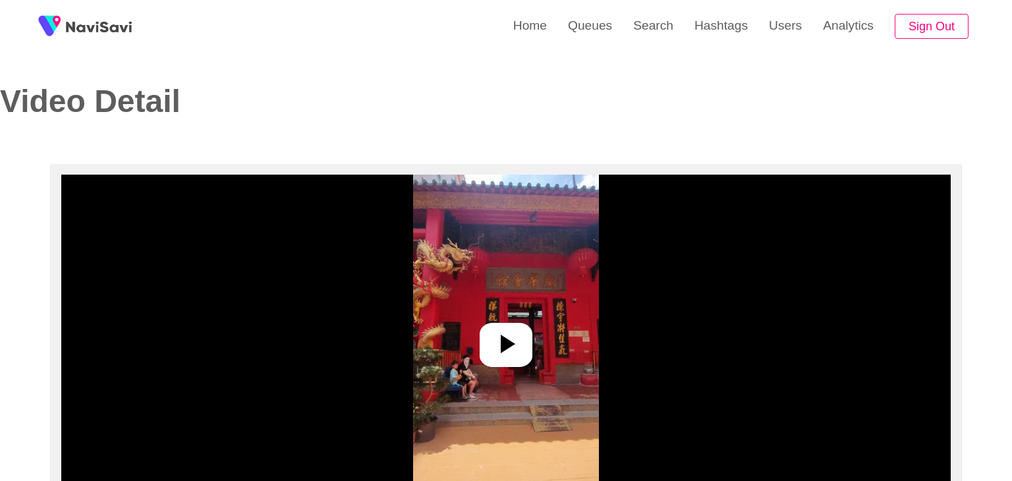
select select "**********"
select select "**"
click at [504, 337] on icon at bounding box center [501, 344] width 32 height 32
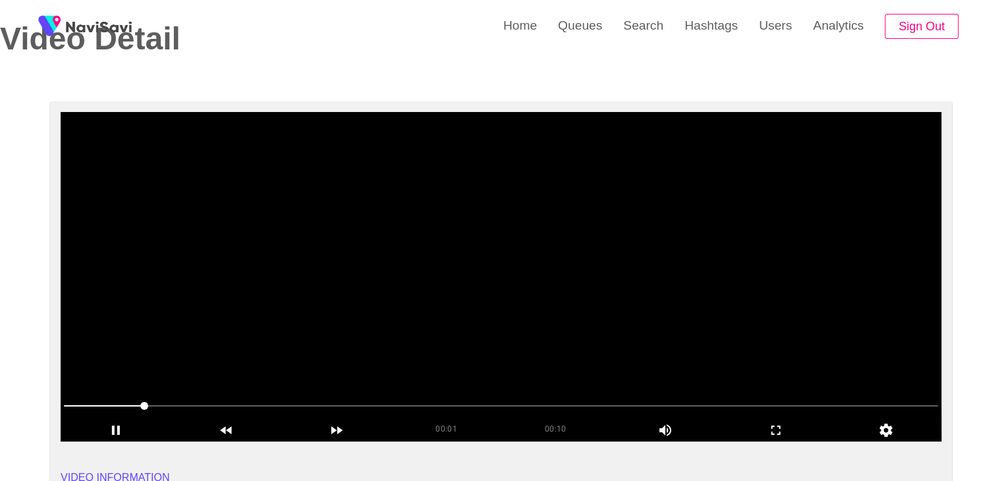
scroll to position [66, 0]
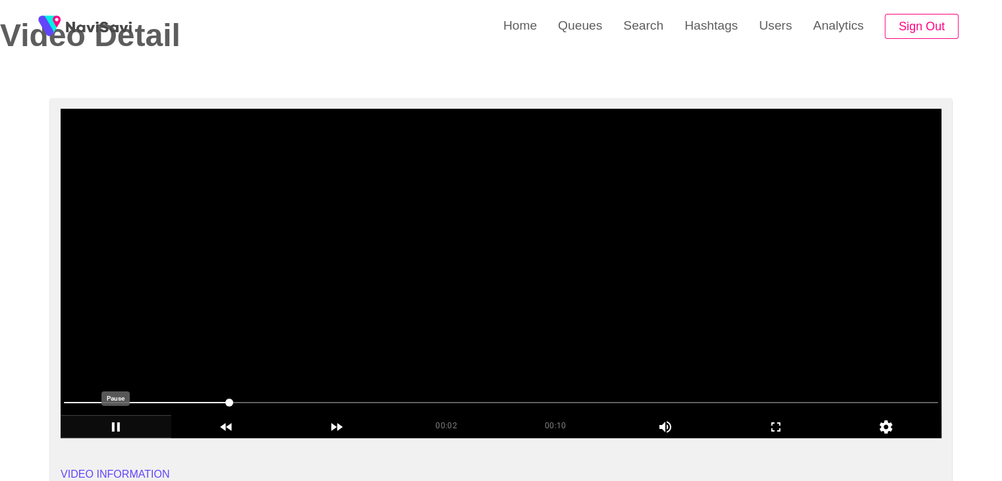
click at [96, 428] on icon "add" at bounding box center [115, 427] width 109 height 16
click at [124, 427] on icon "add" at bounding box center [115, 427] width 109 height 16
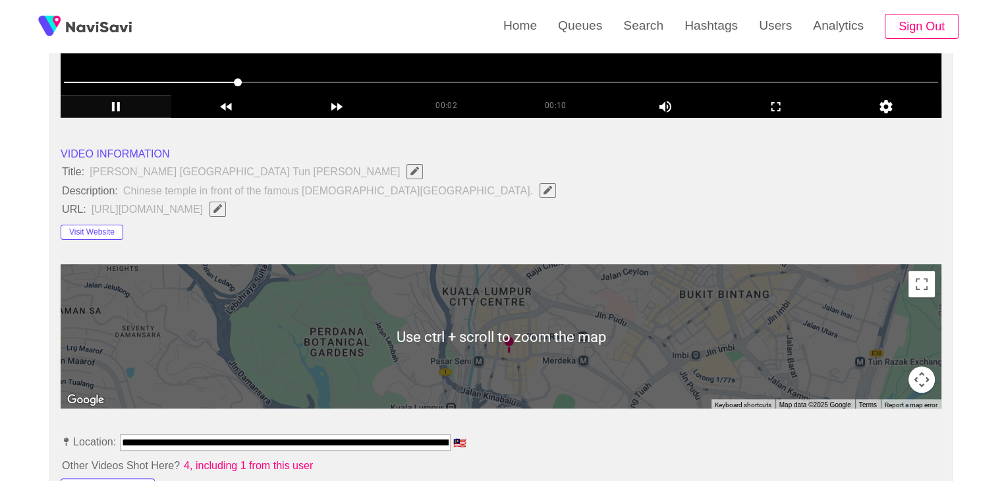
scroll to position [527, 0]
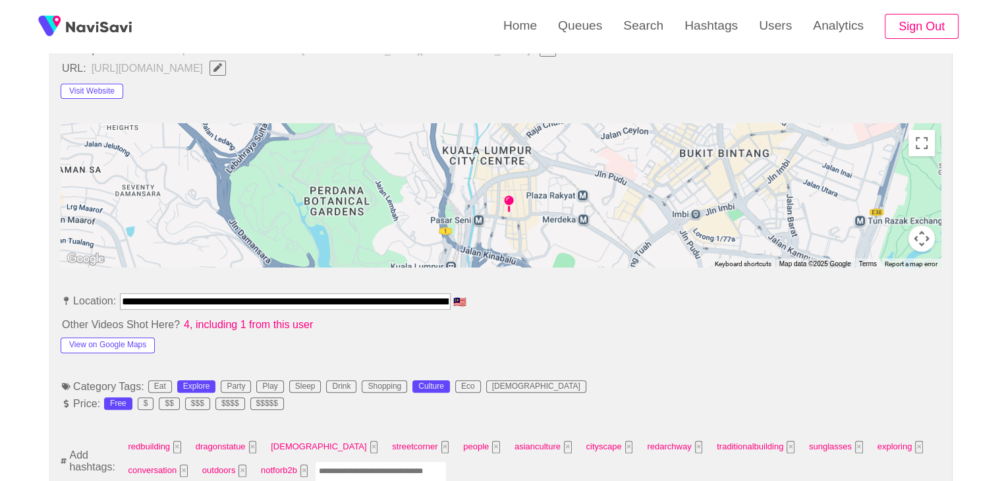
click at [408, 298] on input "**********" at bounding box center [285, 301] width 331 height 16
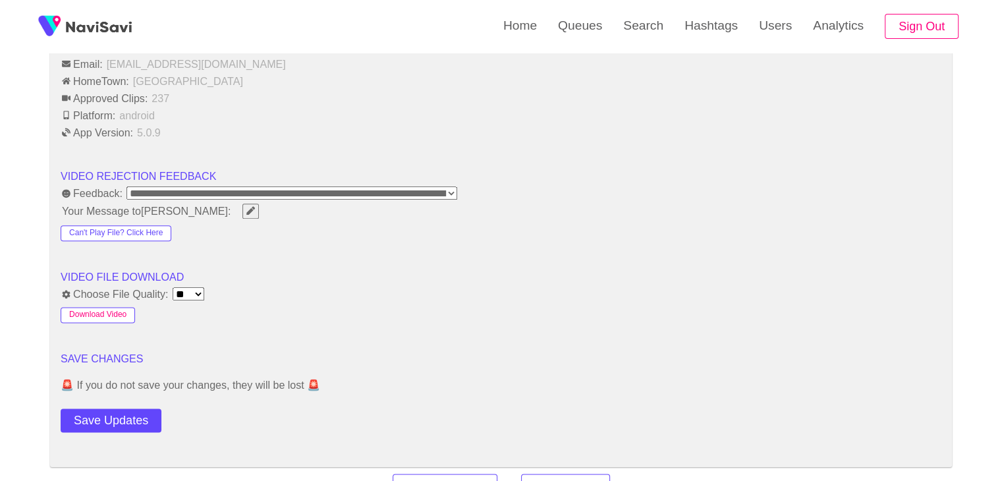
scroll to position [0, 0]
click at [105, 310] on button "Download Video" at bounding box center [98, 315] width 74 height 16
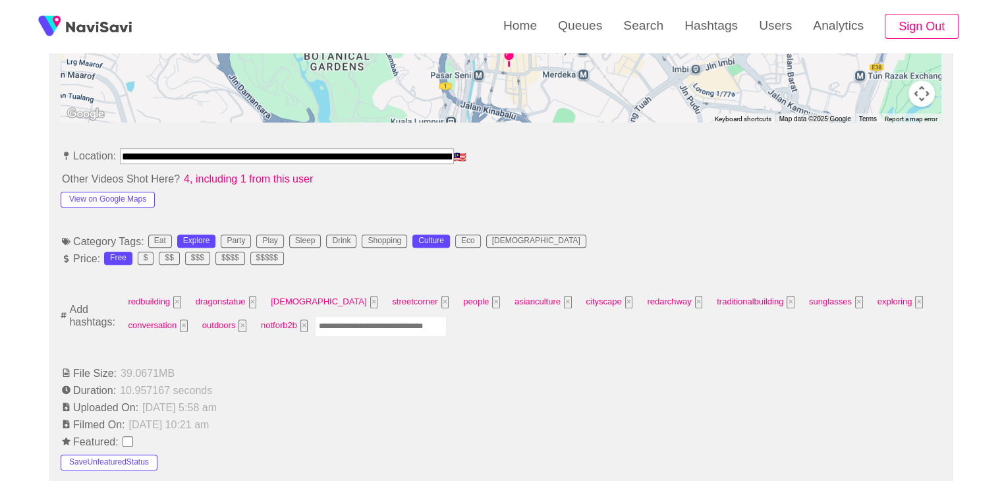
scroll to position [659, 0]
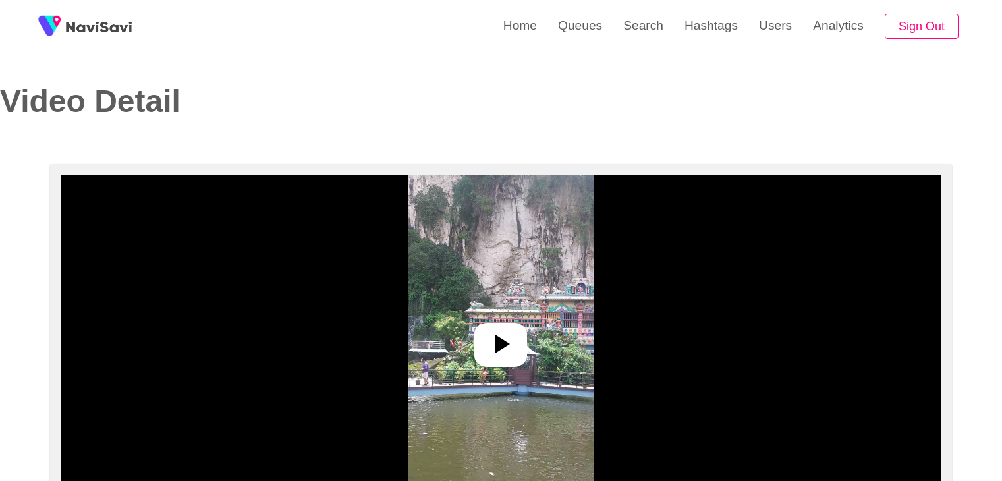
select select "**********"
select select "**"
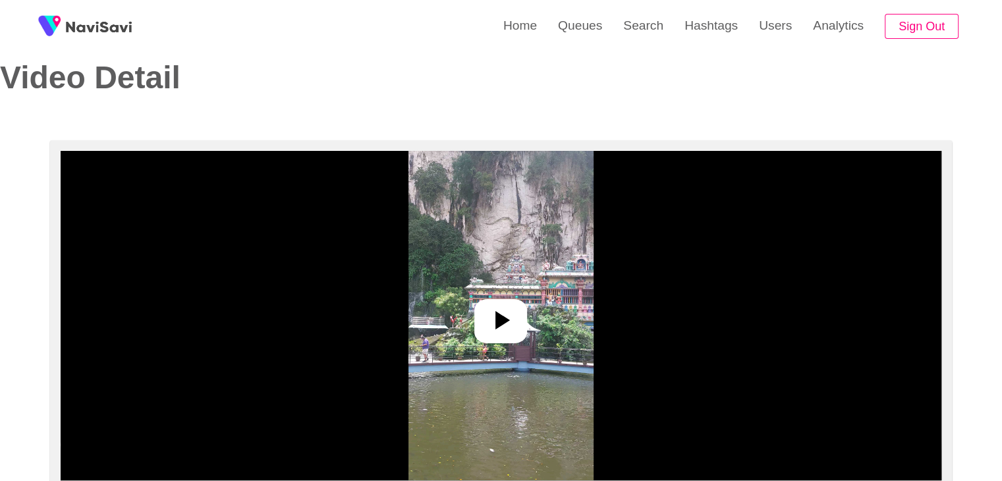
scroll to position [66, 0]
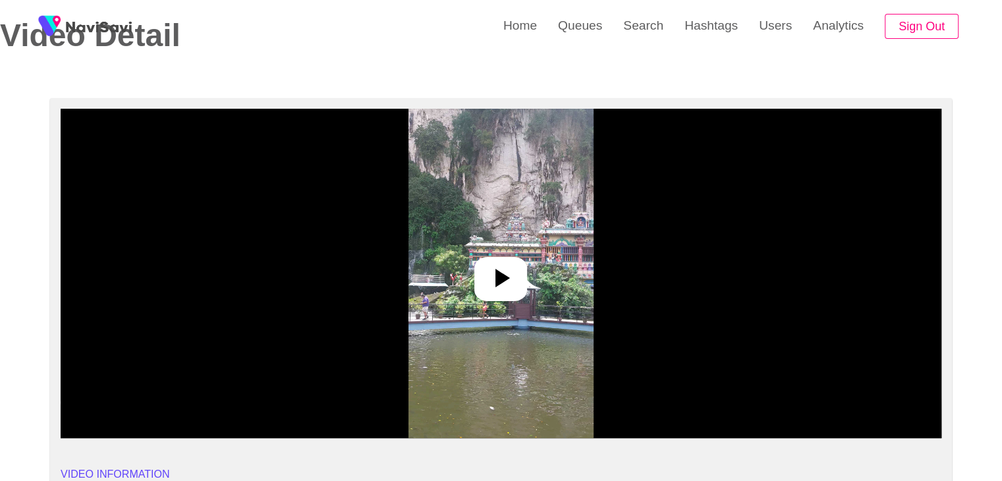
click at [498, 267] on icon at bounding box center [501, 278] width 32 height 32
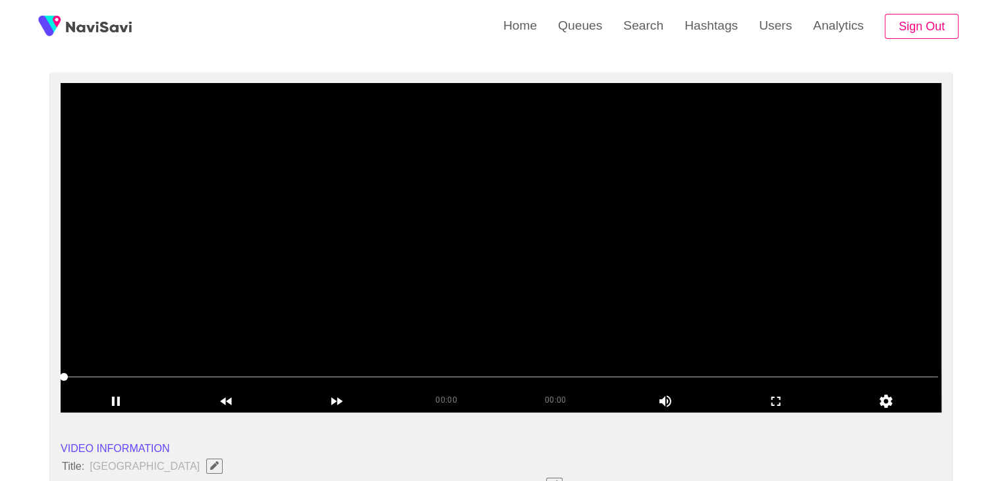
scroll to position [132, 0]
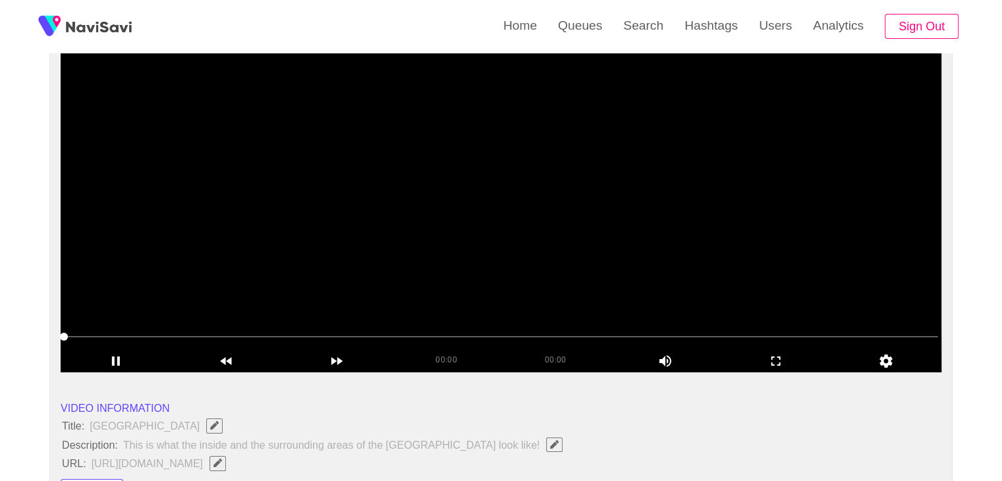
click at [155, 331] on span at bounding box center [501, 336] width 875 height 21
click at [173, 330] on span at bounding box center [501, 336] width 875 height 21
click at [377, 331] on span at bounding box center [501, 336] width 875 height 21
click at [544, 332] on span at bounding box center [501, 336] width 875 height 21
click at [617, 330] on span at bounding box center [501, 336] width 875 height 21
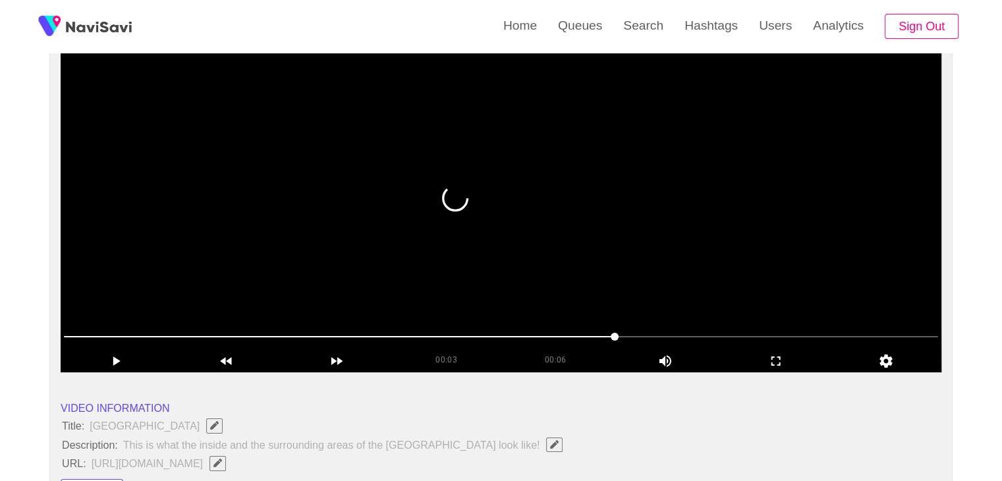
click at [639, 329] on span at bounding box center [501, 336] width 875 height 21
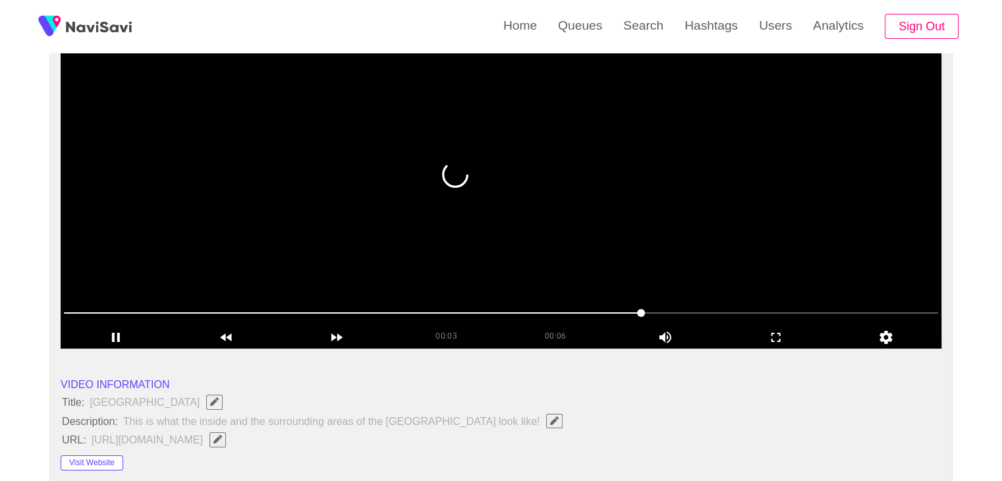
scroll to position [198, 0]
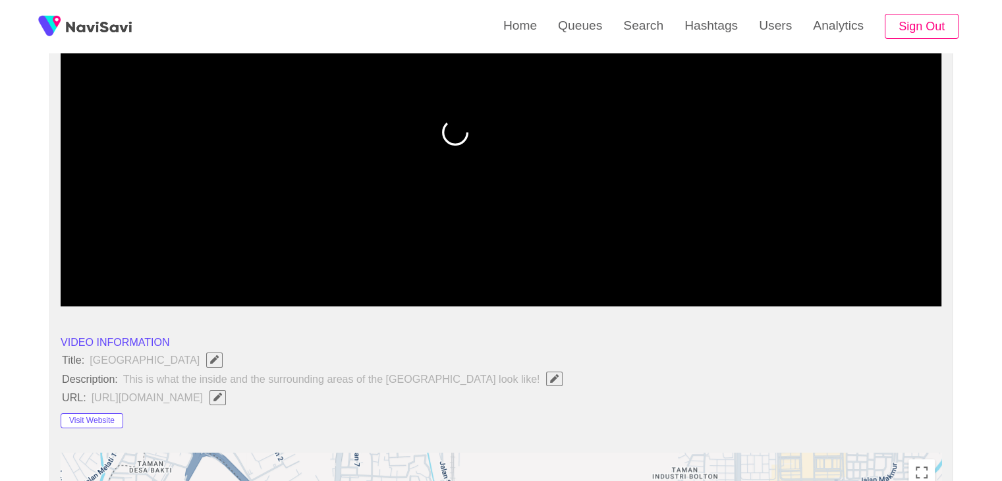
click at [722, 260] on span at bounding box center [501, 270] width 875 height 21
click at [769, 264] on span at bounding box center [501, 270] width 875 height 21
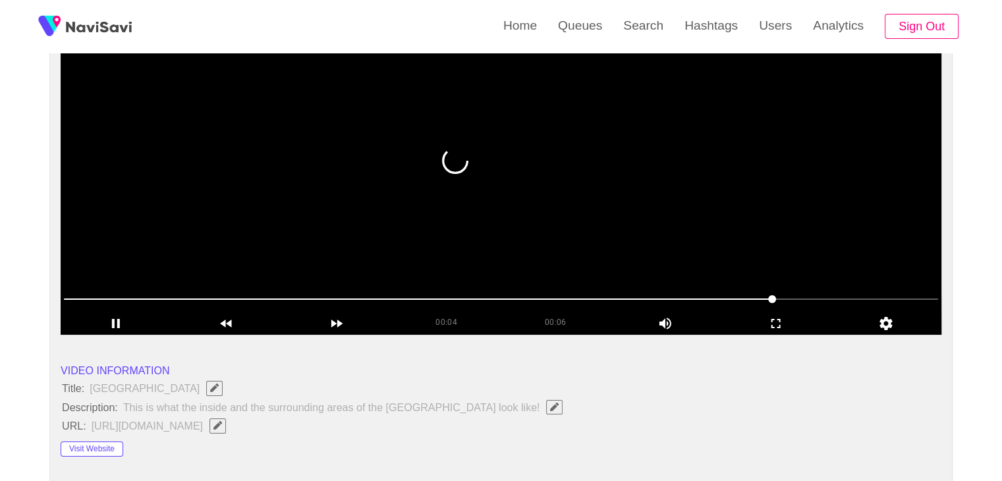
scroll to position [132, 0]
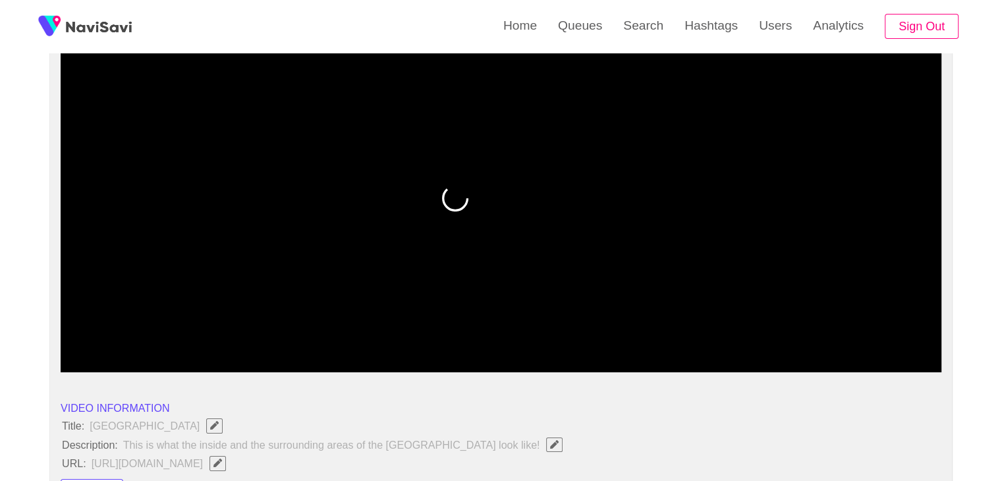
click at [834, 338] on span at bounding box center [501, 336] width 875 height 21
click at [374, 341] on span at bounding box center [501, 336] width 875 height 21
drag, startPoint x: 340, startPoint y: 330, endPoint x: 241, endPoint y: 325, distance: 99.7
click at [241, 325] on div at bounding box center [501, 338] width 885 height 34
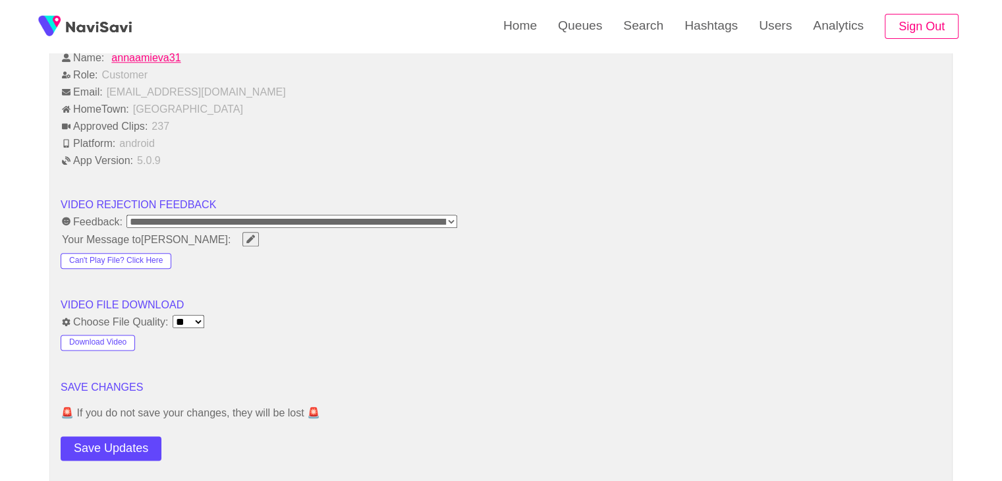
scroll to position [1582, 0]
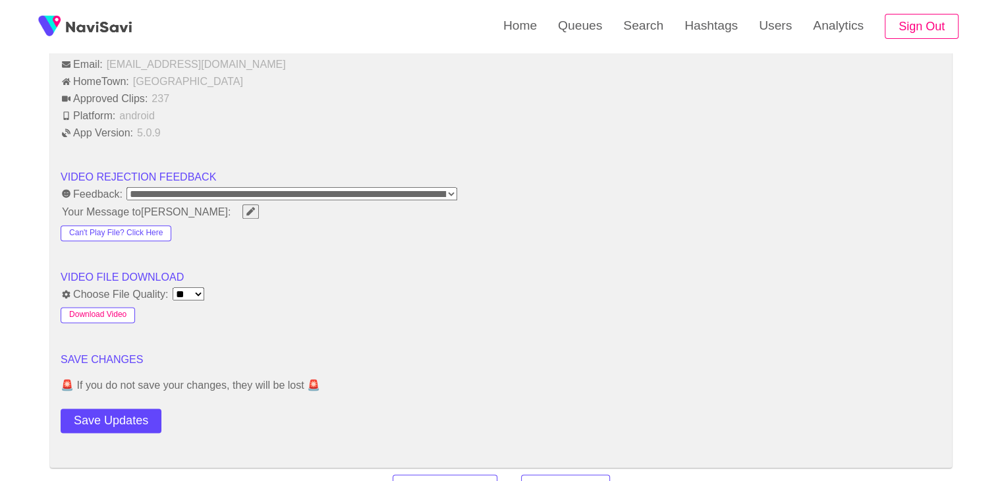
click at [119, 312] on button "Download Video" at bounding box center [98, 315] width 74 height 16
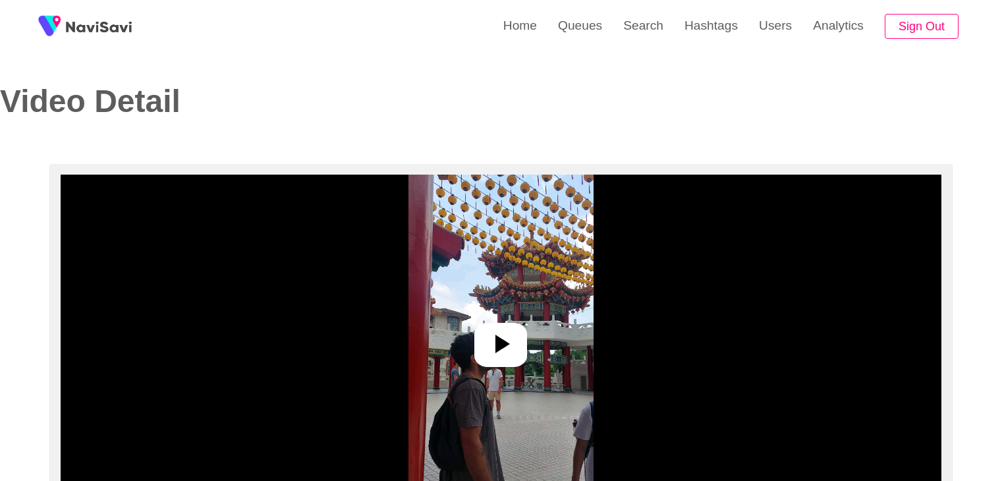
select select "**********"
select select "**"
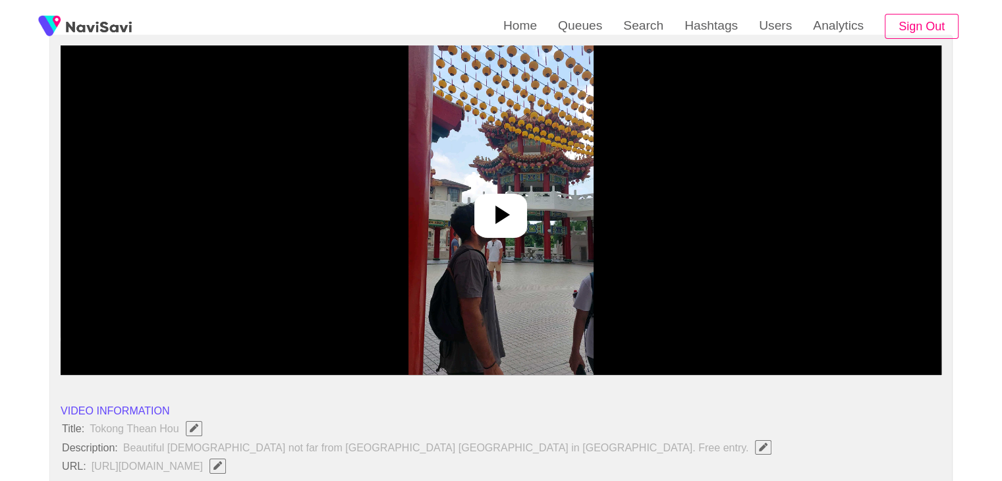
scroll to position [132, 0]
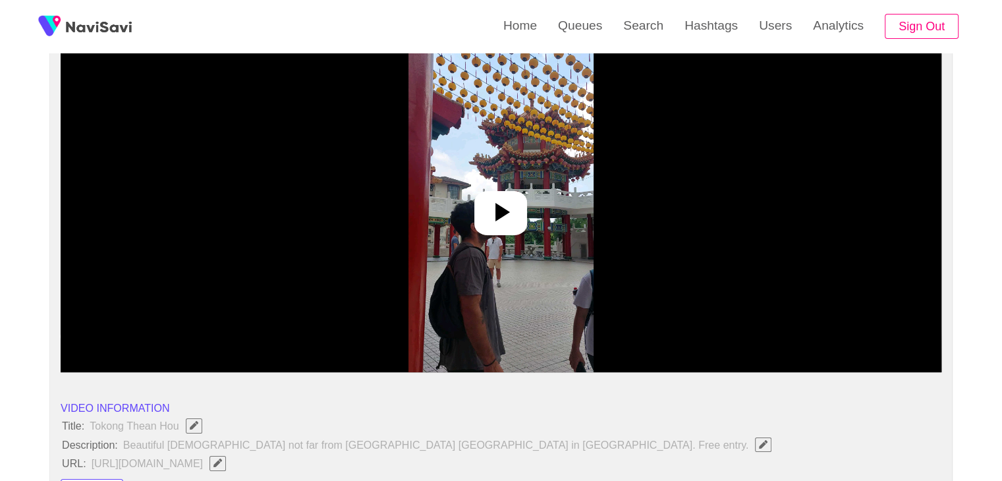
click at [506, 229] on div at bounding box center [501, 213] width 53 height 44
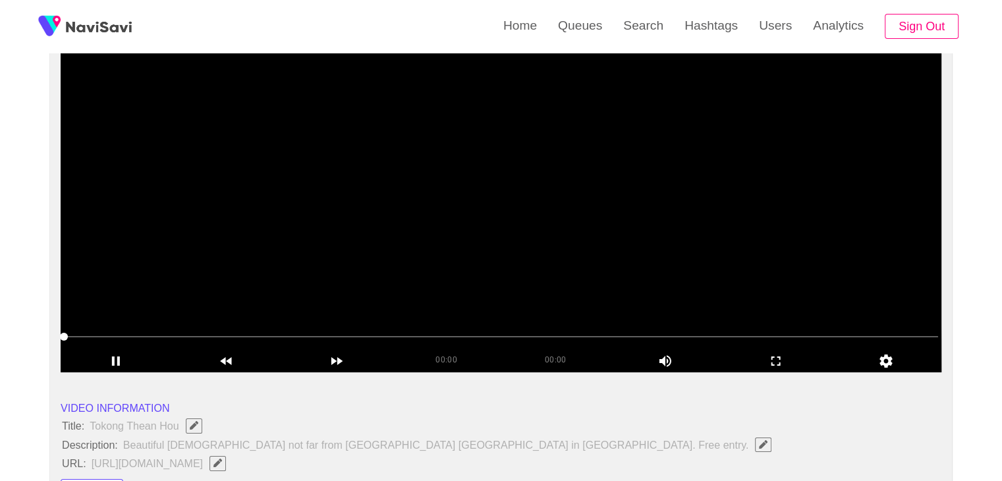
click at [458, 330] on span at bounding box center [501, 336] width 875 height 21
click at [506, 333] on span at bounding box center [501, 336] width 875 height 21
click at [510, 333] on span at bounding box center [501, 336] width 875 height 21
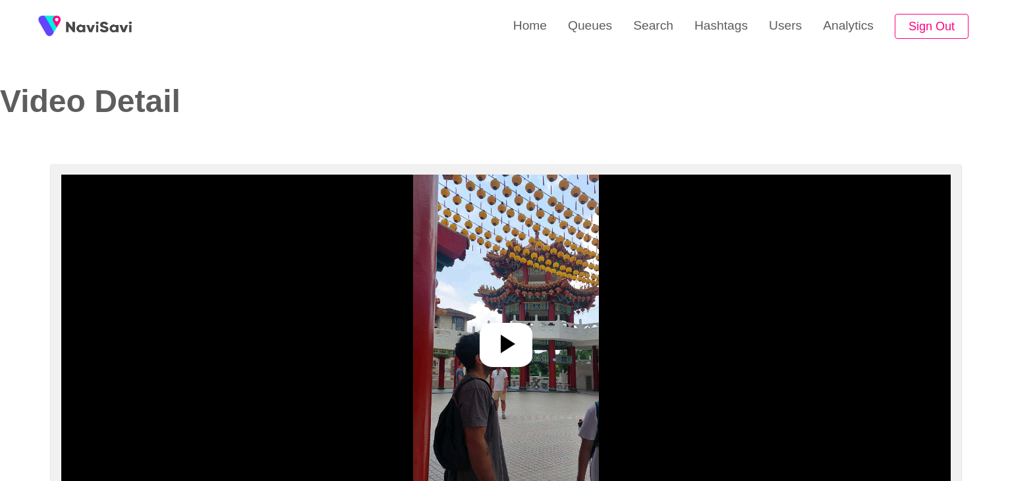
select select "**********"
select select "**"
click at [497, 349] on icon at bounding box center [503, 344] width 14 height 18
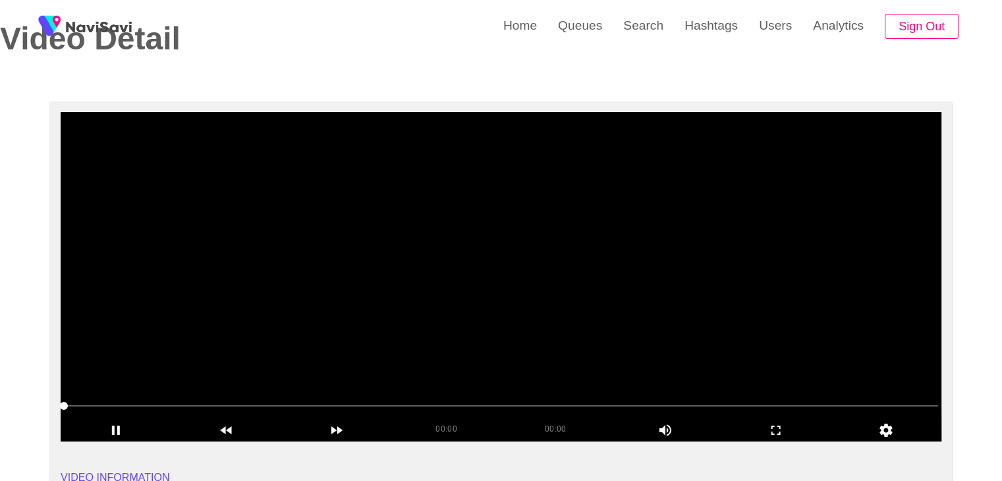
scroll to position [66, 0]
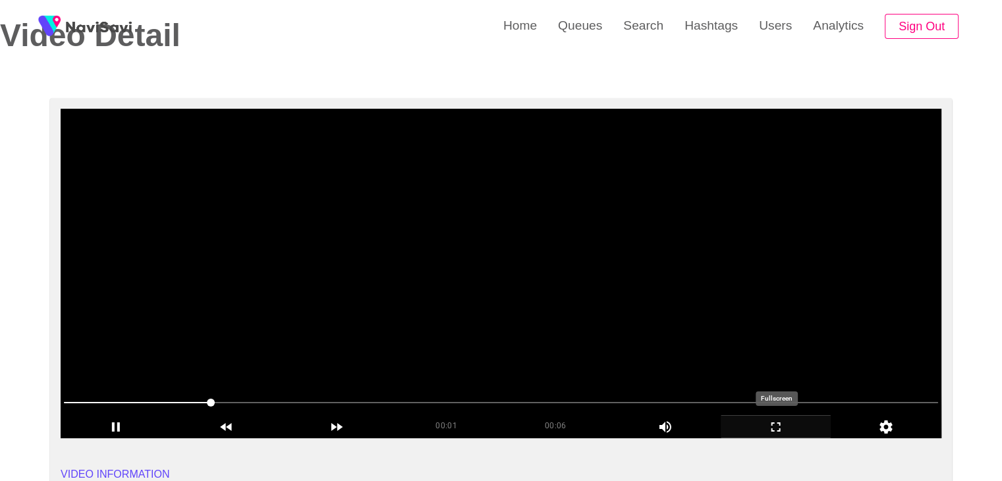
click at [793, 423] on icon "add" at bounding box center [776, 427] width 109 height 16
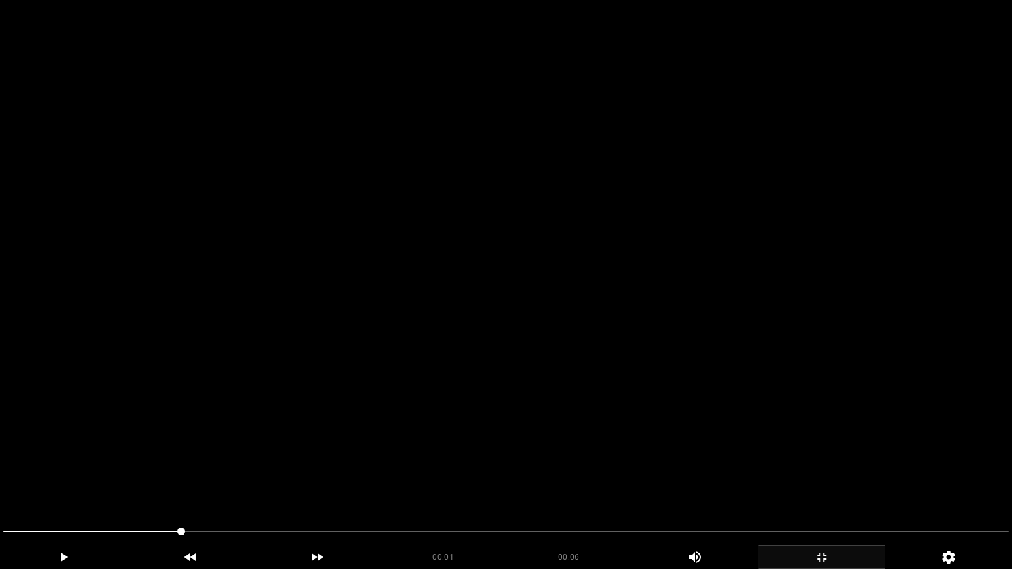
click at [658, 480] on span at bounding box center [506, 531] width 1006 height 21
click at [817, 480] on icon "add" at bounding box center [822, 558] width 126 height 16
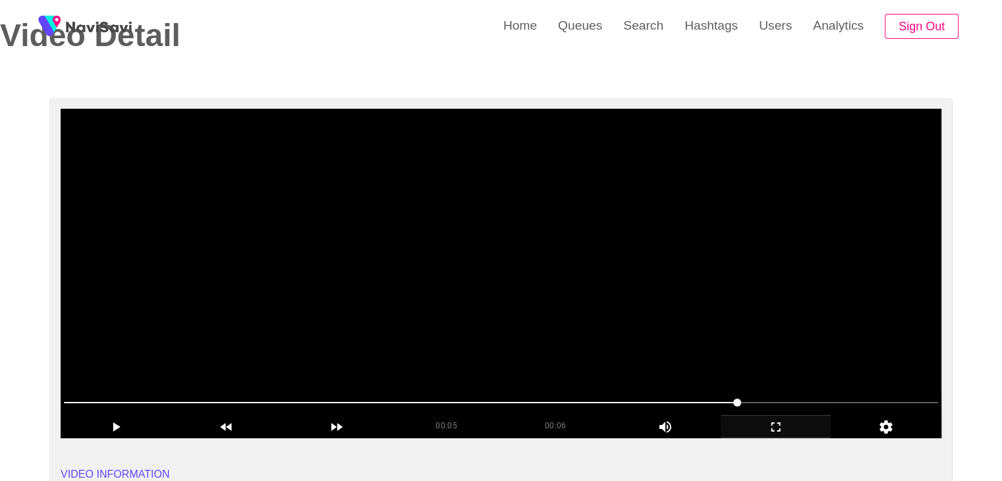
click at [780, 405] on span at bounding box center [501, 402] width 875 height 21
click at [783, 420] on icon "add" at bounding box center [776, 427] width 109 height 16
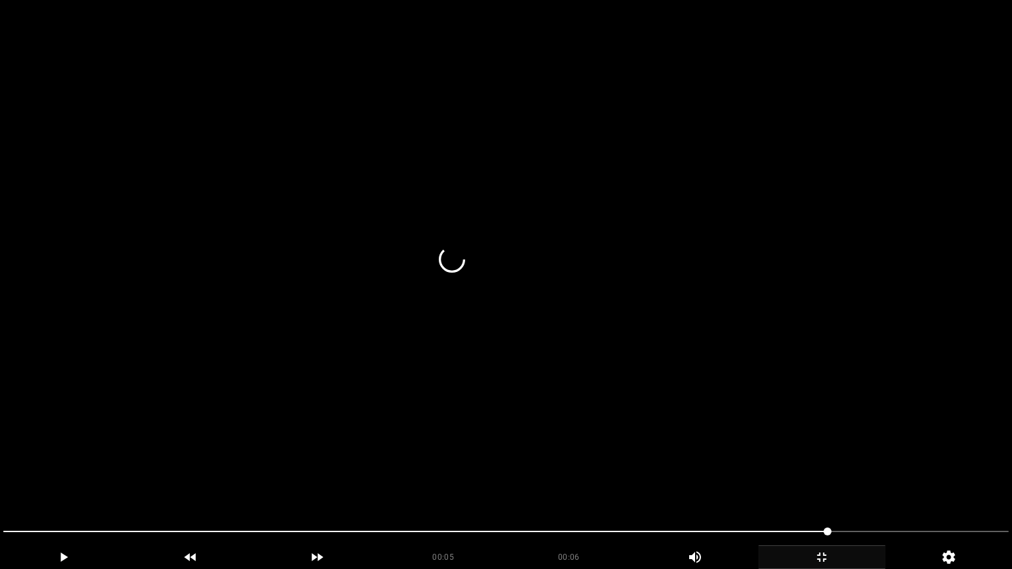
click at [817, 480] on icon "add" at bounding box center [822, 558] width 126 height 16
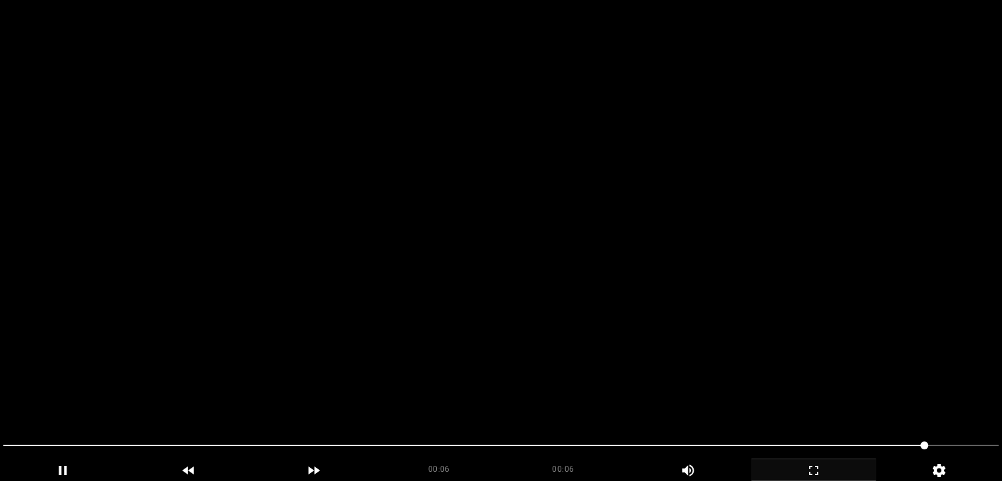
scroll to position [1582, 0]
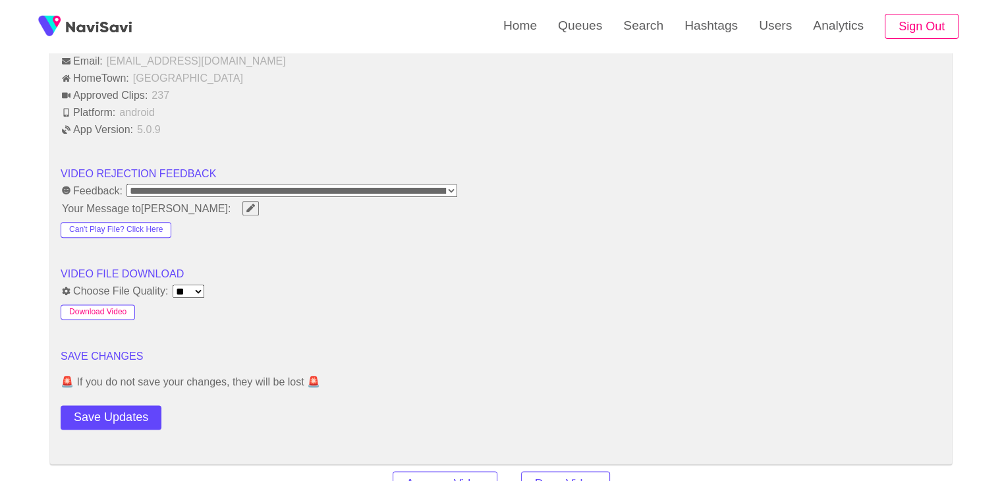
click at [98, 304] on button "Download Video" at bounding box center [98, 312] width 74 height 16
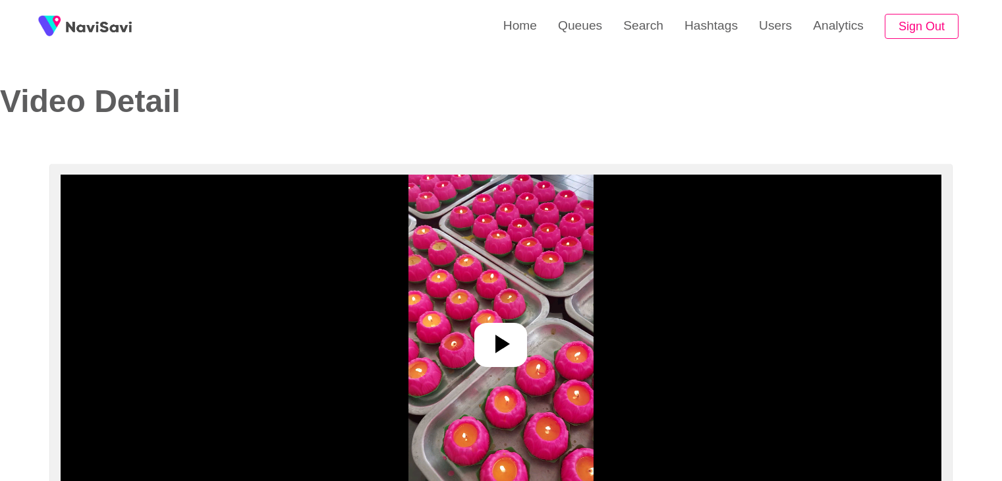
select select "**********"
select select "**"
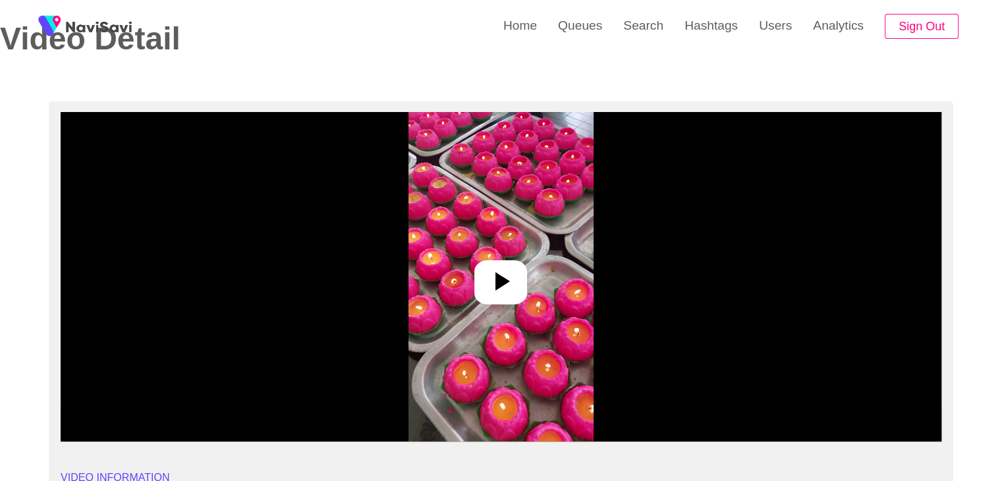
scroll to position [66, 0]
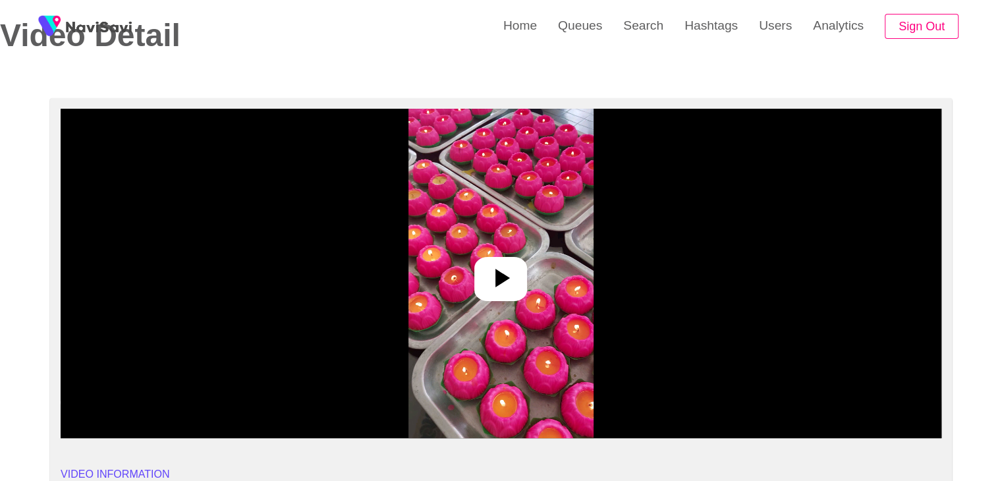
click at [519, 277] on div at bounding box center [501, 279] width 53 height 44
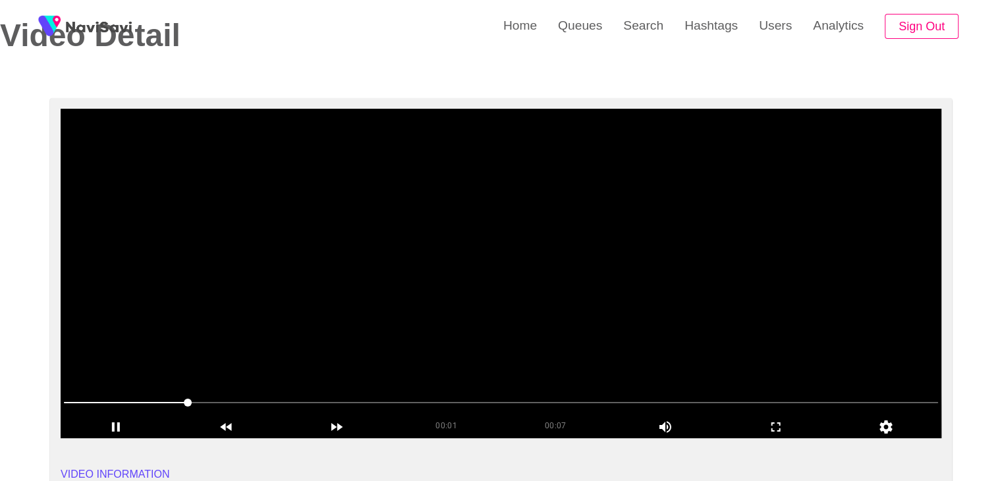
click at [486, 404] on span at bounding box center [501, 402] width 875 height 21
drag, startPoint x: 360, startPoint y: 405, endPoint x: 210, endPoint y: 396, distance: 149.9
click at [210, 396] on span at bounding box center [501, 402] width 875 height 21
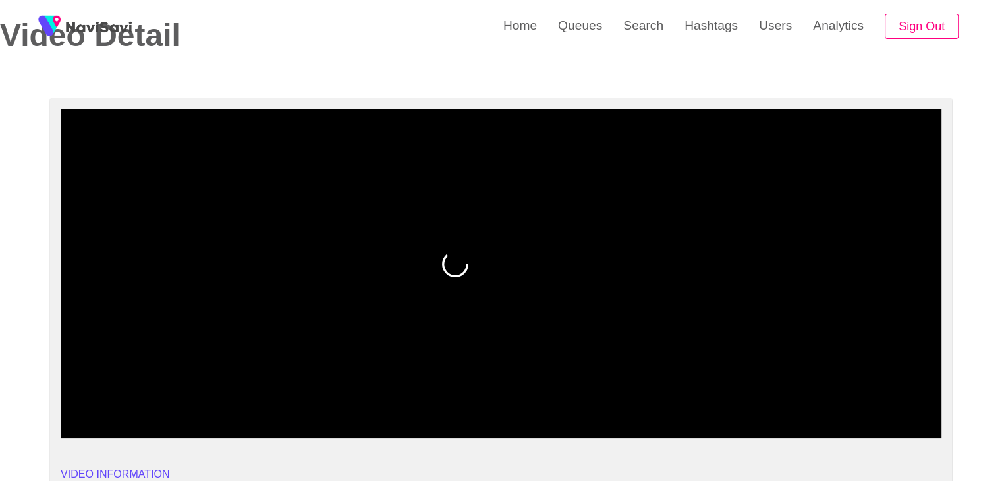
drag, startPoint x: 196, startPoint y: 401, endPoint x: 12, endPoint y: 390, distance: 184.9
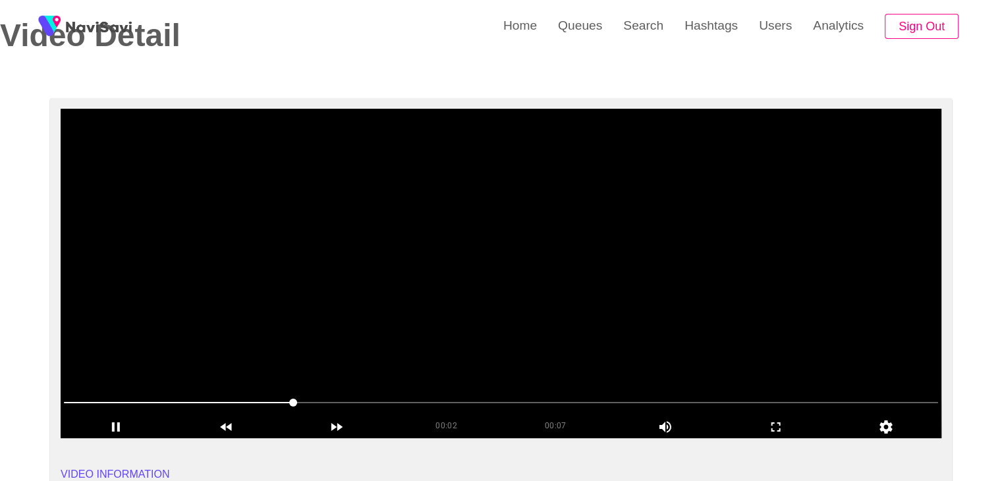
click at [455, 246] on video at bounding box center [501, 274] width 881 height 330
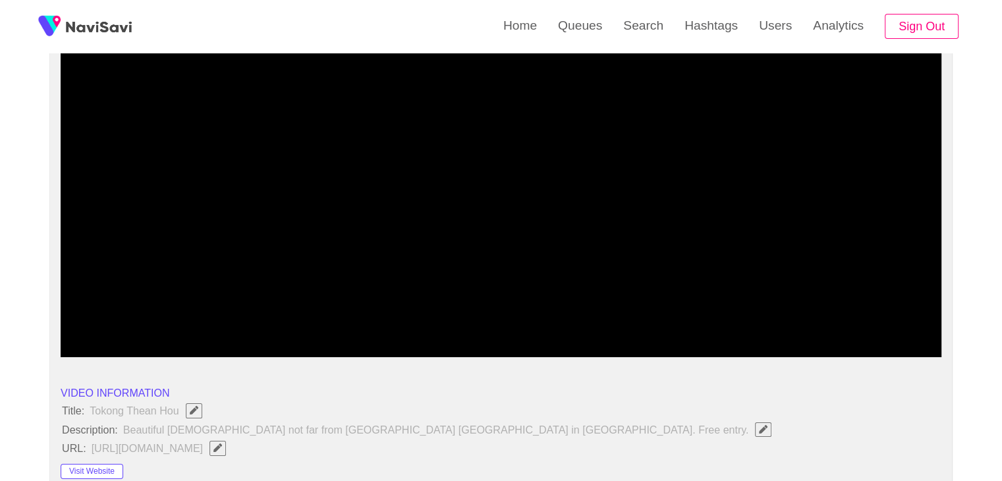
scroll to position [132, 0]
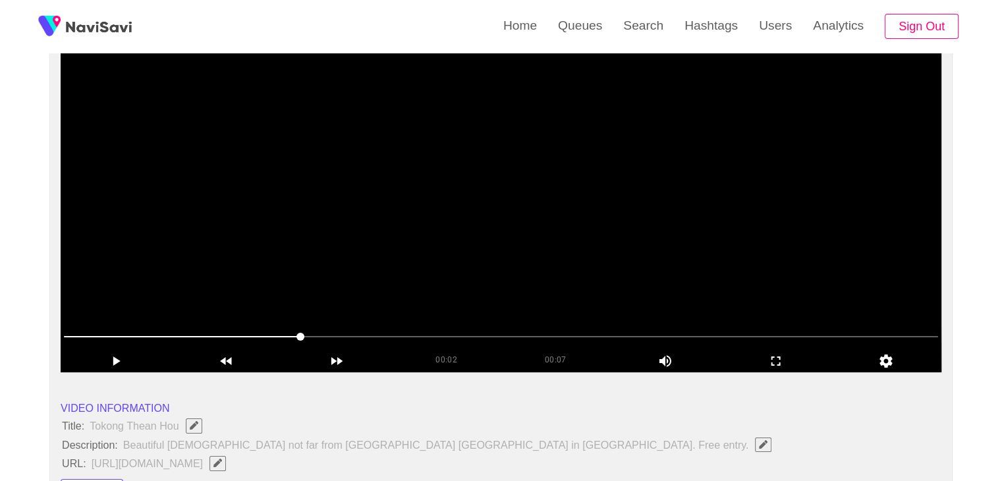
click at [450, 296] on video at bounding box center [501, 208] width 881 height 330
click at [600, 262] on video at bounding box center [501, 208] width 881 height 330
click at [704, 137] on video at bounding box center [501, 208] width 881 height 330
click at [695, 147] on video at bounding box center [501, 208] width 881 height 330
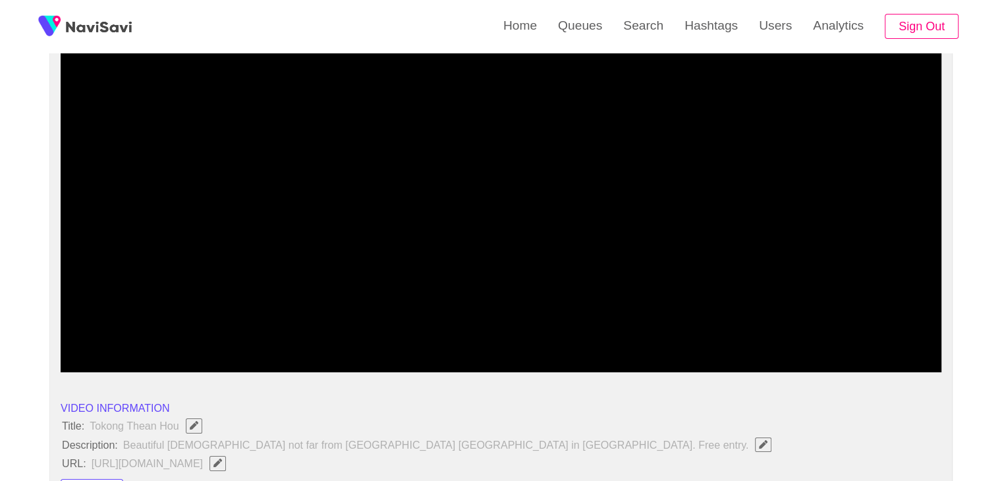
drag, startPoint x: 136, startPoint y: 337, endPoint x: 0, endPoint y: 345, distance: 136.0
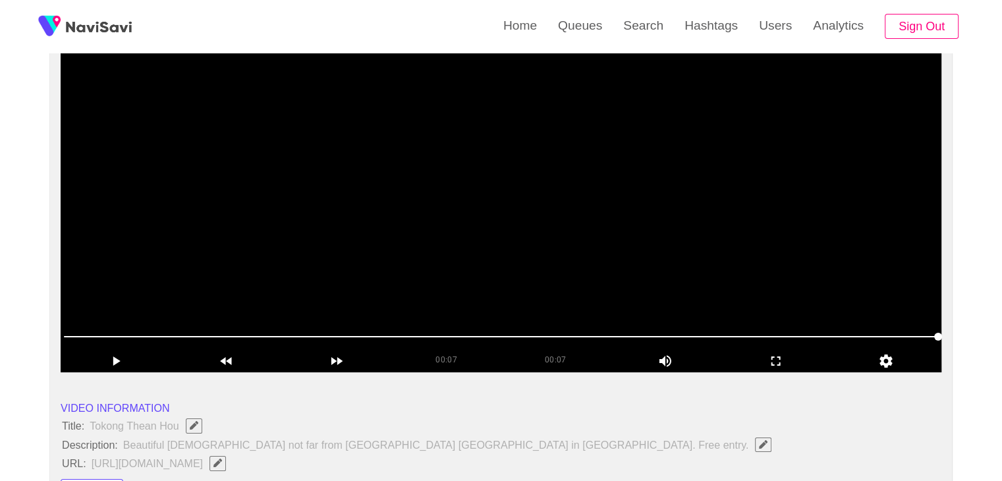
drag, startPoint x: 374, startPoint y: 338, endPoint x: 101, endPoint y: 339, distance: 272.8
click at [101, 339] on span at bounding box center [501, 336] width 875 height 21
click at [467, 333] on span at bounding box center [463, 337] width 8 height 8
click at [643, 331] on span at bounding box center [501, 336] width 875 height 21
click at [129, 365] on icon "add" at bounding box center [115, 361] width 109 height 16
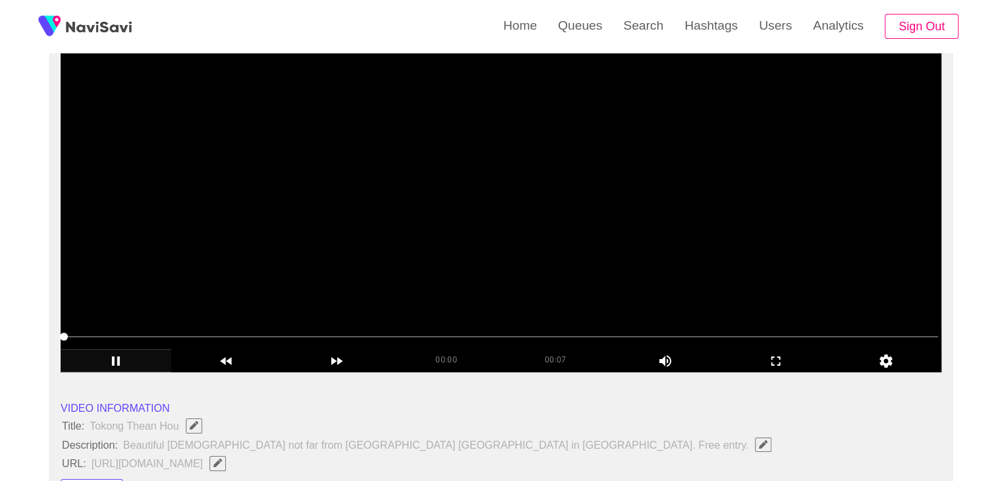
click at [125, 360] on icon "add" at bounding box center [115, 361] width 109 height 16
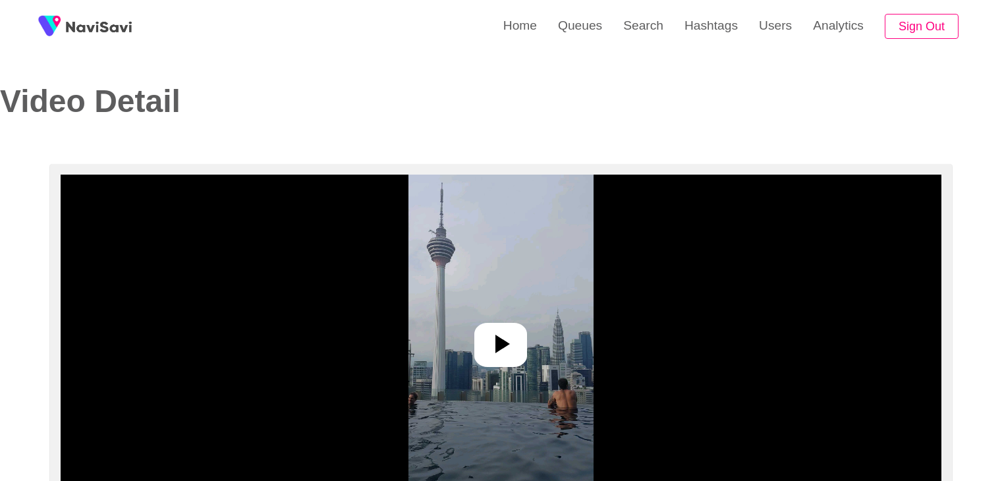
select select "**"
select select "**********"
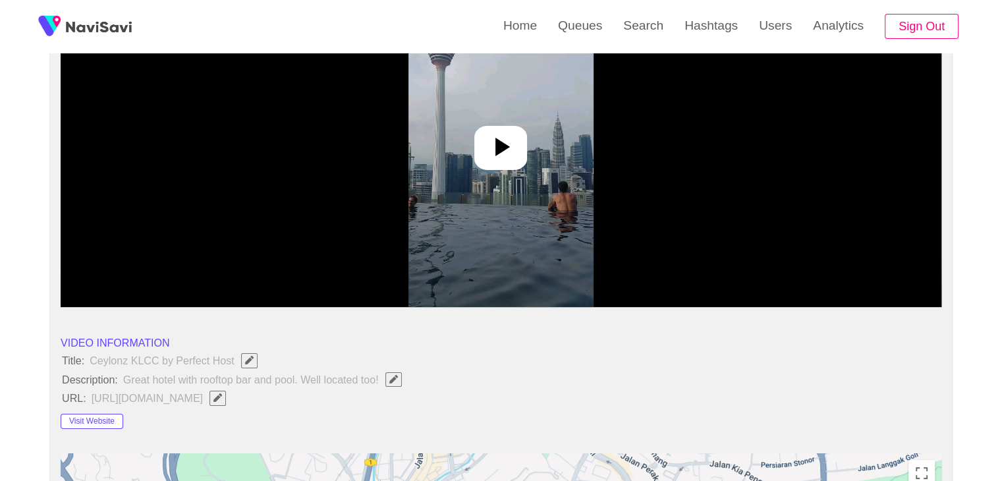
scroll to position [198, 0]
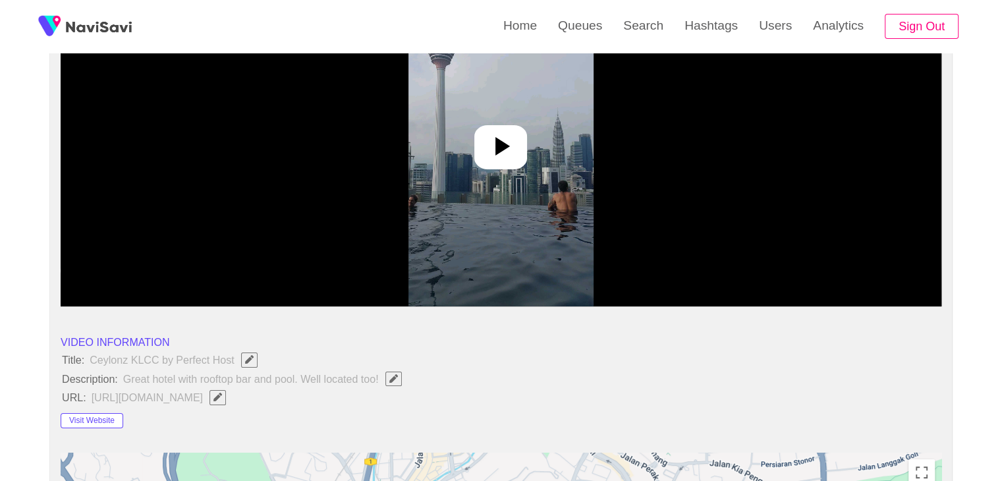
click at [504, 154] on icon at bounding box center [501, 146] width 32 height 32
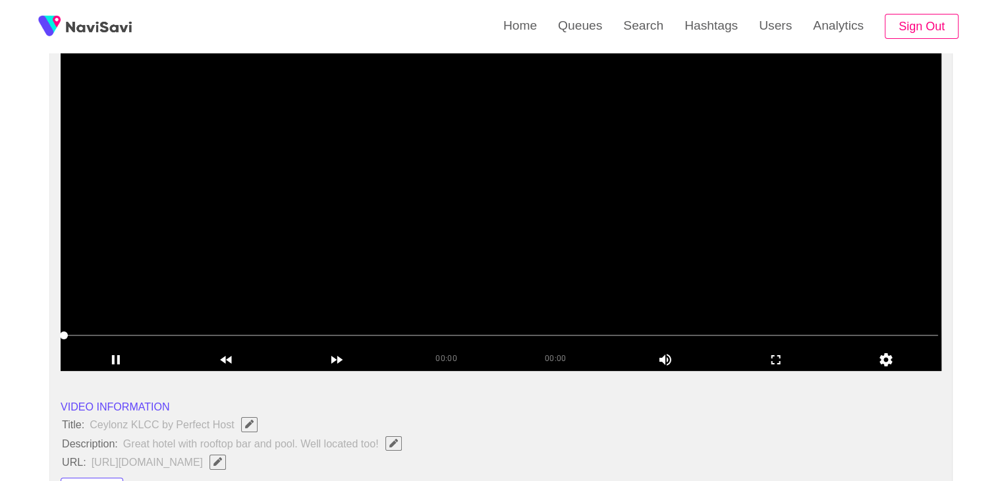
scroll to position [132, 0]
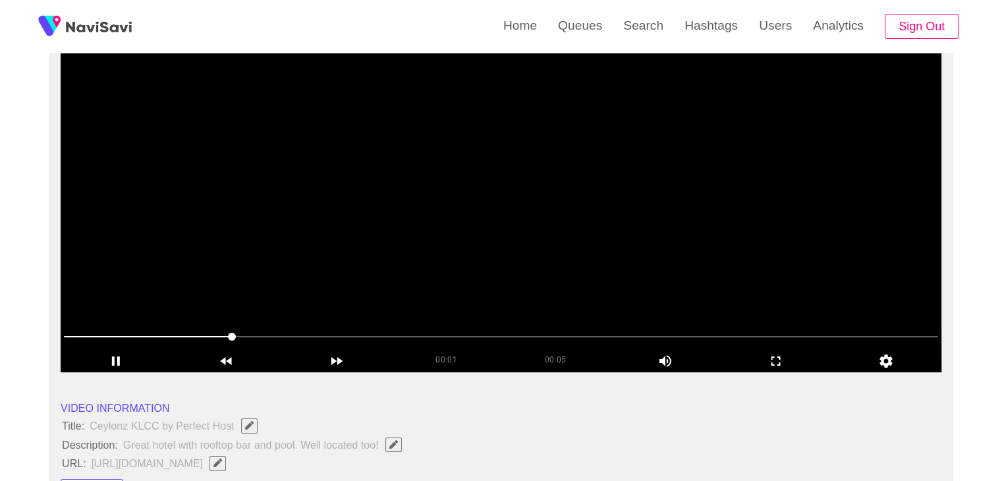
click at [377, 337] on span at bounding box center [501, 336] width 875 height 21
click at [486, 341] on span at bounding box center [501, 336] width 875 height 21
click at [579, 333] on span at bounding box center [501, 336] width 875 height 21
click at [657, 343] on span at bounding box center [501, 336] width 875 height 21
click at [697, 339] on span at bounding box center [501, 336] width 875 height 21
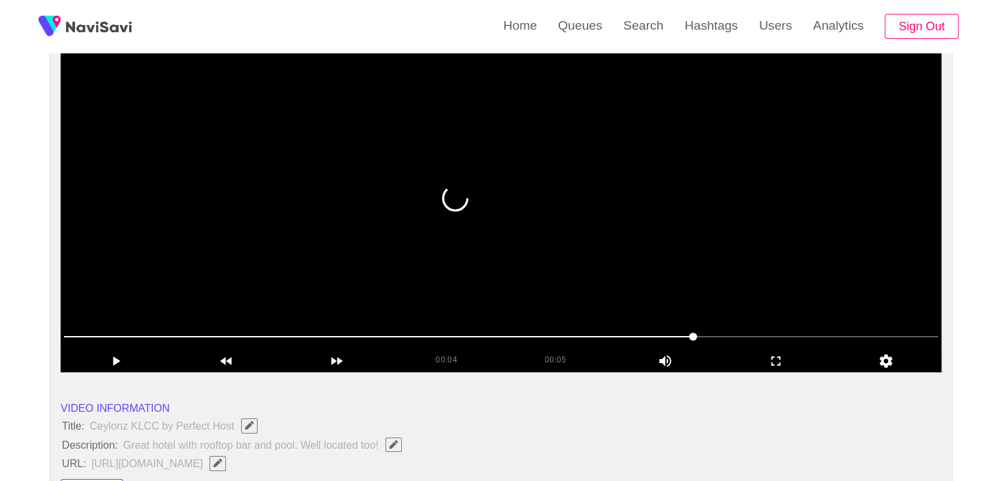
click at [749, 336] on span at bounding box center [501, 336] width 875 height 1
click at [765, 334] on span at bounding box center [501, 336] width 875 height 21
drag, startPoint x: 776, startPoint y: 331, endPoint x: 419, endPoint y: 337, distance: 357.2
click at [419, 337] on span at bounding box center [501, 336] width 875 height 21
drag, startPoint x: 365, startPoint y: 332, endPoint x: 342, endPoint y: 333, distance: 23.1
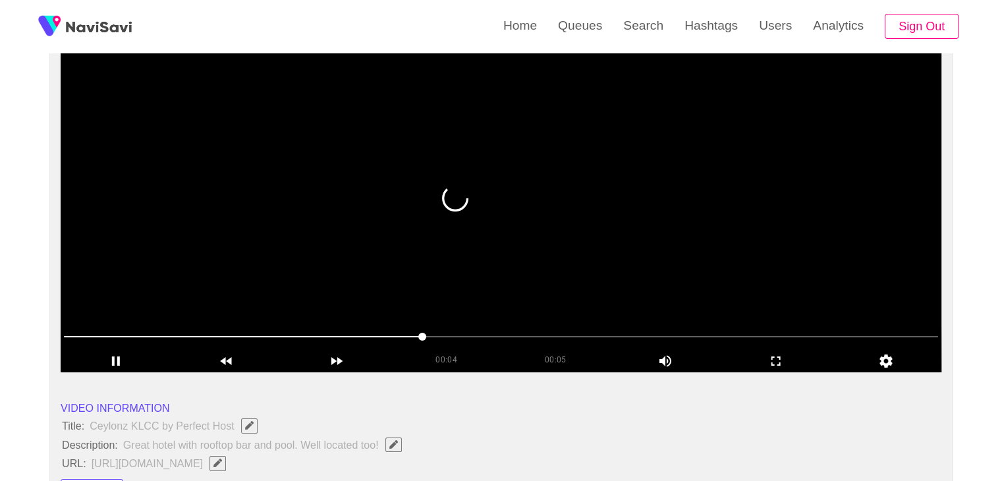
click at [342, 333] on span at bounding box center [501, 336] width 875 height 21
click at [299, 332] on span at bounding box center [501, 336] width 875 height 21
click at [258, 330] on span at bounding box center [501, 336] width 875 height 21
click at [223, 330] on span at bounding box center [501, 336] width 875 height 21
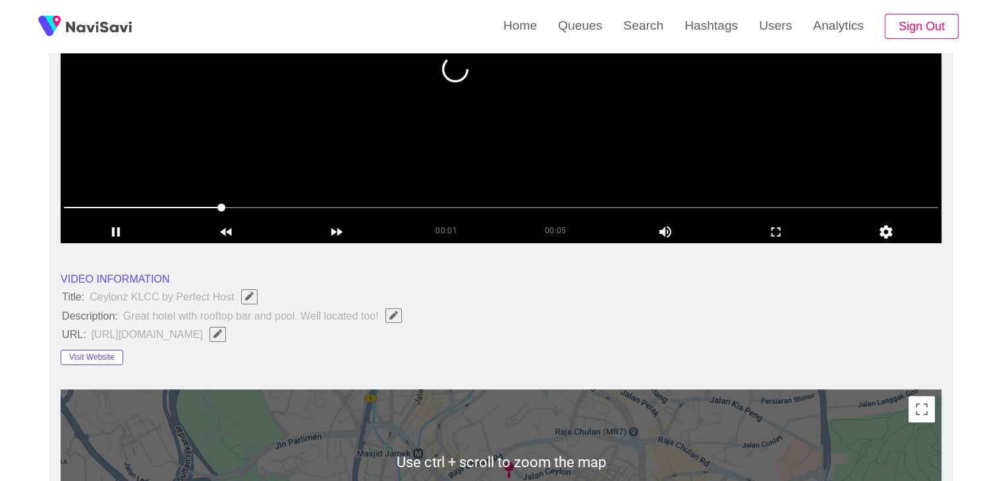
scroll to position [66, 0]
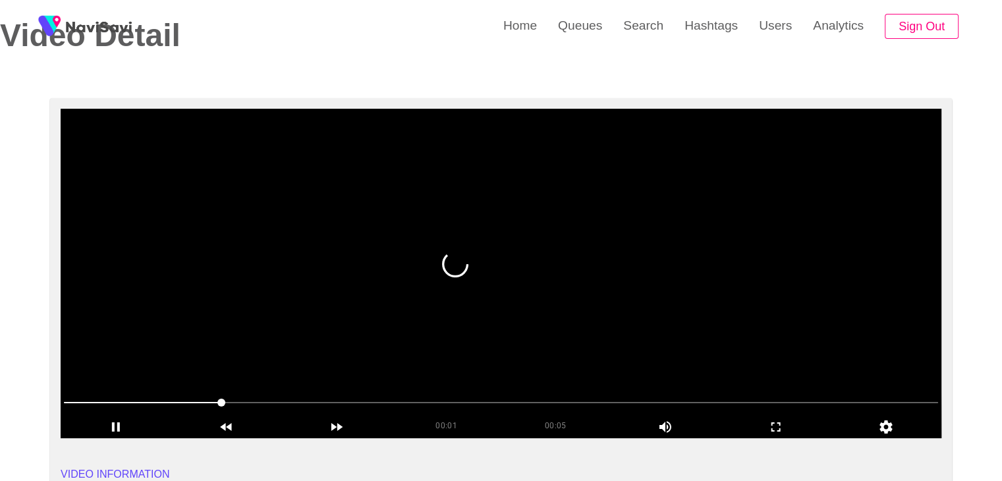
click at [494, 399] on span at bounding box center [501, 402] width 875 height 21
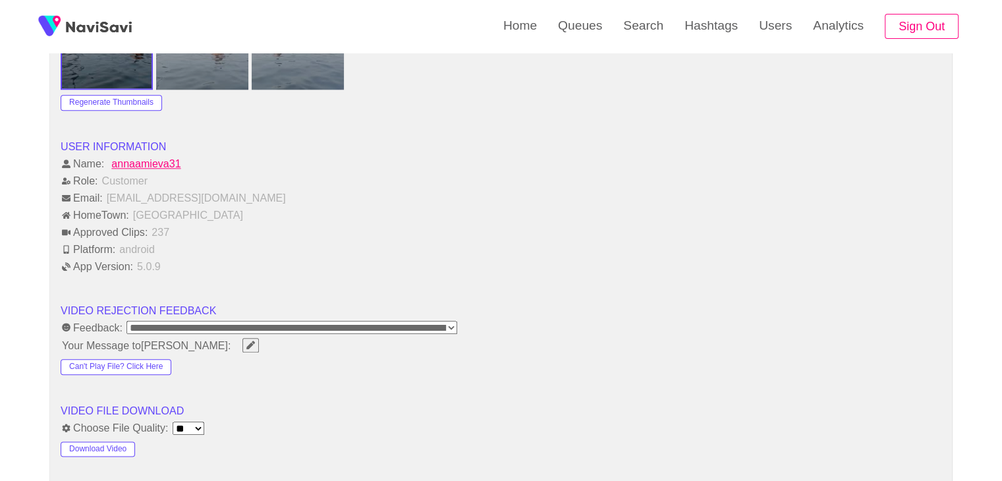
scroll to position [1450, 0]
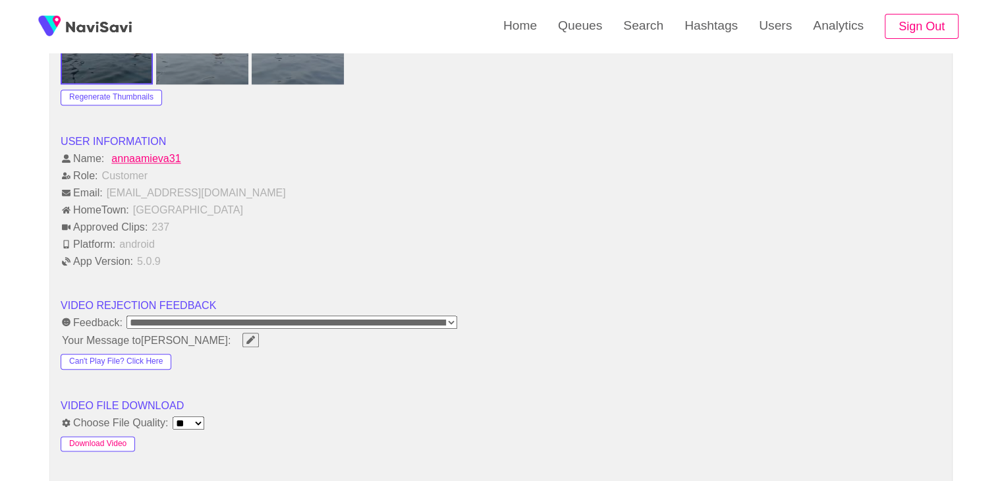
click at [124, 440] on button "Download Video" at bounding box center [98, 444] width 74 height 16
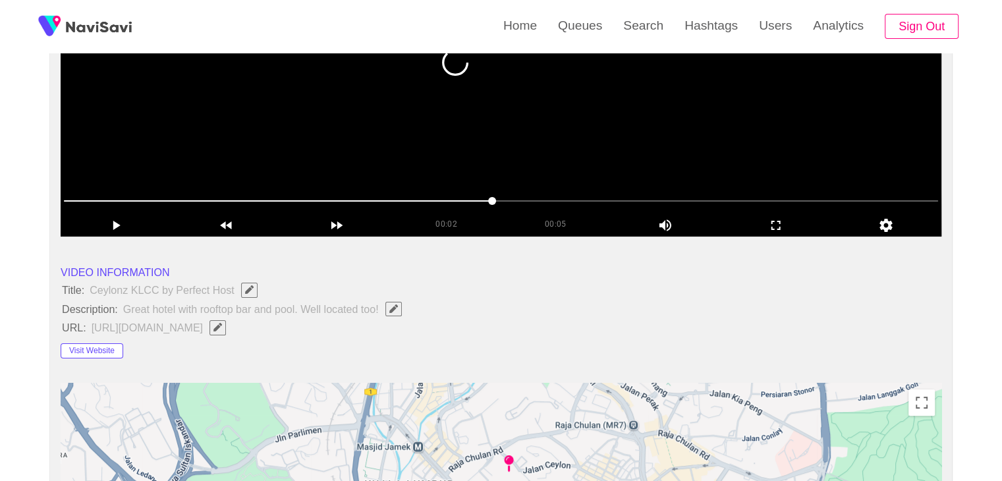
scroll to position [132, 0]
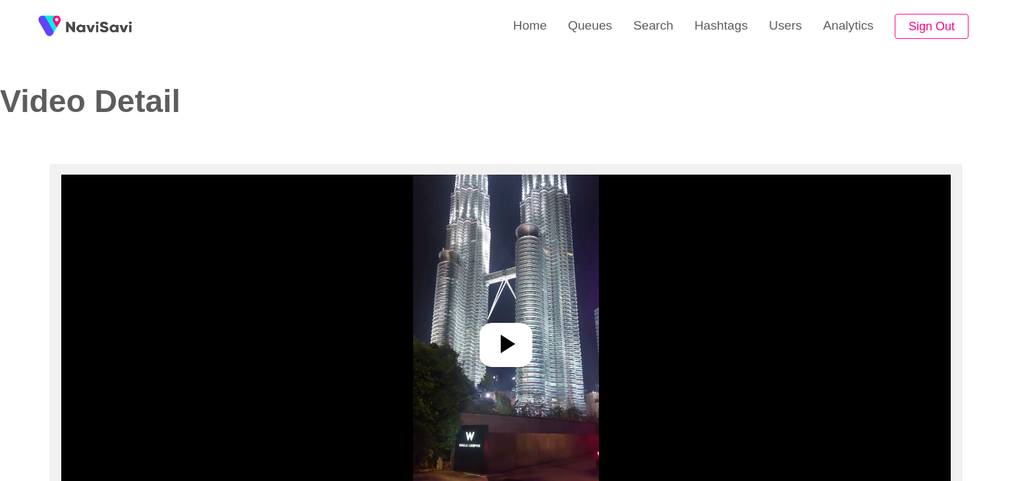
select select "**********"
select select "**"
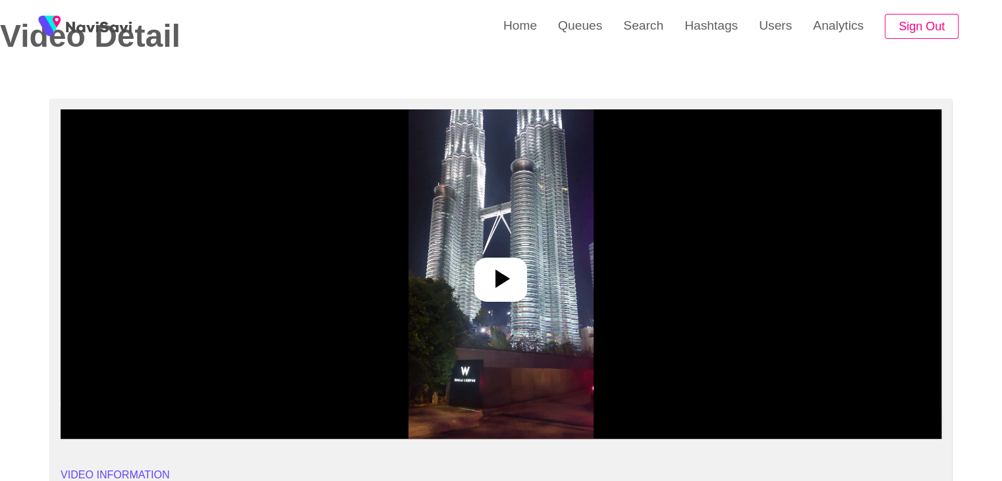
scroll to position [66, 0]
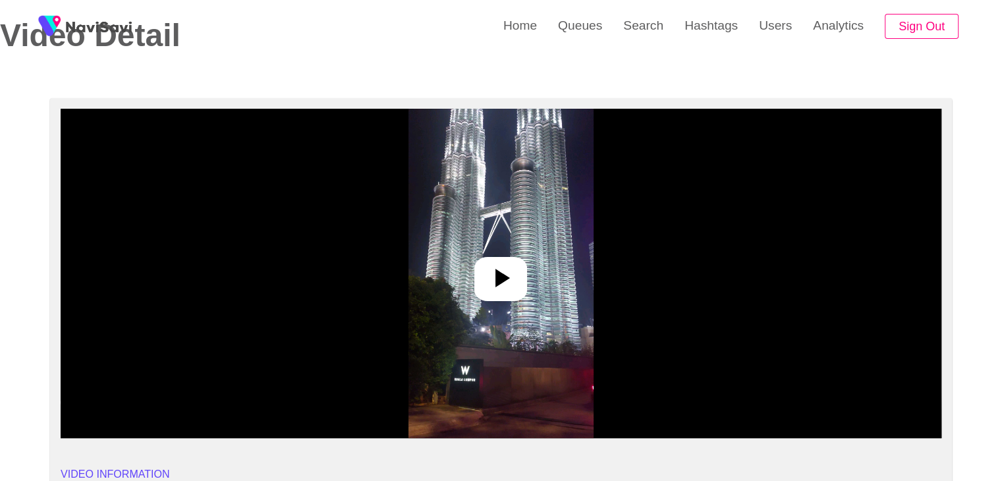
click at [501, 279] on icon at bounding box center [503, 278] width 14 height 18
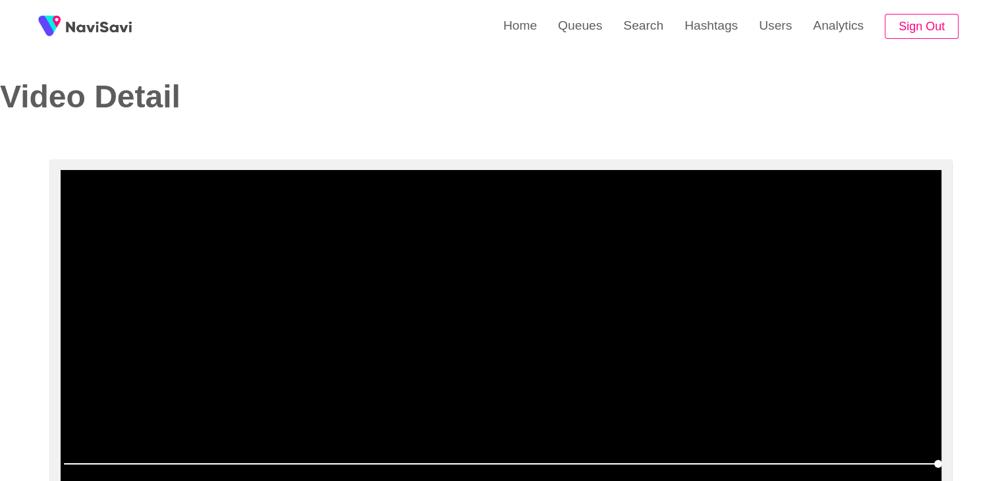
scroll to position [0, 0]
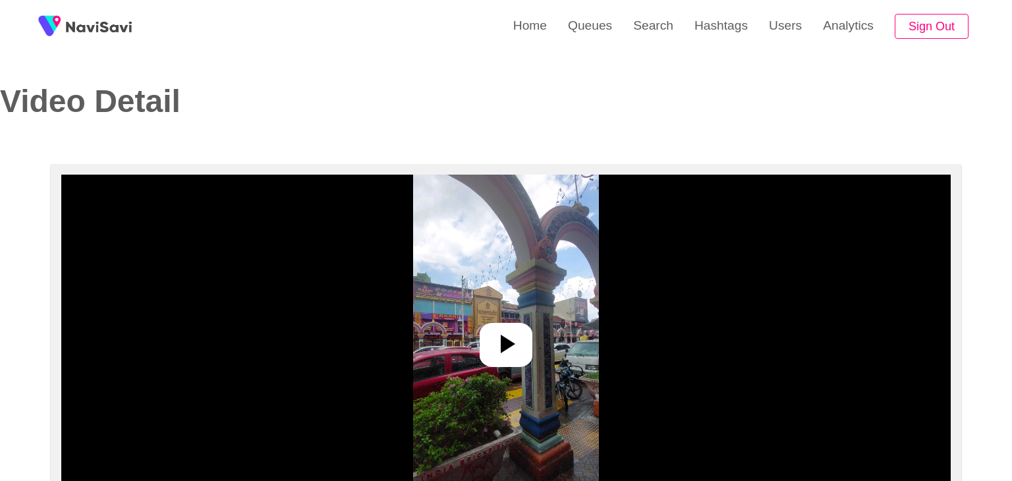
select select "**********"
select select "**"
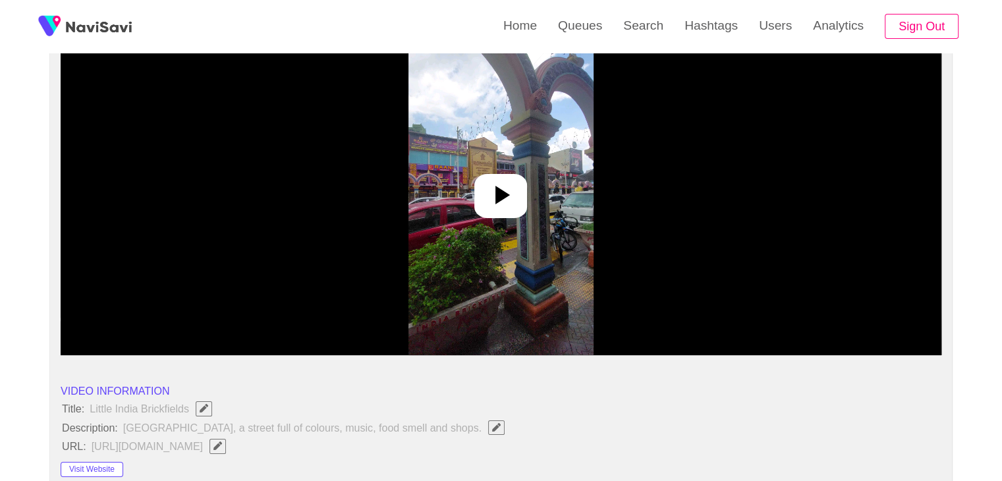
scroll to position [132, 0]
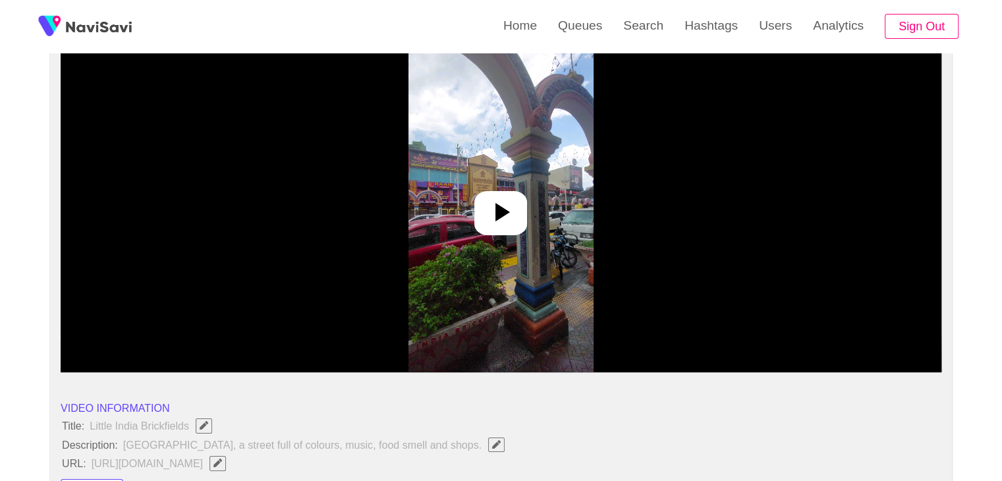
click at [502, 192] on div at bounding box center [501, 213] width 53 height 44
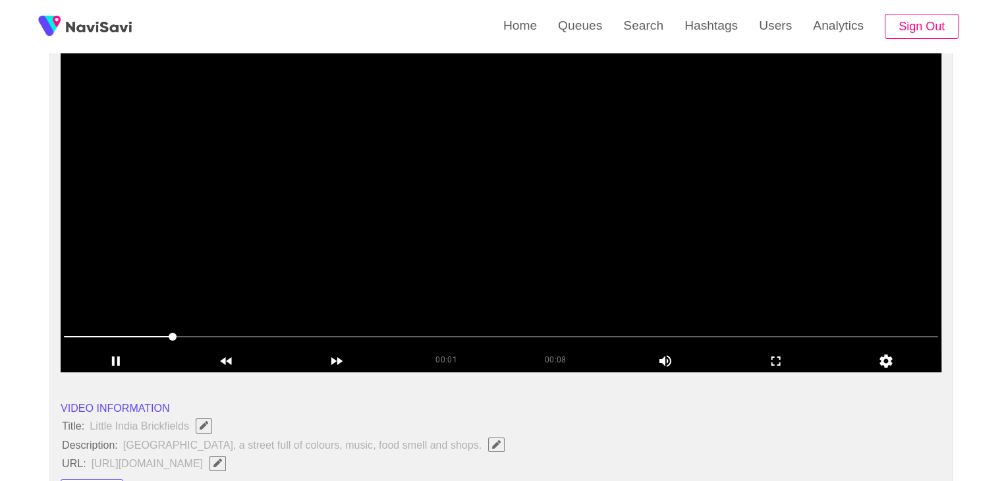
click at [372, 336] on span at bounding box center [501, 336] width 875 height 1
click at [598, 336] on span at bounding box center [501, 336] width 875 height 1
click at [706, 331] on span at bounding box center [501, 336] width 875 height 21
click at [740, 329] on span at bounding box center [501, 336] width 875 height 21
drag, startPoint x: 796, startPoint y: 331, endPoint x: 803, endPoint y: 331, distance: 6.6
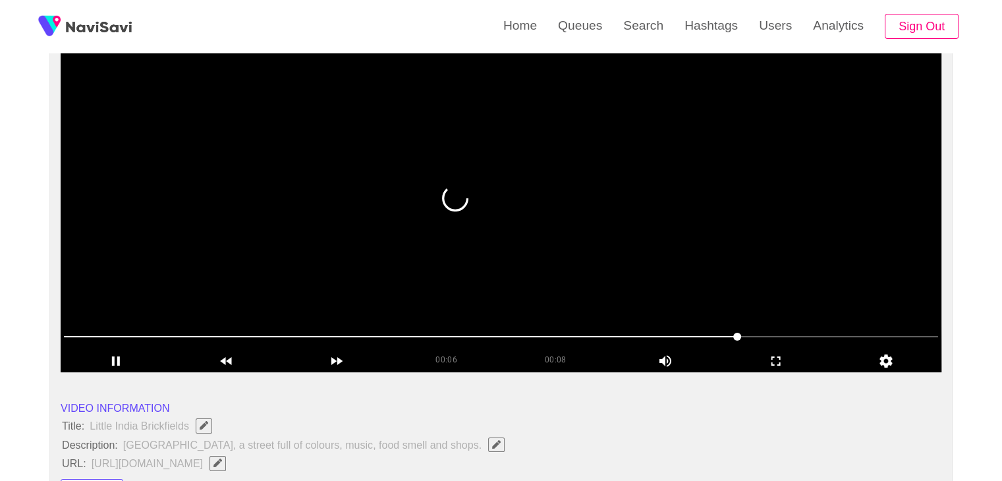
click at [803, 331] on span at bounding box center [501, 336] width 875 height 21
click at [828, 331] on span at bounding box center [501, 336] width 875 height 21
click at [828, 333] on span at bounding box center [824, 337] width 8 height 8
click at [424, 330] on span at bounding box center [501, 336] width 875 height 21
drag, startPoint x: 315, startPoint y: 333, endPoint x: 273, endPoint y: 328, distance: 42.5
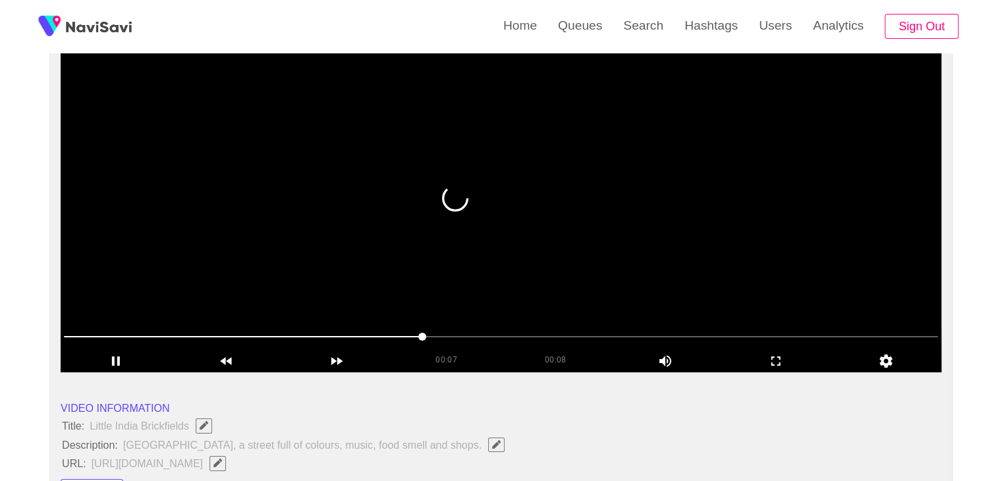
click at [273, 328] on span at bounding box center [501, 336] width 875 height 21
drag, startPoint x: 208, startPoint y: 334, endPoint x: 182, endPoint y: 334, distance: 26.4
click at [182, 334] on span at bounding box center [501, 336] width 875 height 21
click at [130, 333] on span at bounding box center [501, 336] width 875 height 21
click at [97, 332] on span at bounding box center [501, 336] width 875 height 21
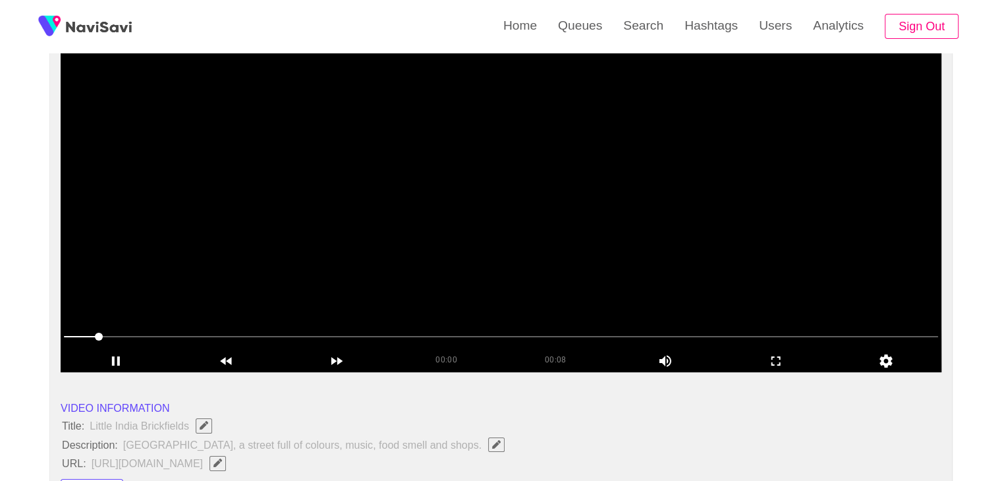
click at [95, 333] on span at bounding box center [99, 337] width 8 height 8
click at [71, 333] on span at bounding box center [501, 336] width 875 height 21
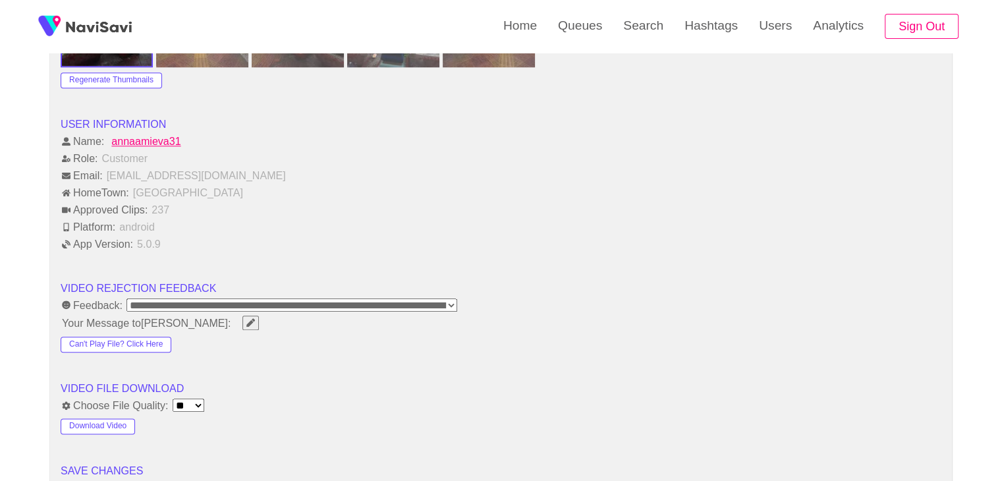
scroll to position [1516, 0]
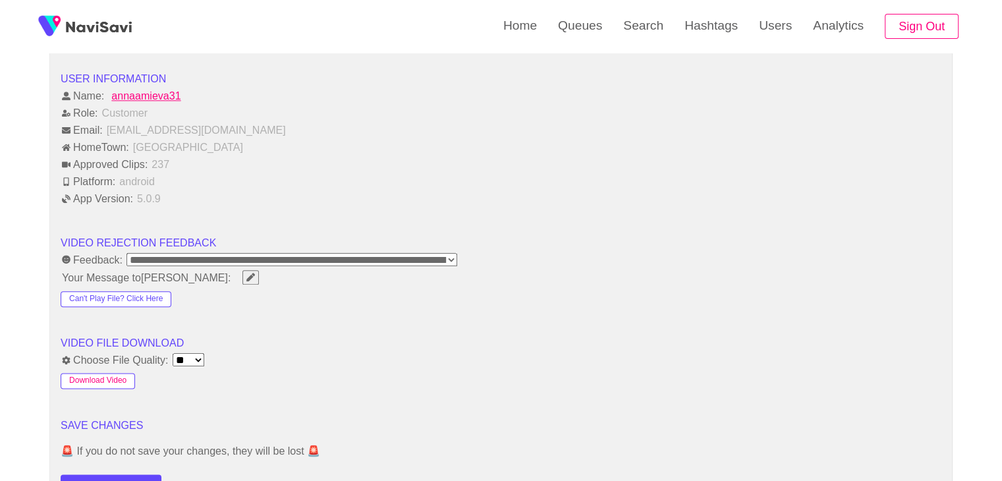
click at [116, 373] on button "Download Video" at bounding box center [98, 381] width 74 height 16
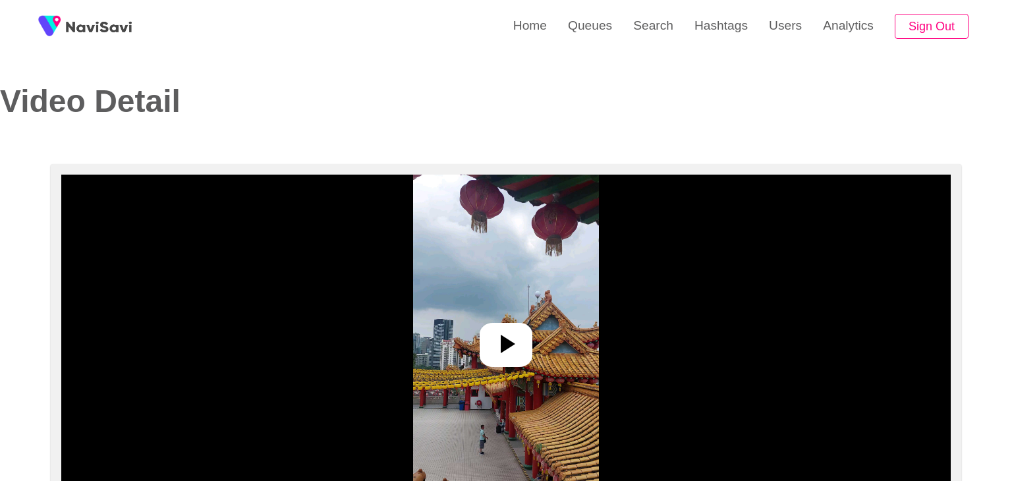
select select "**********"
select select "**"
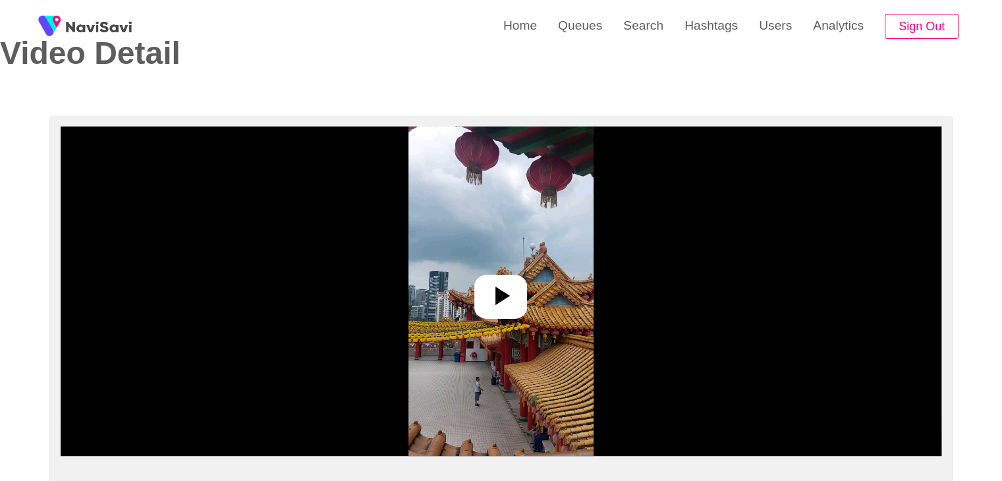
scroll to position [198, 0]
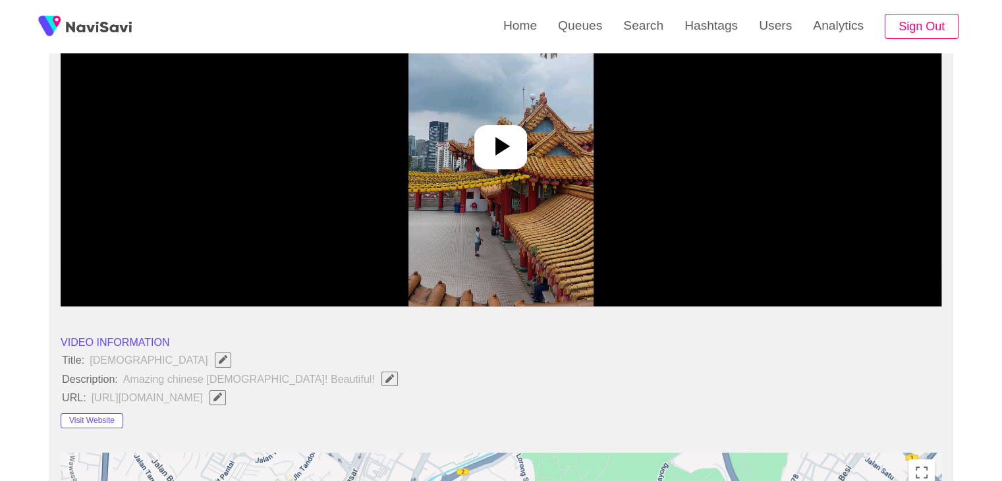
click at [501, 139] on icon at bounding box center [501, 146] width 32 height 32
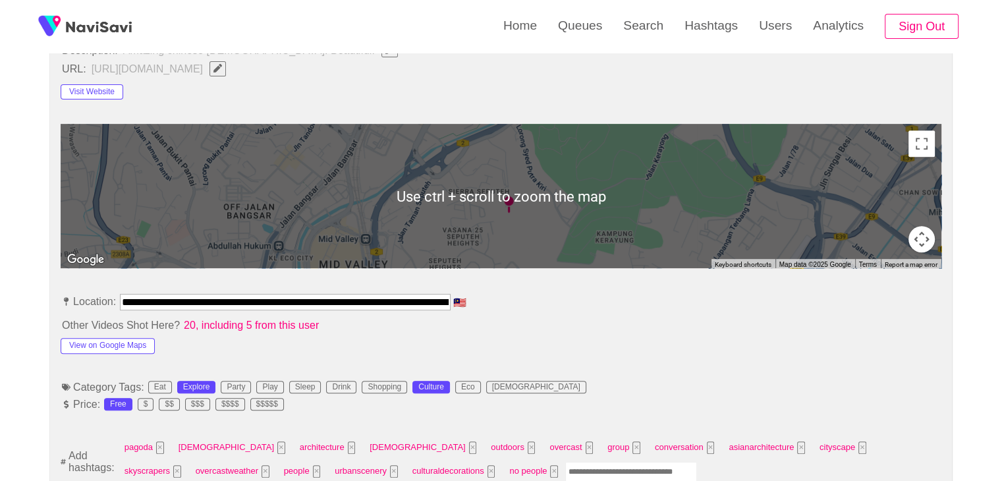
scroll to position [527, 0]
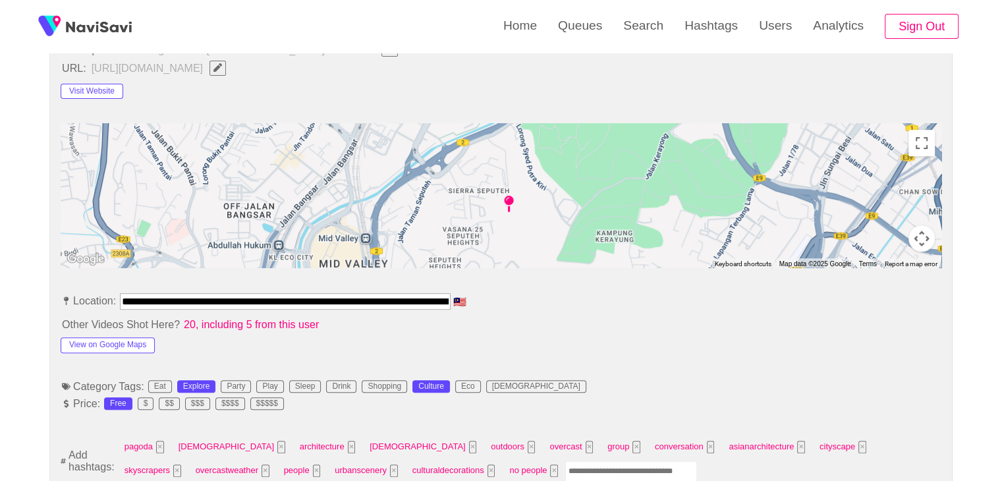
click at [422, 300] on input "**********" at bounding box center [285, 301] width 331 height 16
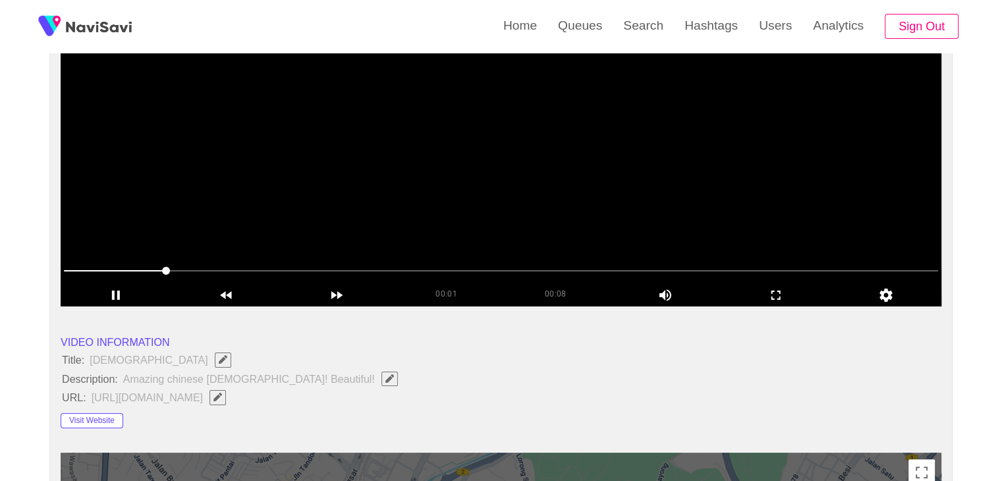
scroll to position [0, 0]
click at [345, 272] on span at bounding box center [501, 270] width 875 height 21
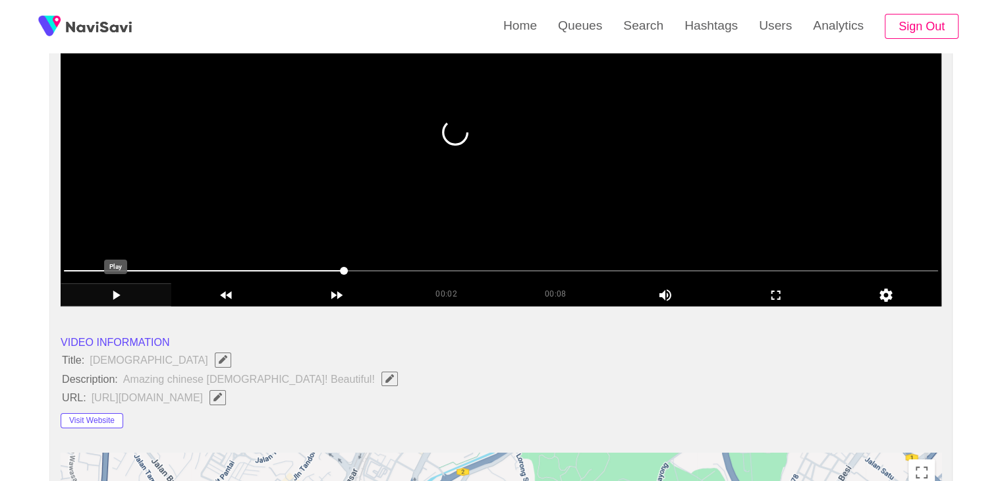
click at [119, 291] on icon "add" at bounding box center [115, 295] width 109 height 16
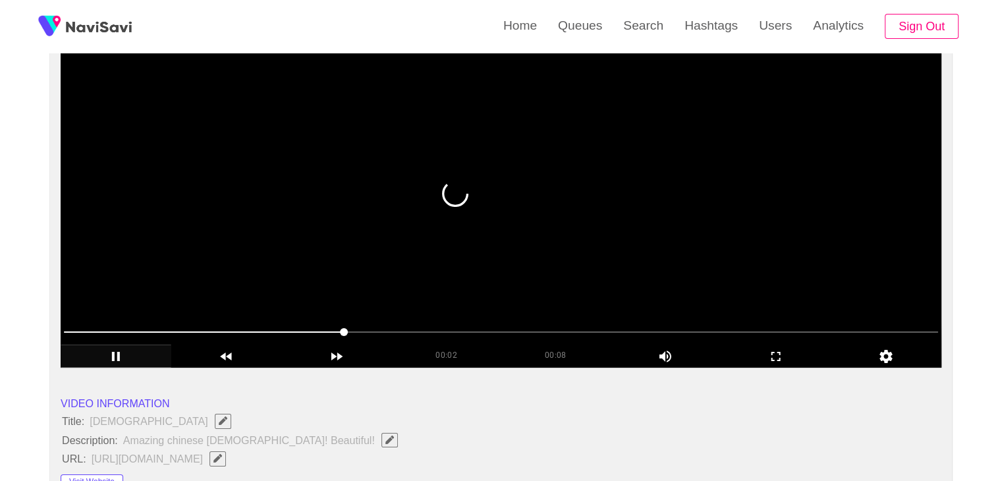
scroll to position [132, 0]
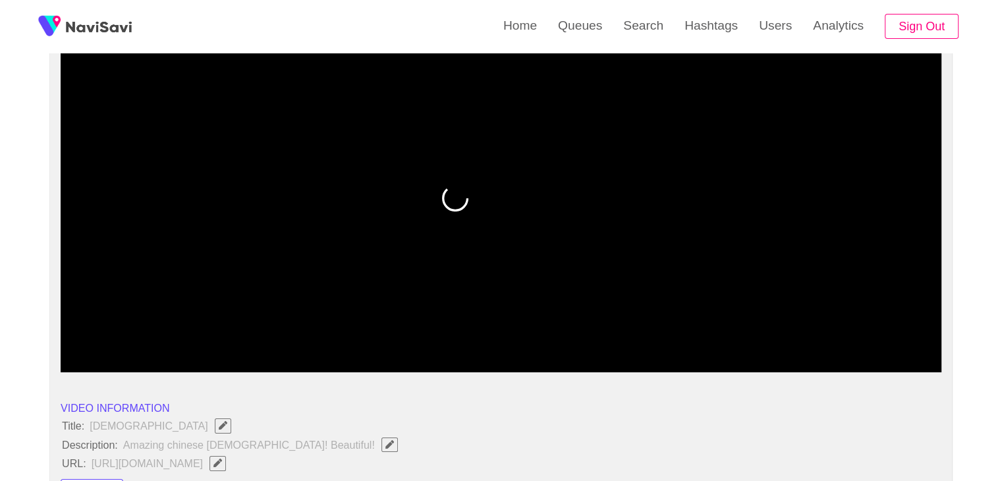
drag, startPoint x: 306, startPoint y: 331, endPoint x: 0, endPoint y: 298, distance: 308.3
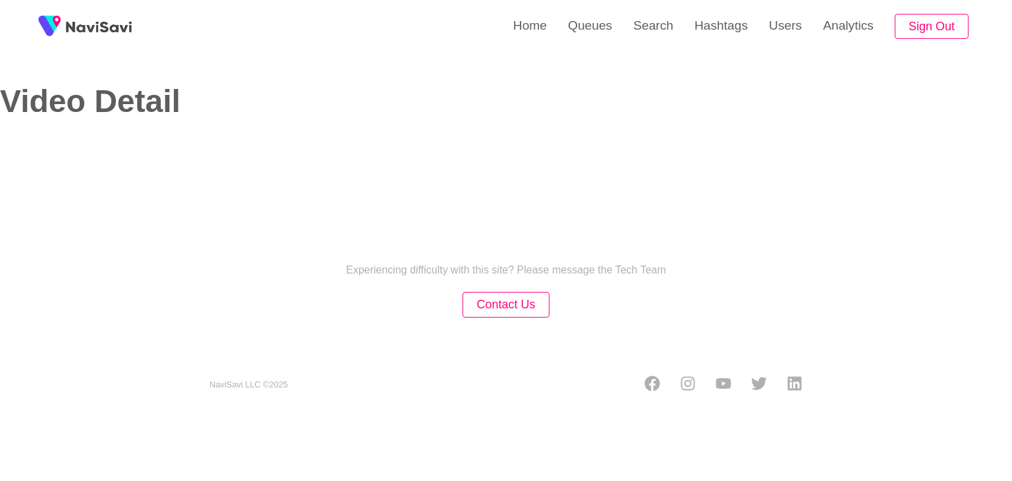
select select "**"
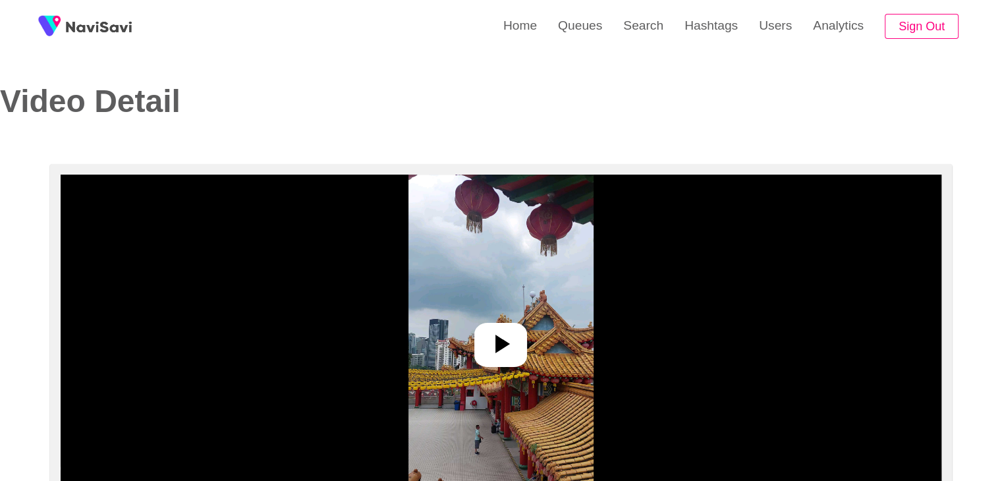
select select "**********"
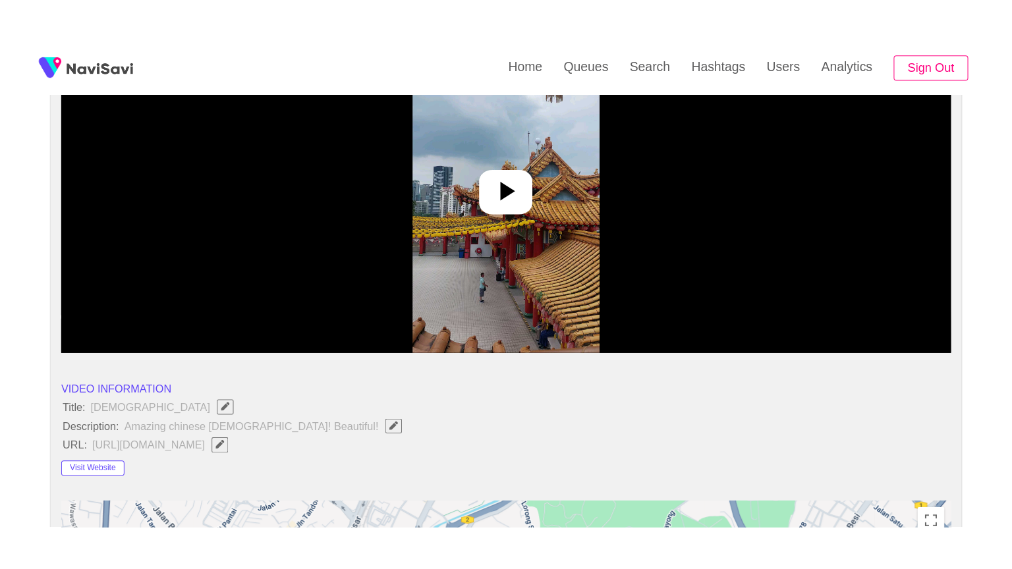
scroll to position [198, 0]
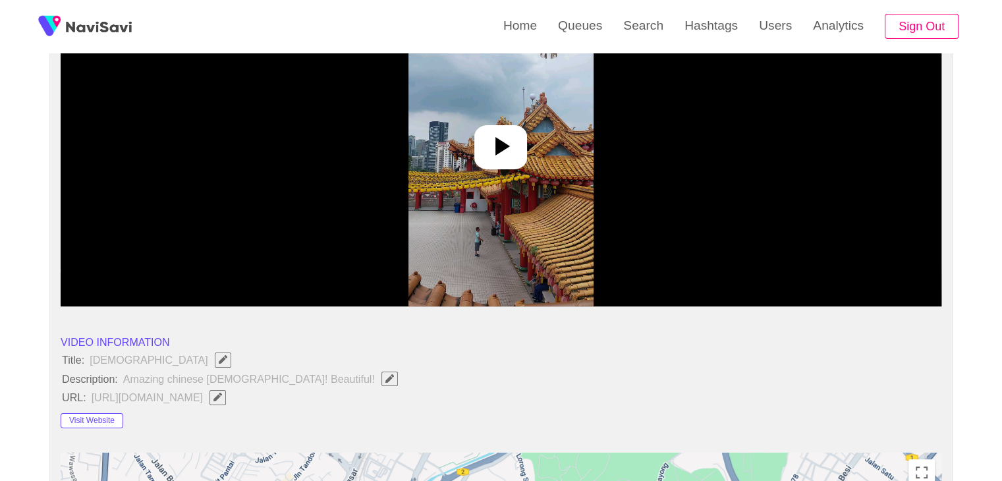
click at [500, 158] on icon at bounding box center [501, 146] width 32 height 32
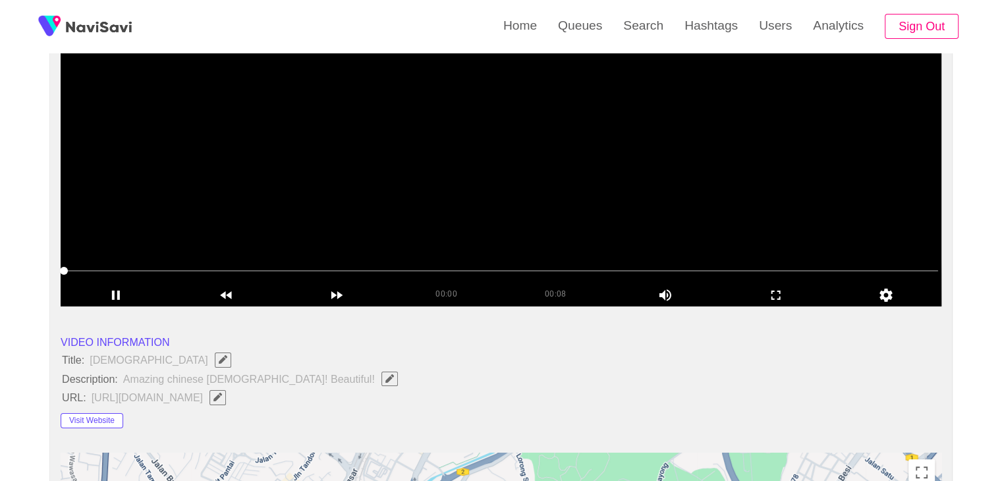
click at [561, 267] on span at bounding box center [501, 270] width 875 height 21
click at [666, 268] on span at bounding box center [501, 270] width 875 height 21
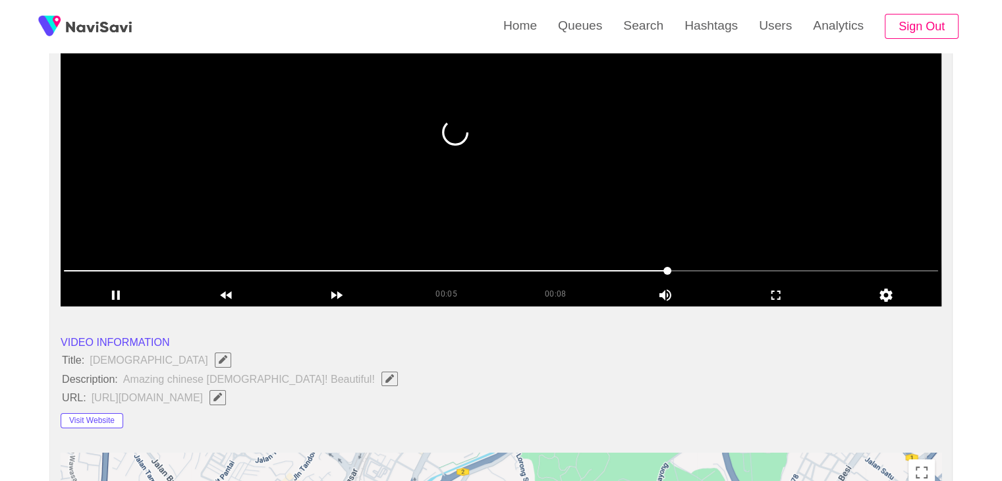
click at [720, 272] on span at bounding box center [501, 270] width 875 height 21
click at [751, 271] on span at bounding box center [501, 270] width 875 height 21
click at [779, 292] on icon "add" at bounding box center [776, 295] width 109 height 16
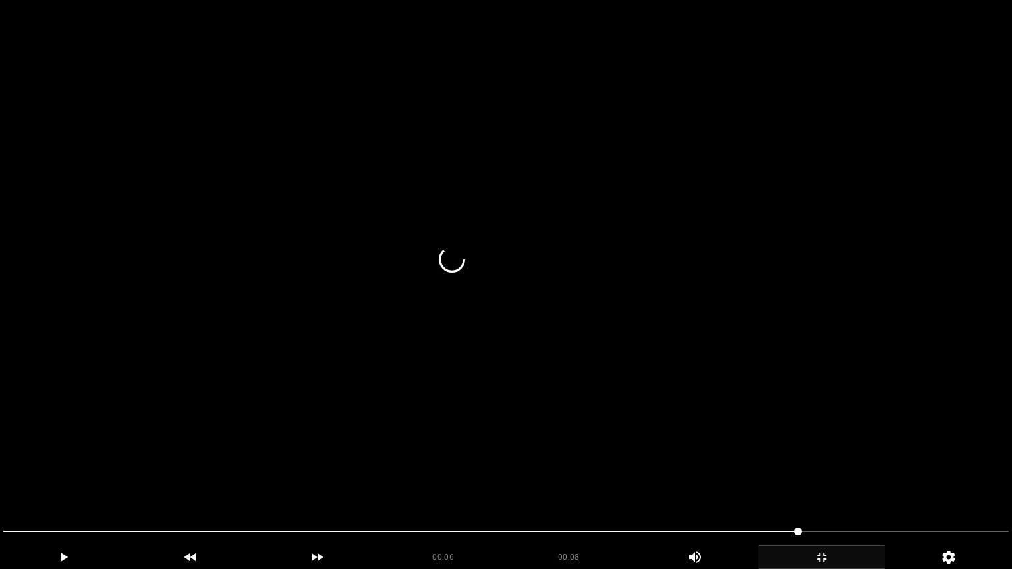
click at [843, 480] on span at bounding box center [506, 531] width 1006 height 21
click at [851, 480] on span at bounding box center [506, 531] width 1006 height 21
click at [878, 480] on span at bounding box center [506, 531] width 1006 height 1
drag, startPoint x: 809, startPoint y: 535, endPoint x: 581, endPoint y: 529, distance: 228.8
click at [581, 480] on span at bounding box center [506, 531] width 1006 height 21
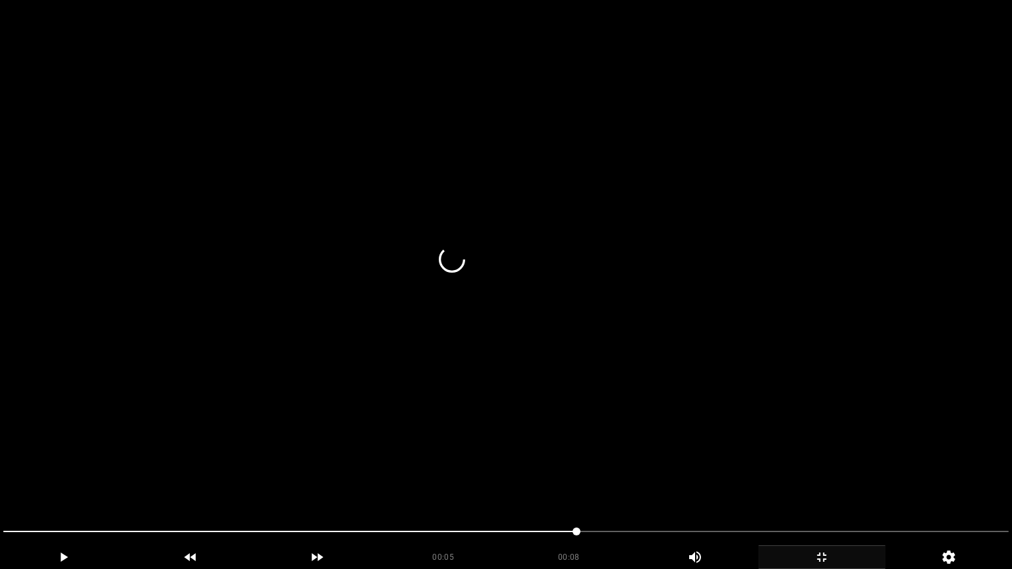
drag, startPoint x: 532, startPoint y: 530, endPoint x: 490, endPoint y: 527, distance: 42.3
click at [490, 480] on span at bounding box center [506, 531] width 1006 height 21
click at [443, 480] on span at bounding box center [506, 531] width 1006 height 21
click at [567, 480] on span at bounding box center [506, 531] width 1006 height 21
click at [642, 480] on span at bounding box center [506, 531] width 1006 height 1
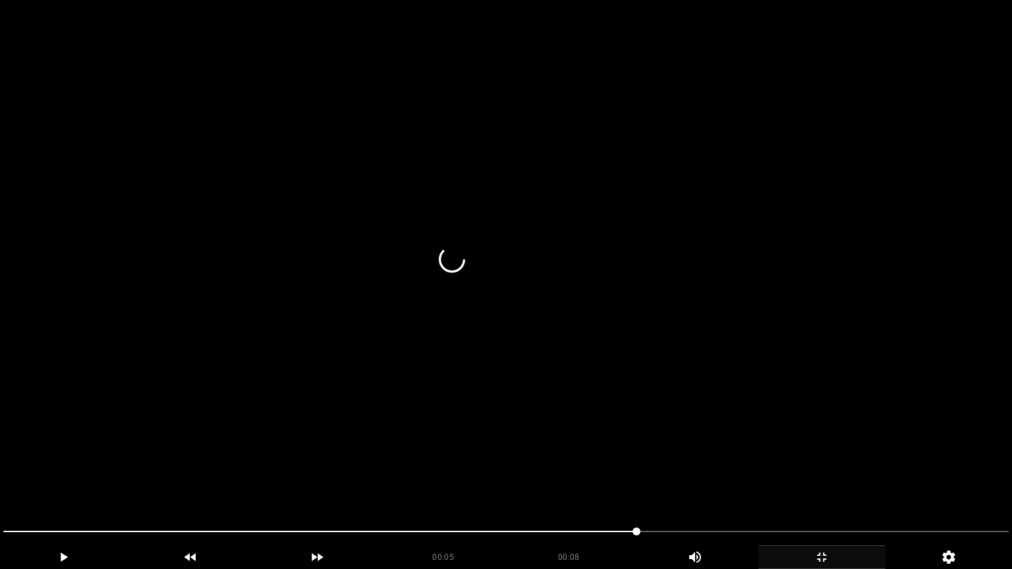
click at [735, 480] on span at bounding box center [506, 531] width 1006 height 21
click at [800, 480] on span at bounding box center [506, 531] width 1006 height 21
drag, startPoint x: 800, startPoint y: 534, endPoint x: 841, endPoint y: 529, distance: 41.3
click at [841, 480] on span at bounding box center [506, 531] width 1006 height 21
click at [873, 480] on span at bounding box center [506, 531] width 1006 height 21
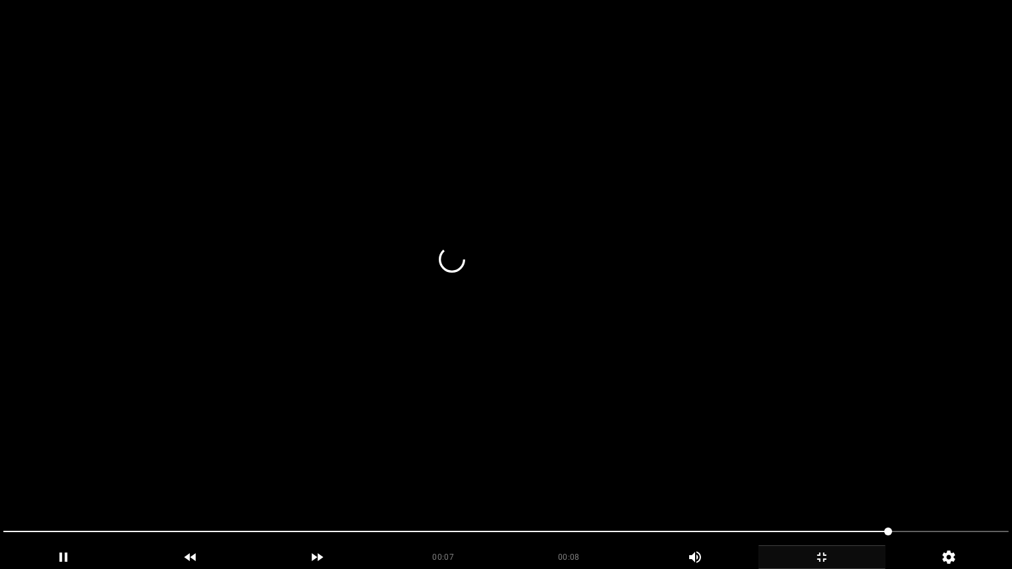
drag, startPoint x: 261, startPoint y: 533, endPoint x: 247, endPoint y: 533, distance: 13.8
click at [247, 480] on span at bounding box center [506, 531] width 1006 height 21
click at [573, 480] on span at bounding box center [506, 531] width 1006 height 21
drag, startPoint x: 693, startPoint y: 538, endPoint x: 703, endPoint y: 538, distance: 9.9
click at [703, 480] on span at bounding box center [506, 531] width 1006 height 21
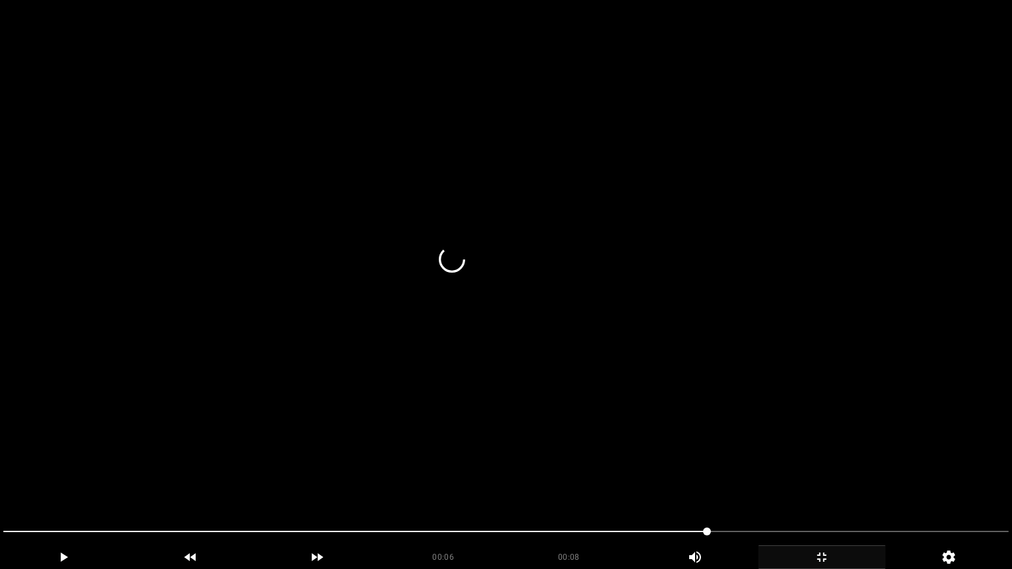
drag, startPoint x: 796, startPoint y: 543, endPoint x: 847, endPoint y: 544, distance: 50.8
click at [801, 480] on div at bounding box center [506, 533] width 1016 height 35
drag, startPoint x: 847, startPoint y: 544, endPoint x: 871, endPoint y: 544, distance: 23.7
click at [857, 480] on div at bounding box center [506, 533] width 1016 height 35
click at [902, 480] on span at bounding box center [898, 532] width 8 height 8
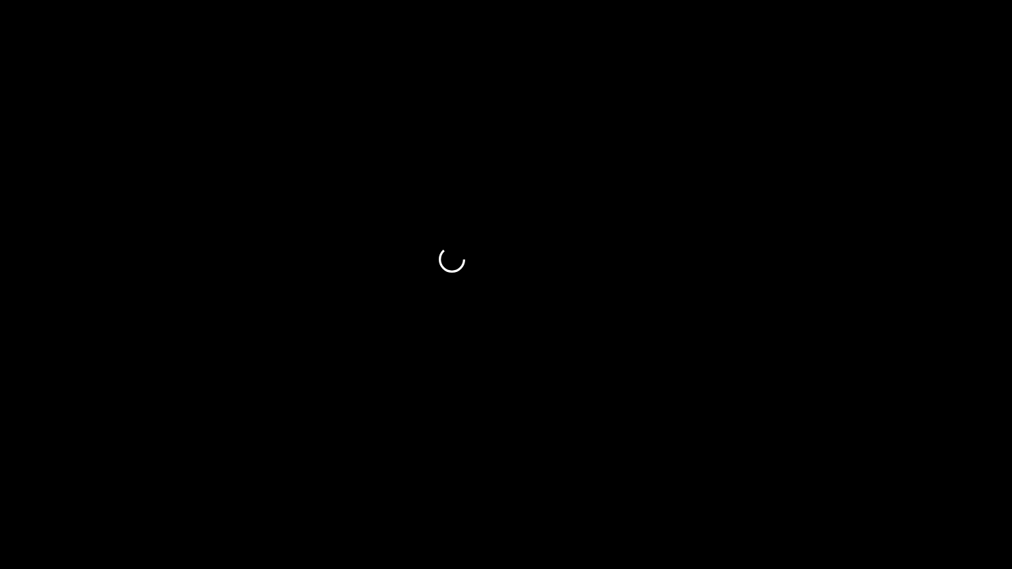
click at [820, 480] on icon "add" at bounding box center [821, 557] width 9 height 9
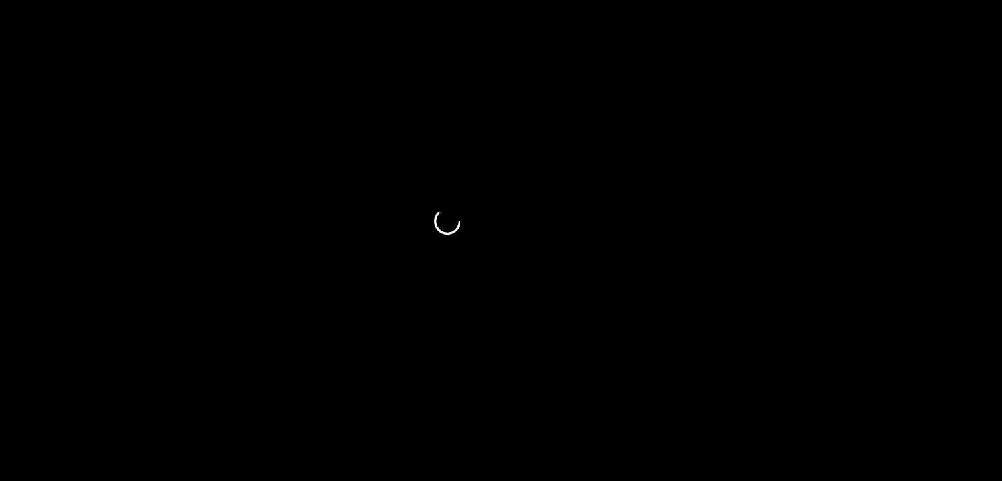
scroll to position [1516, 0]
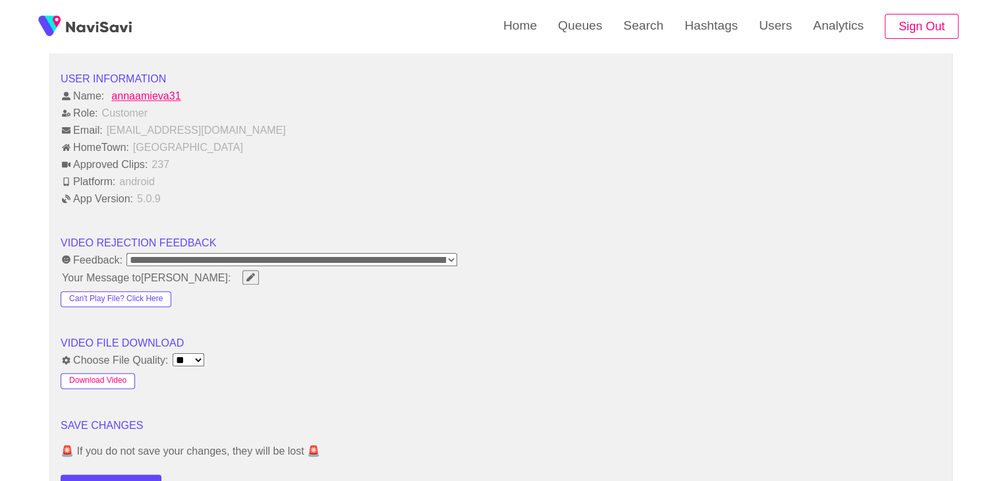
click at [108, 380] on button "Download Video" at bounding box center [98, 381] width 74 height 16
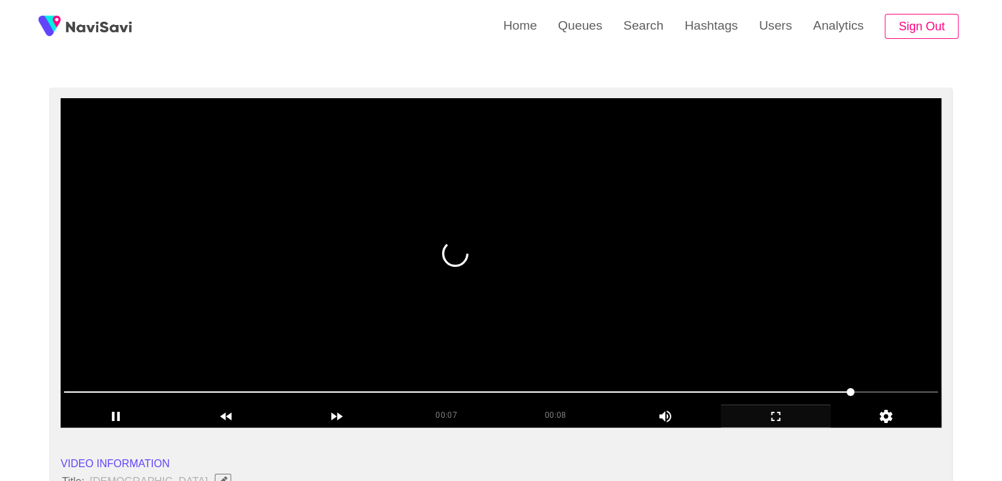
scroll to position [66, 0]
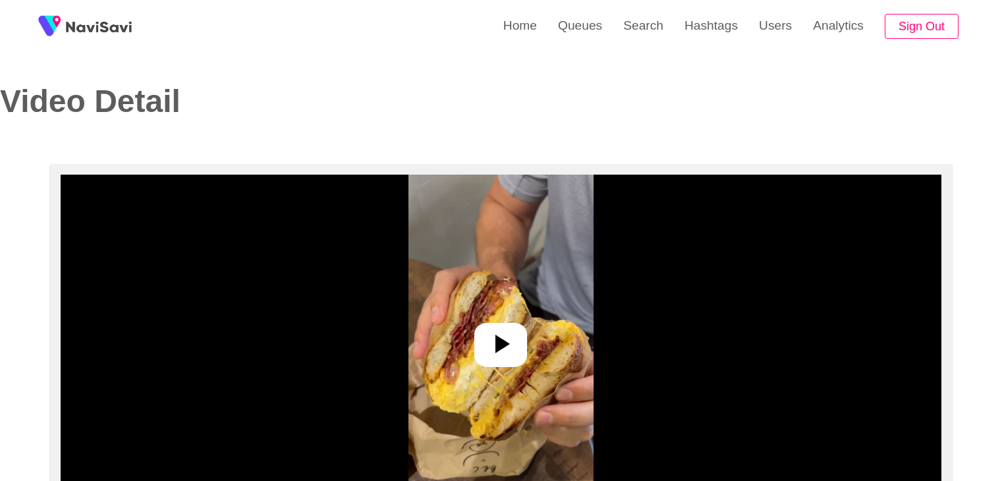
select select "**********"
select select "**"
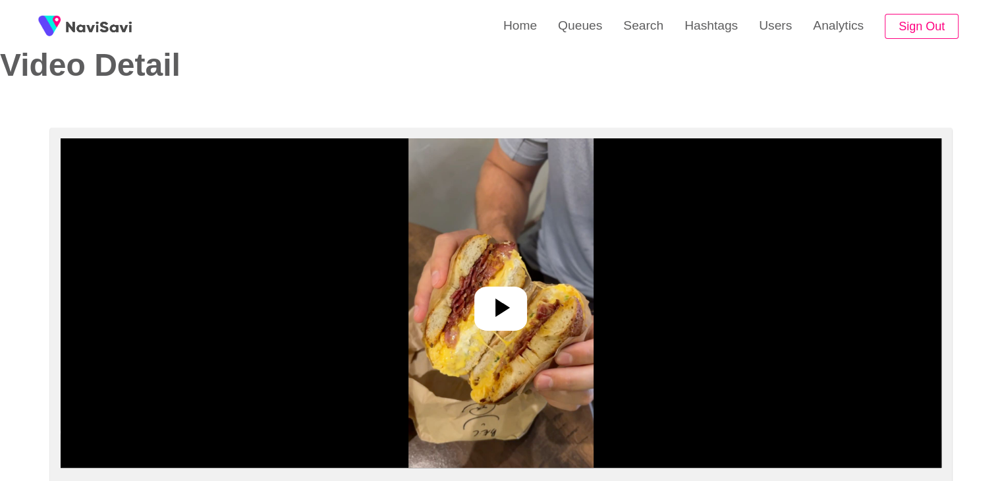
scroll to position [132, 0]
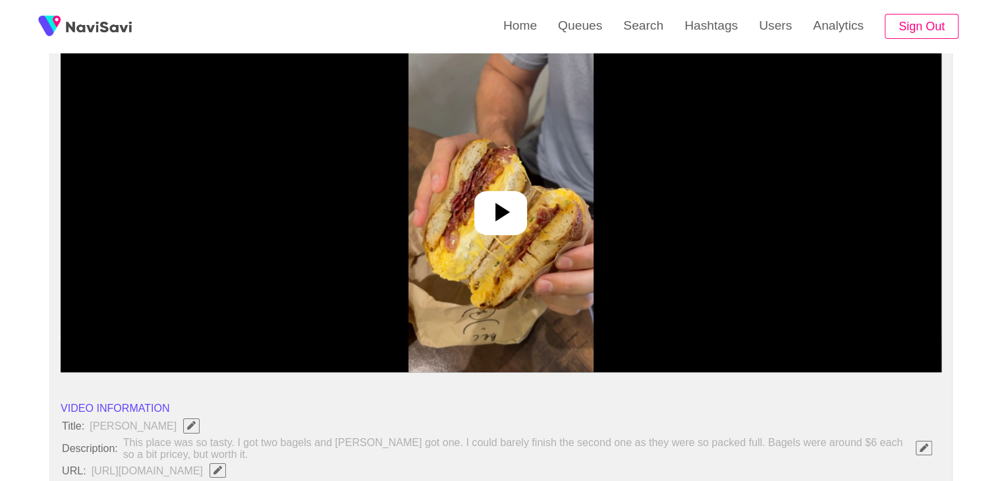
click at [493, 207] on icon at bounding box center [501, 212] width 32 height 32
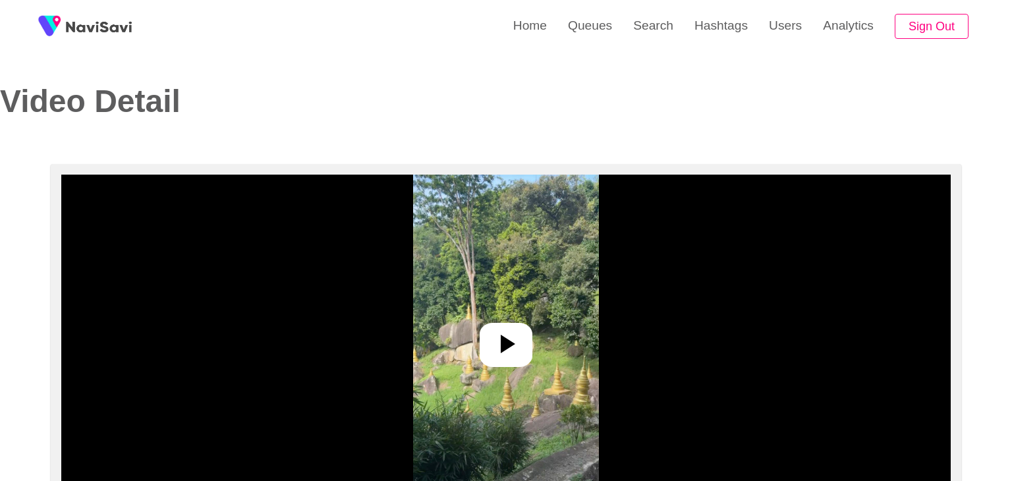
select select "**********"
select select "**"
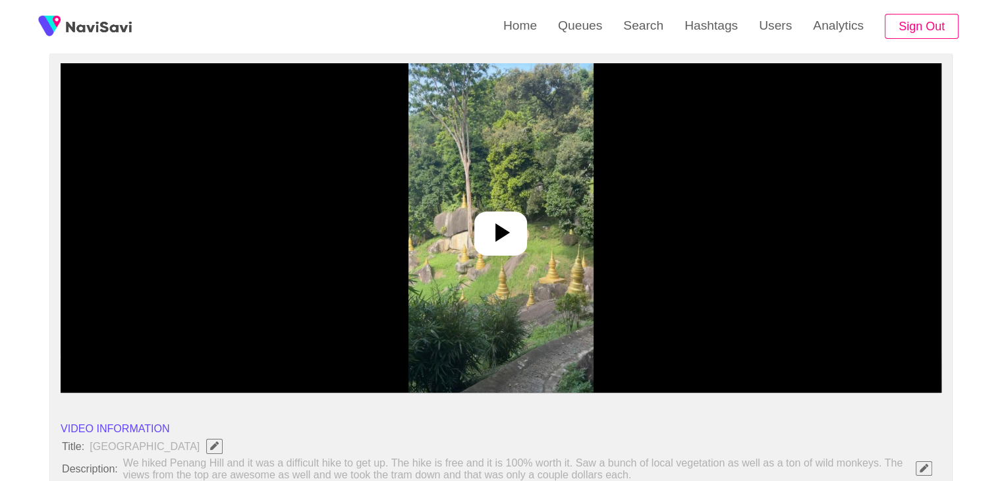
scroll to position [132, 0]
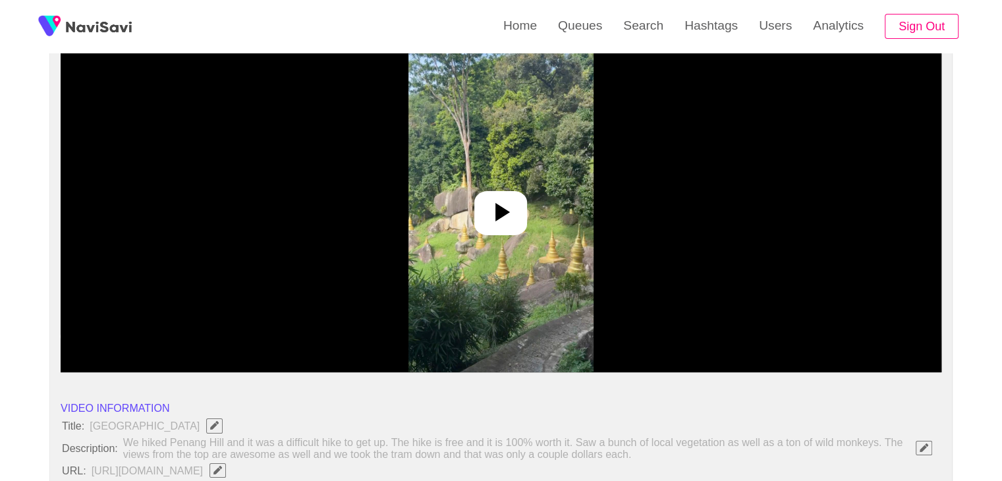
click at [494, 208] on icon at bounding box center [501, 212] width 32 height 32
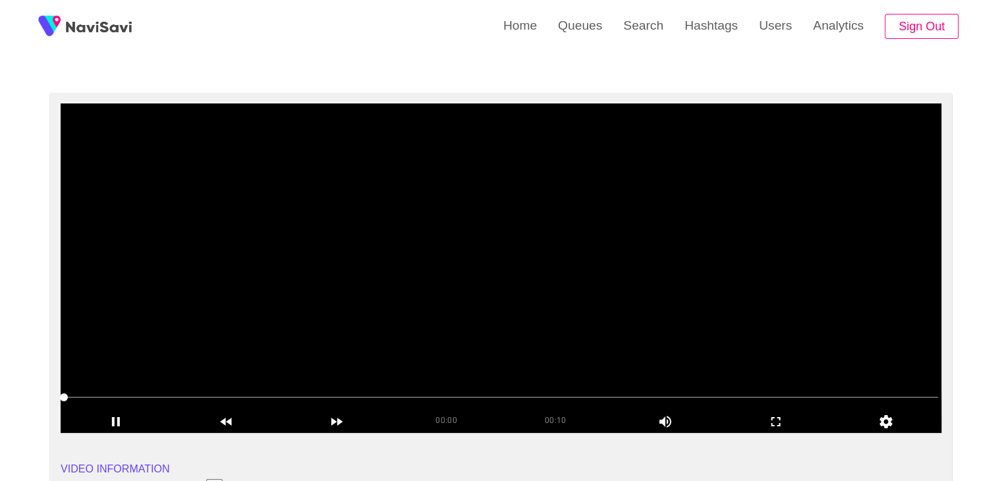
scroll to position [66, 0]
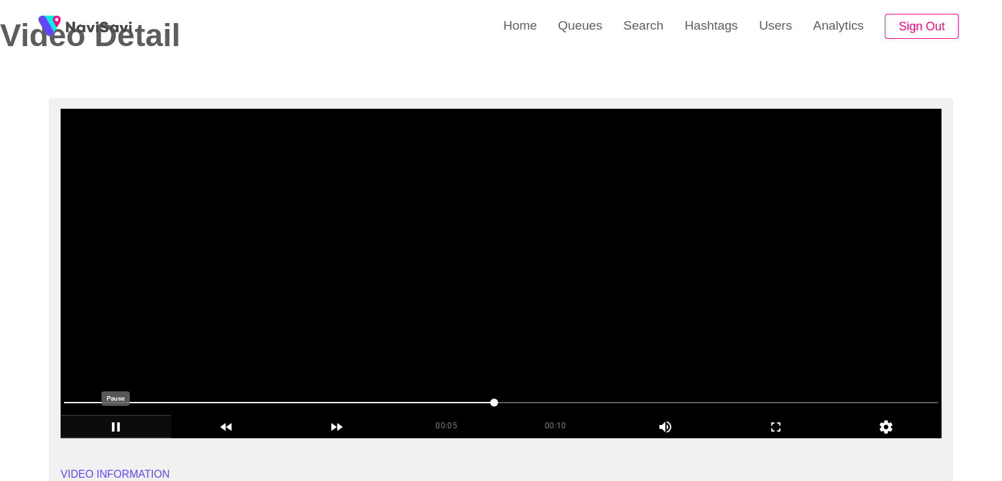
click at [113, 428] on icon "add" at bounding box center [116, 426] width 8 height 9
click at [517, 293] on video at bounding box center [501, 274] width 881 height 330
click at [516, 304] on video at bounding box center [501, 274] width 881 height 330
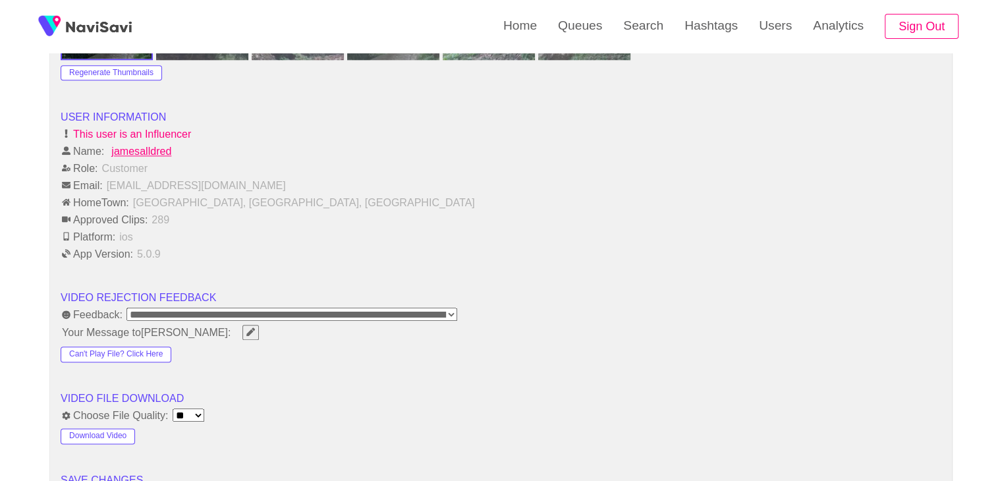
scroll to position [1582, 0]
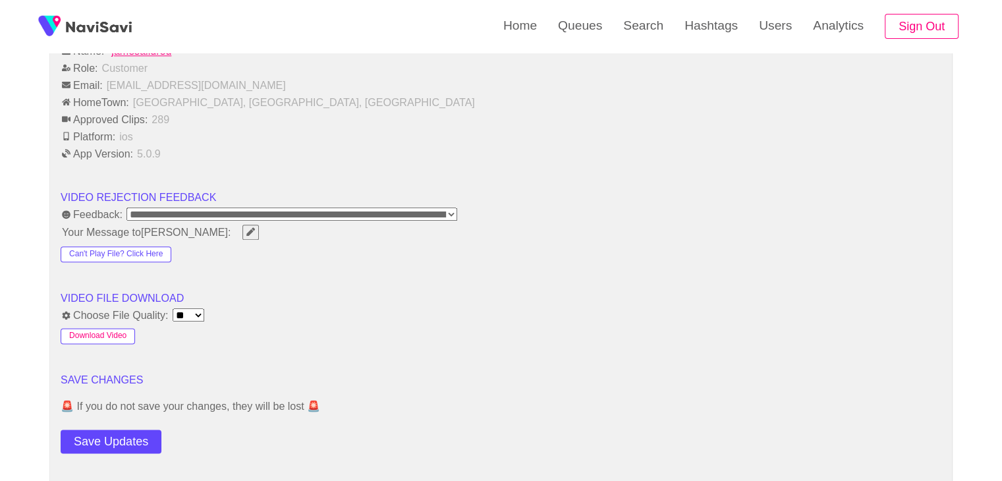
click at [112, 330] on button "Download Video" at bounding box center [98, 336] width 74 height 16
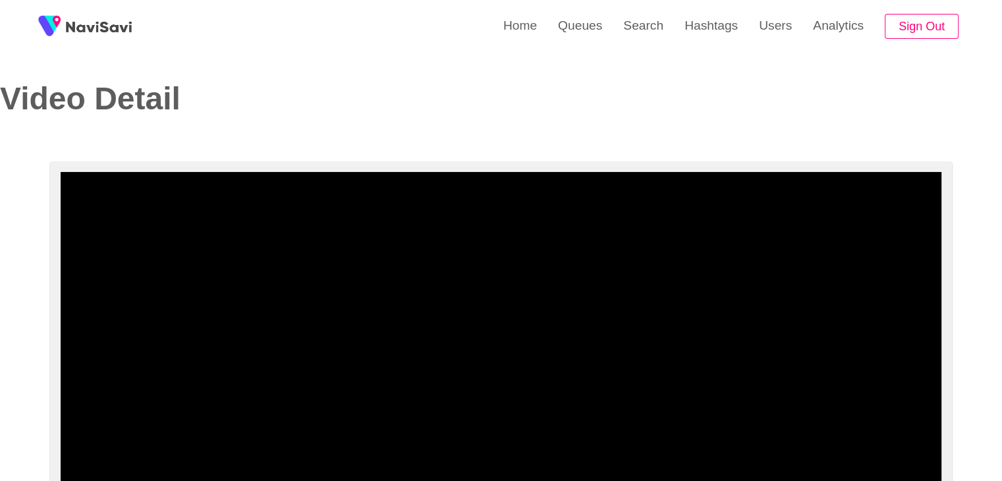
scroll to position [0, 0]
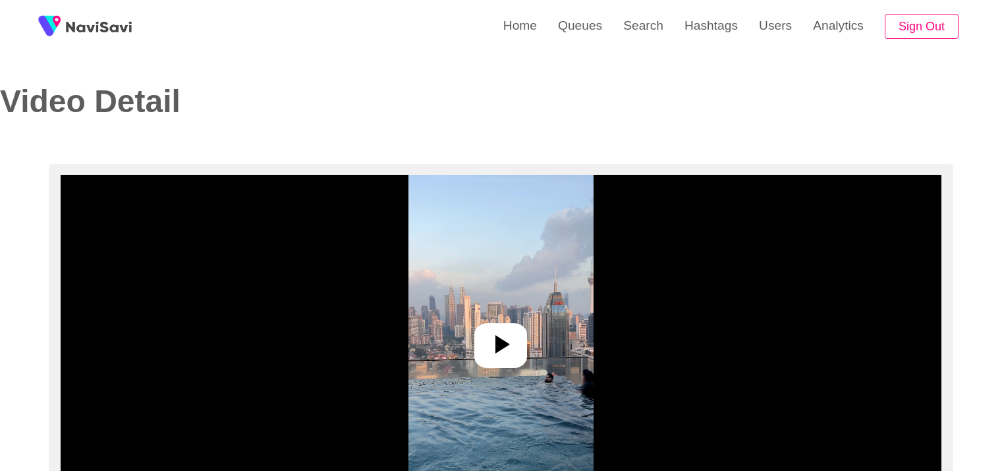
select select "**********"
select select "**"
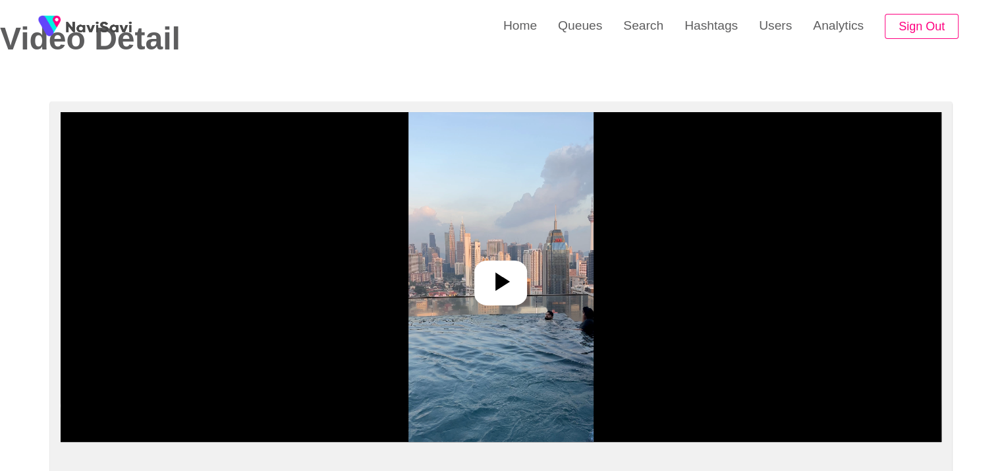
scroll to position [66, 0]
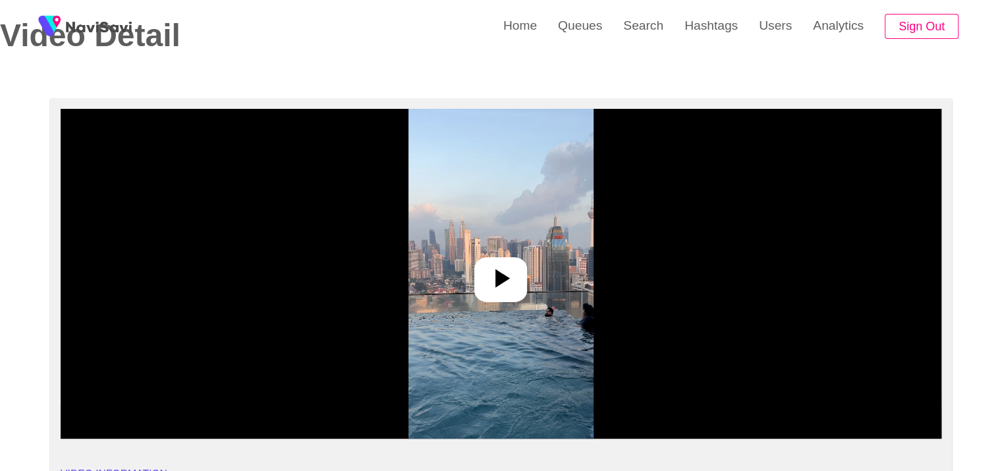
click at [498, 285] on icon at bounding box center [503, 278] width 14 height 18
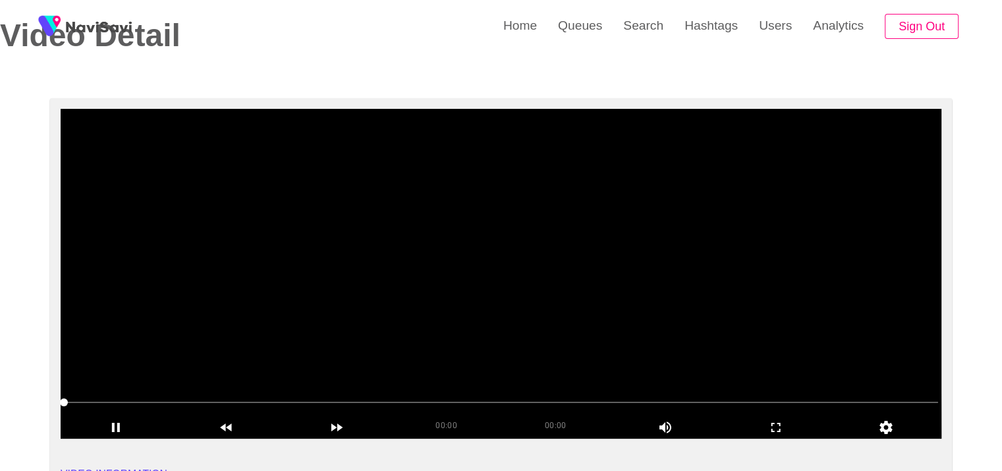
click at [302, 401] on span at bounding box center [501, 401] width 875 height 1
click at [333, 398] on span at bounding box center [501, 401] width 875 height 21
click at [225, 398] on span at bounding box center [501, 401] width 875 height 21
click at [206, 400] on span at bounding box center [501, 401] width 875 height 21
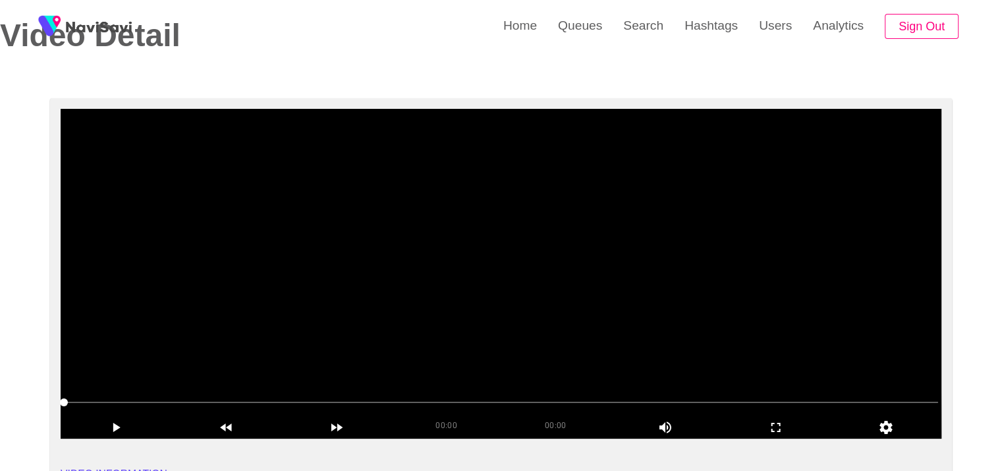
click at [181, 399] on span at bounding box center [501, 401] width 875 height 21
click at [416, 397] on span at bounding box center [501, 401] width 875 height 21
click at [589, 401] on span at bounding box center [501, 401] width 875 height 1
drag, startPoint x: 643, startPoint y: 398, endPoint x: 658, endPoint y: 397, distance: 14.5
click at [658, 397] on span at bounding box center [501, 401] width 875 height 21
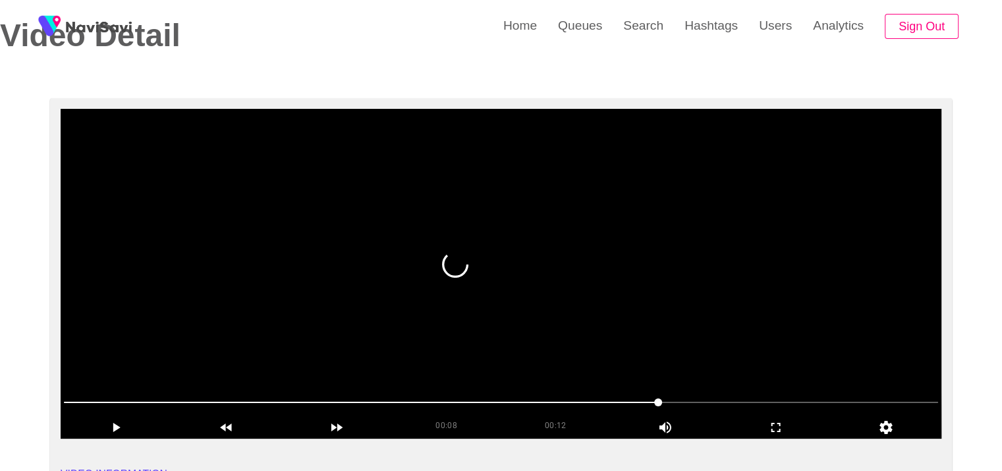
drag, startPoint x: 724, startPoint y: 397, endPoint x: 743, endPoint y: 396, distance: 19.8
click at [743, 396] on span at bounding box center [501, 401] width 875 height 21
drag, startPoint x: 769, startPoint y: 393, endPoint x: 780, endPoint y: 393, distance: 10.5
click at [780, 393] on span at bounding box center [501, 401] width 875 height 21
drag, startPoint x: 807, startPoint y: 389, endPoint x: 817, endPoint y: 389, distance: 10.5
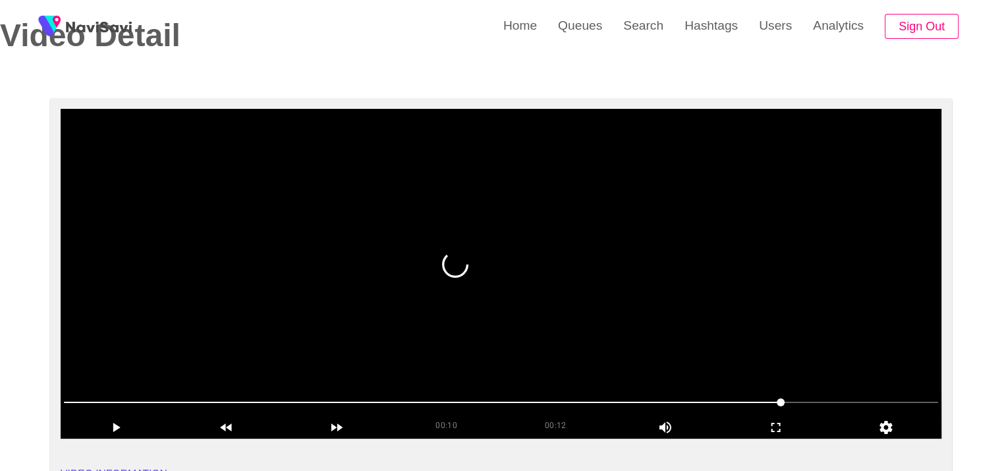
click at [810, 389] on div at bounding box center [501, 403] width 885 height 34
drag, startPoint x: 735, startPoint y: 397, endPoint x: 373, endPoint y: 425, distance: 363.5
click at [374, 425] on div "00:10 00:12 Picture In Picture 1" at bounding box center [501, 414] width 881 height 47
drag, startPoint x: 223, startPoint y: 401, endPoint x: 192, endPoint y: 401, distance: 31.0
click at [192, 401] on span at bounding box center [217, 401] width 306 height 1
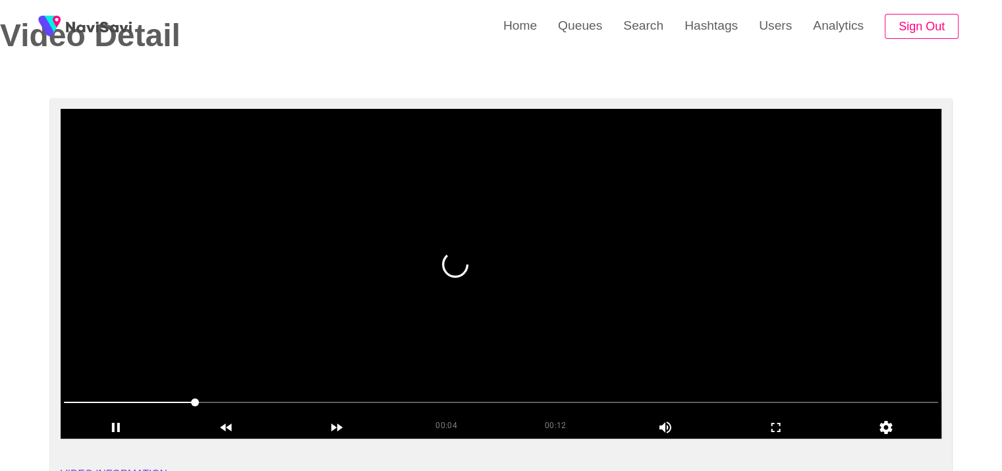
drag, startPoint x: 121, startPoint y: 401, endPoint x: 105, endPoint y: 403, distance: 16.6
click at [105, 403] on span at bounding box center [501, 401] width 875 height 21
click at [80, 406] on span at bounding box center [501, 401] width 875 height 21
click at [105, 422] on icon "add" at bounding box center [115, 427] width 109 height 16
click at [126, 420] on icon "add" at bounding box center [115, 427] width 109 height 16
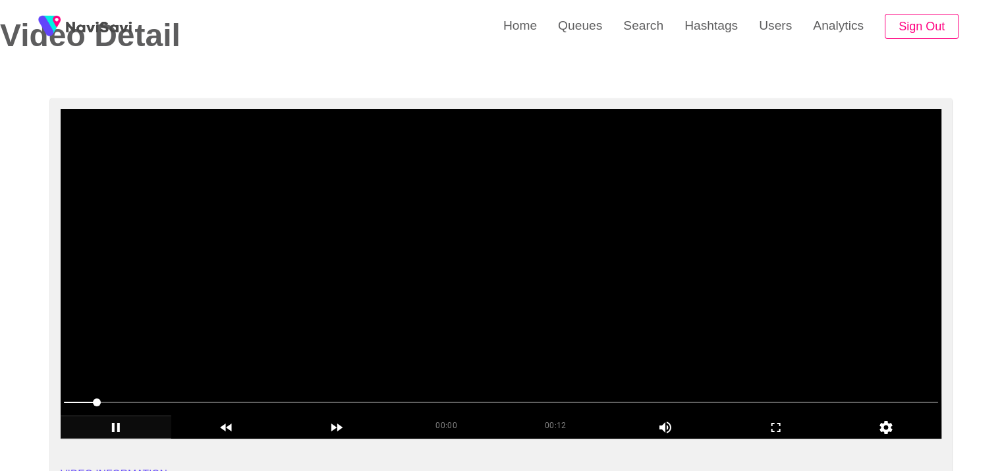
click at [179, 388] on div at bounding box center [501, 403] width 885 height 34
click at [186, 403] on span at bounding box center [501, 401] width 875 height 21
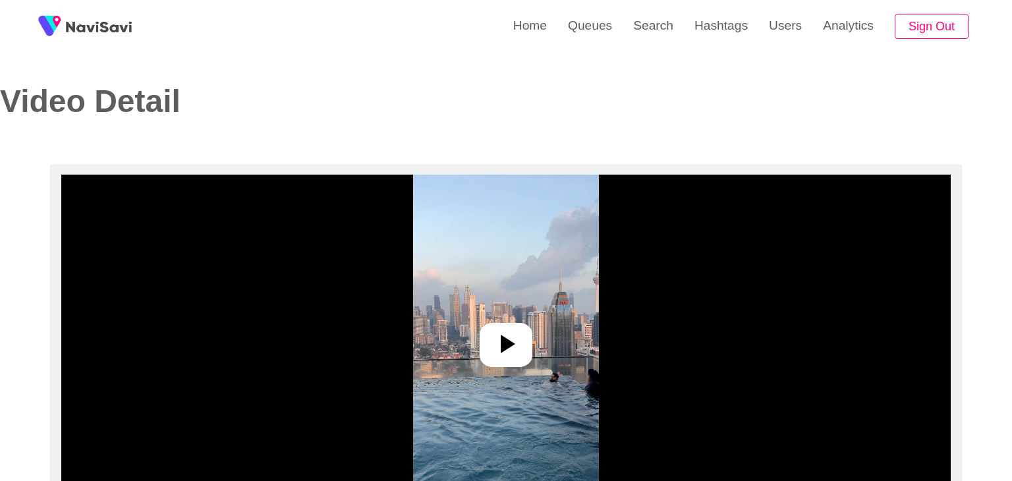
select select "**********"
select select "**"
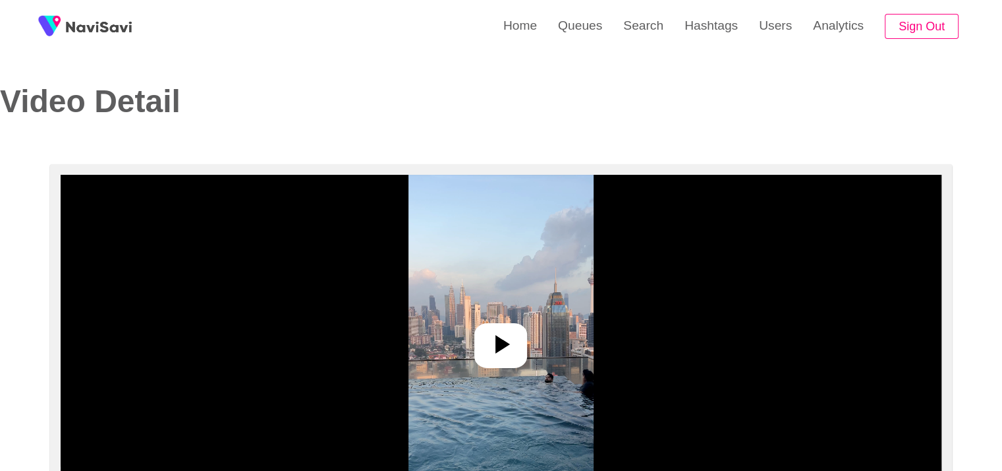
click at [519, 339] on div at bounding box center [501, 345] width 53 height 45
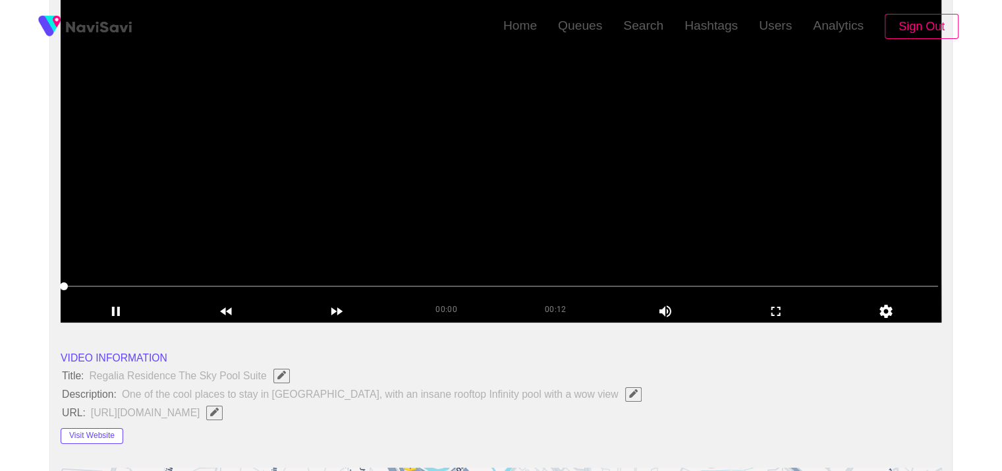
scroll to position [198, 0]
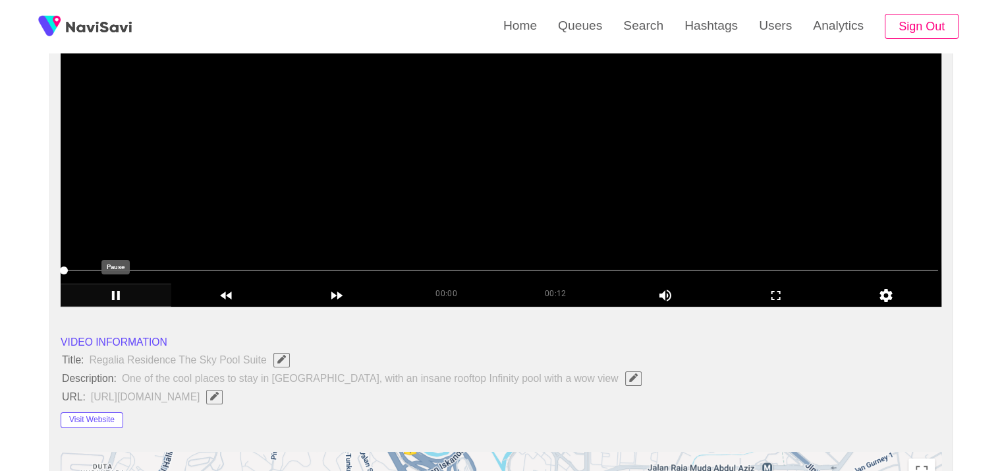
click at [130, 299] on icon "add" at bounding box center [115, 295] width 109 height 16
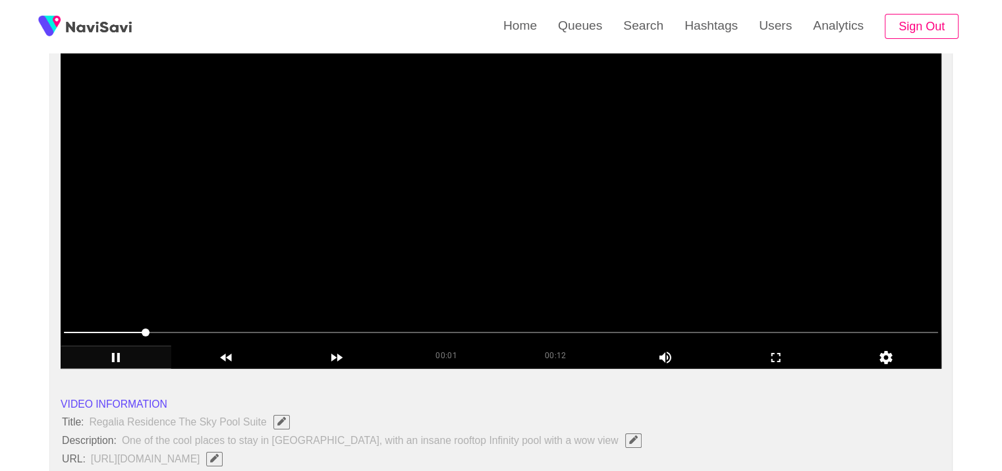
scroll to position [132, 0]
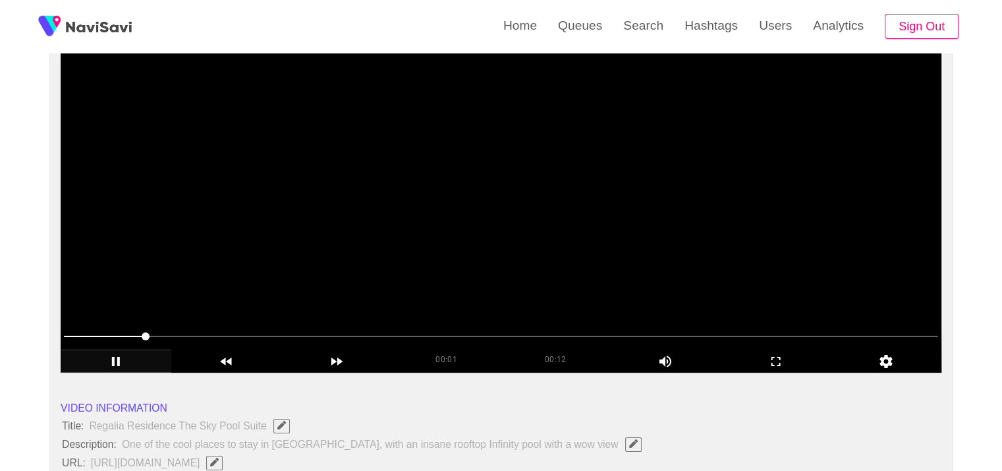
click at [311, 293] on video at bounding box center [501, 208] width 881 height 330
click at [260, 311] on video at bounding box center [501, 208] width 881 height 330
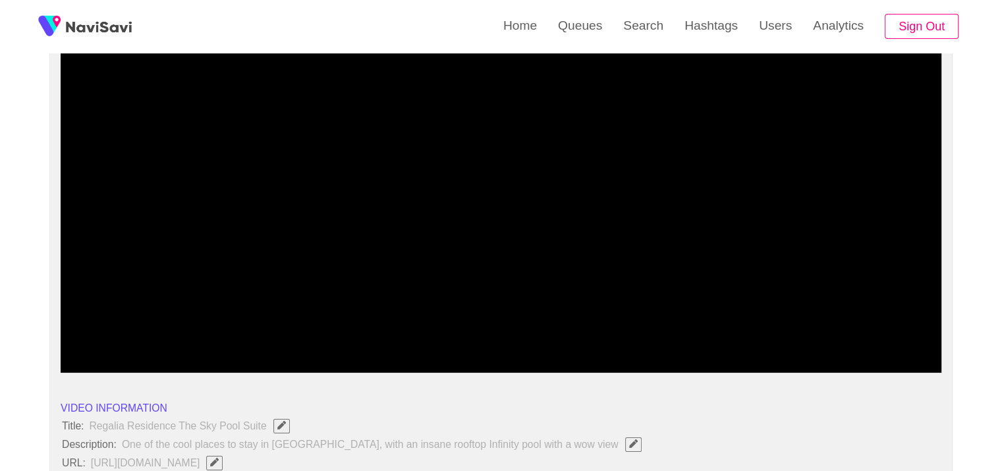
click at [346, 332] on span at bounding box center [501, 336] width 875 height 21
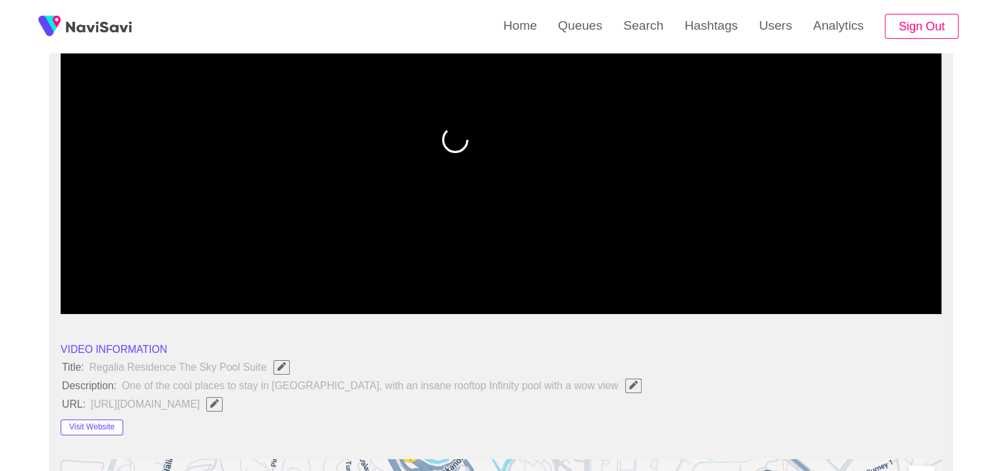
scroll to position [198, 0]
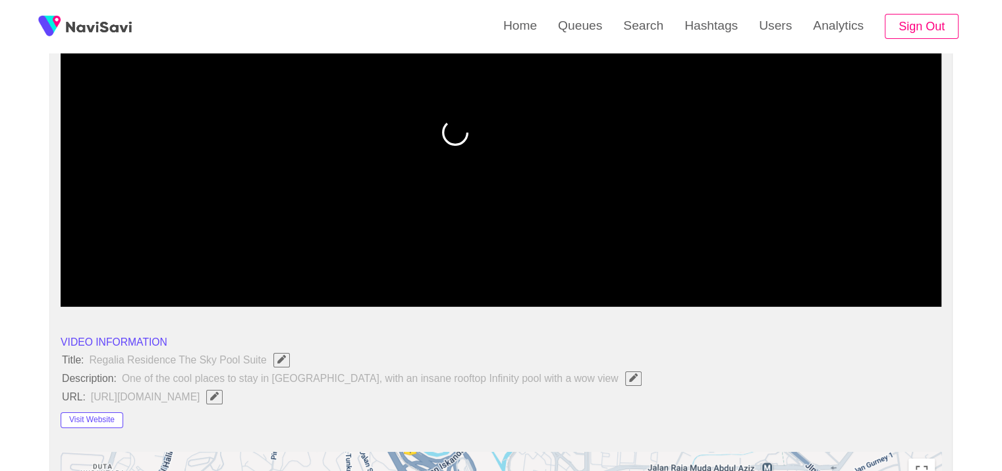
drag, startPoint x: 416, startPoint y: 270, endPoint x: 683, endPoint y: 266, distance: 266.9
click at [683, 266] on span at bounding box center [501, 270] width 875 height 21
click at [728, 265] on span at bounding box center [501, 270] width 875 height 21
drag, startPoint x: 525, startPoint y: 275, endPoint x: 411, endPoint y: 272, distance: 114.7
click at [411, 272] on span at bounding box center [501, 270] width 875 height 21
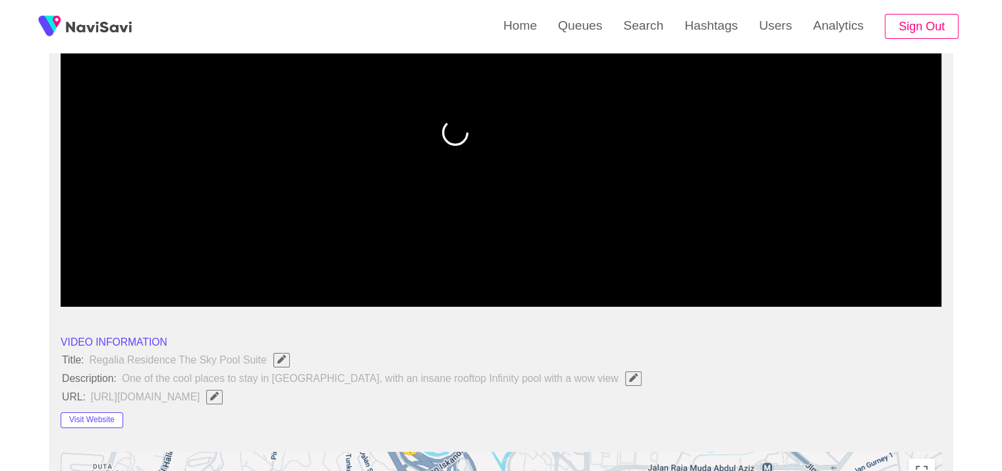
drag, startPoint x: 399, startPoint y: 270, endPoint x: 272, endPoint y: 272, distance: 127.9
click at [272, 272] on span at bounding box center [501, 270] width 875 height 21
drag, startPoint x: 192, startPoint y: 274, endPoint x: 145, endPoint y: 273, distance: 47.5
click at [145, 273] on span at bounding box center [501, 270] width 875 height 21
click at [364, 270] on span at bounding box center [501, 270] width 875 height 1
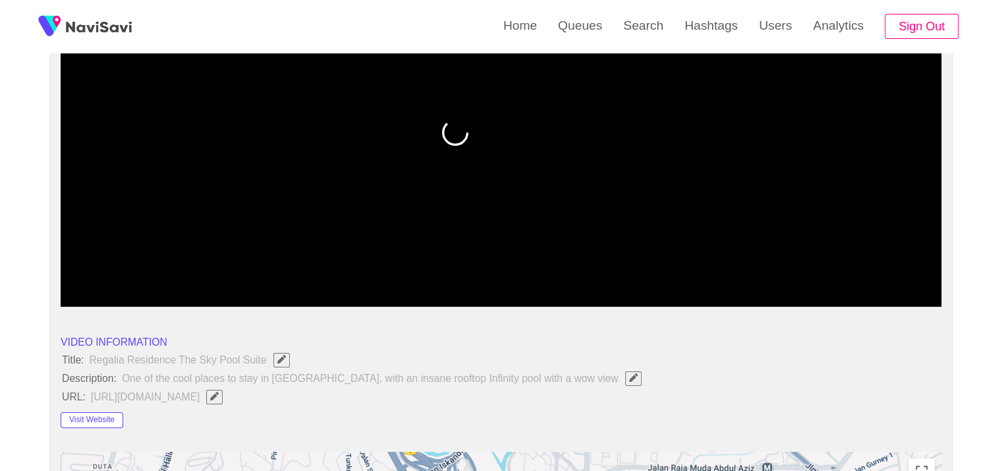
click at [488, 270] on span at bounding box center [501, 270] width 875 height 1
click at [548, 273] on span at bounding box center [501, 270] width 875 height 21
click at [572, 273] on span at bounding box center [501, 270] width 875 height 21
click at [656, 277] on span at bounding box center [501, 270] width 875 height 21
click at [768, 275] on span at bounding box center [501, 270] width 875 height 21
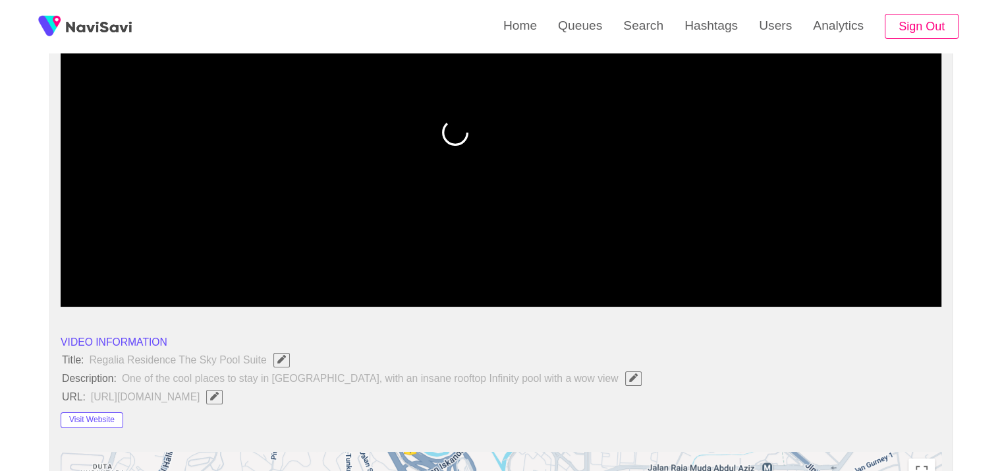
click at [783, 275] on span at bounding box center [501, 270] width 875 height 21
click at [812, 268] on span at bounding box center [501, 270] width 875 height 21
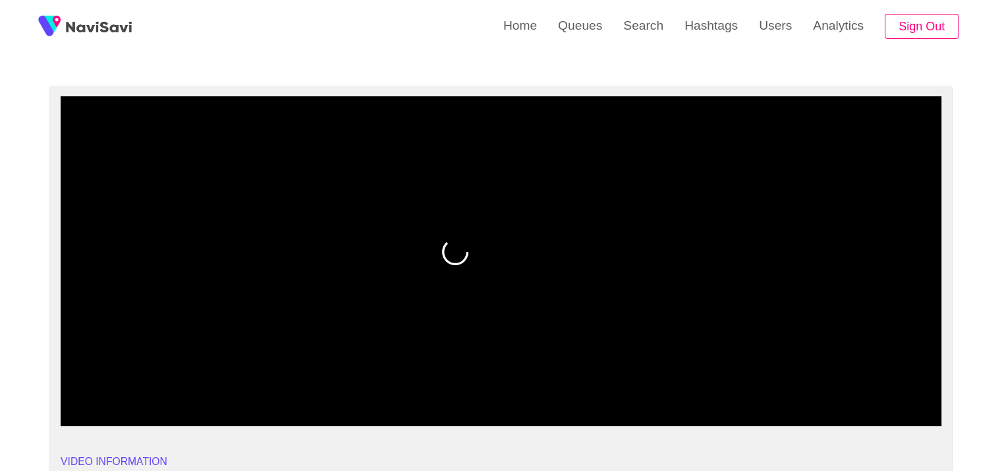
scroll to position [66, 0]
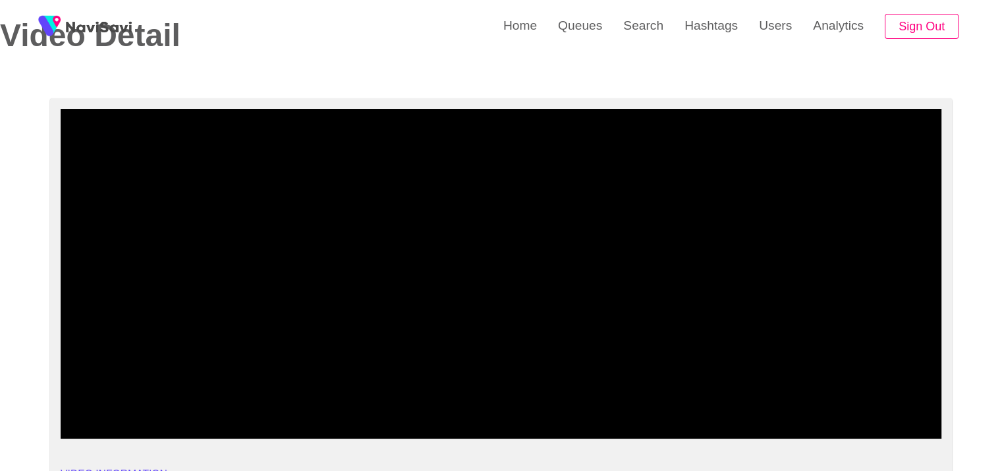
click at [842, 403] on span at bounding box center [501, 401] width 875 height 21
click at [738, 405] on span at bounding box center [501, 401] width 875 height 21
drag, startPoint x: 689, startPoint y: 397, endPoint x: 681, endPoint y: 396, distance: 7.4
click at [681, 396] on span at bounding box center [501, 401] width 875 height 21
